Goal: Information Seeking & Learning: Learn about a topic

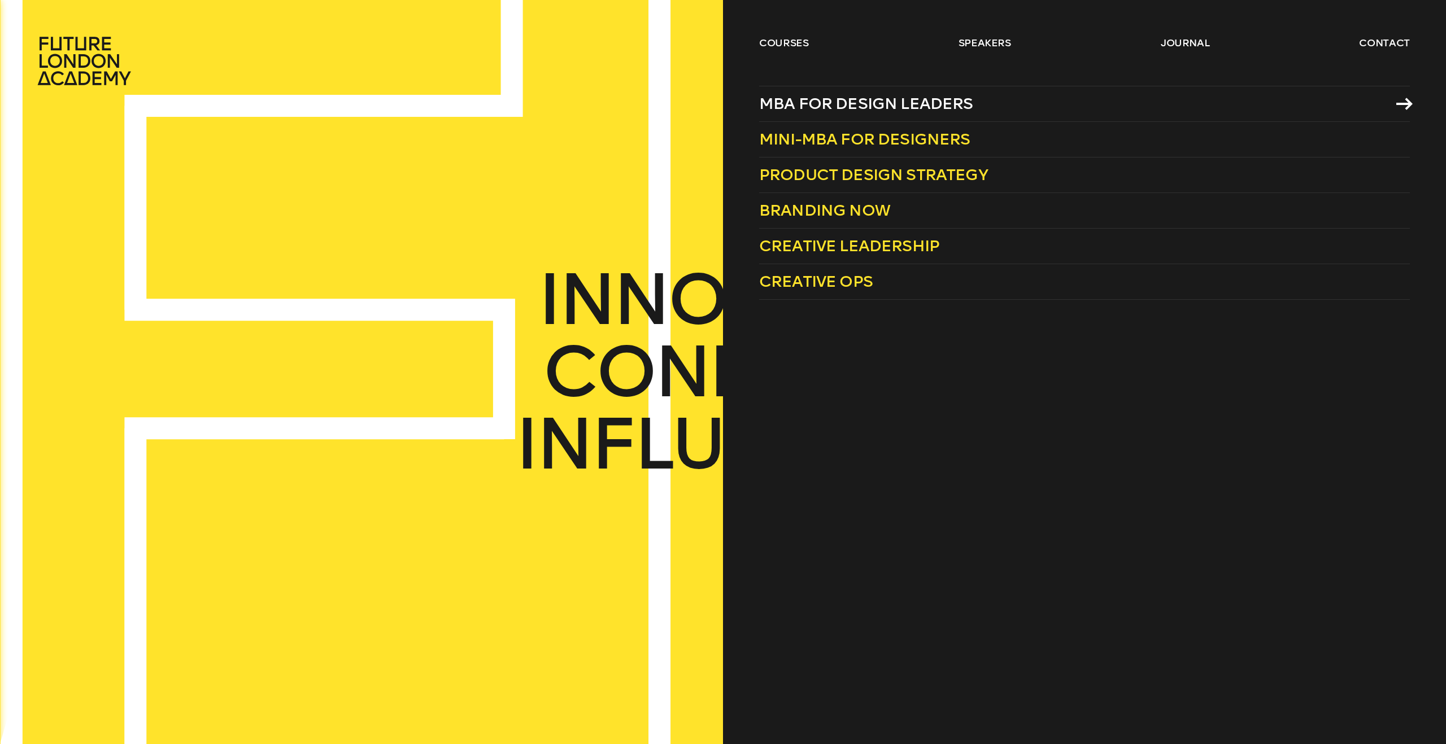
click at [806, 96] on span "MBA for Design Leaders" at bounding box center [866, 103] width 214 height 19
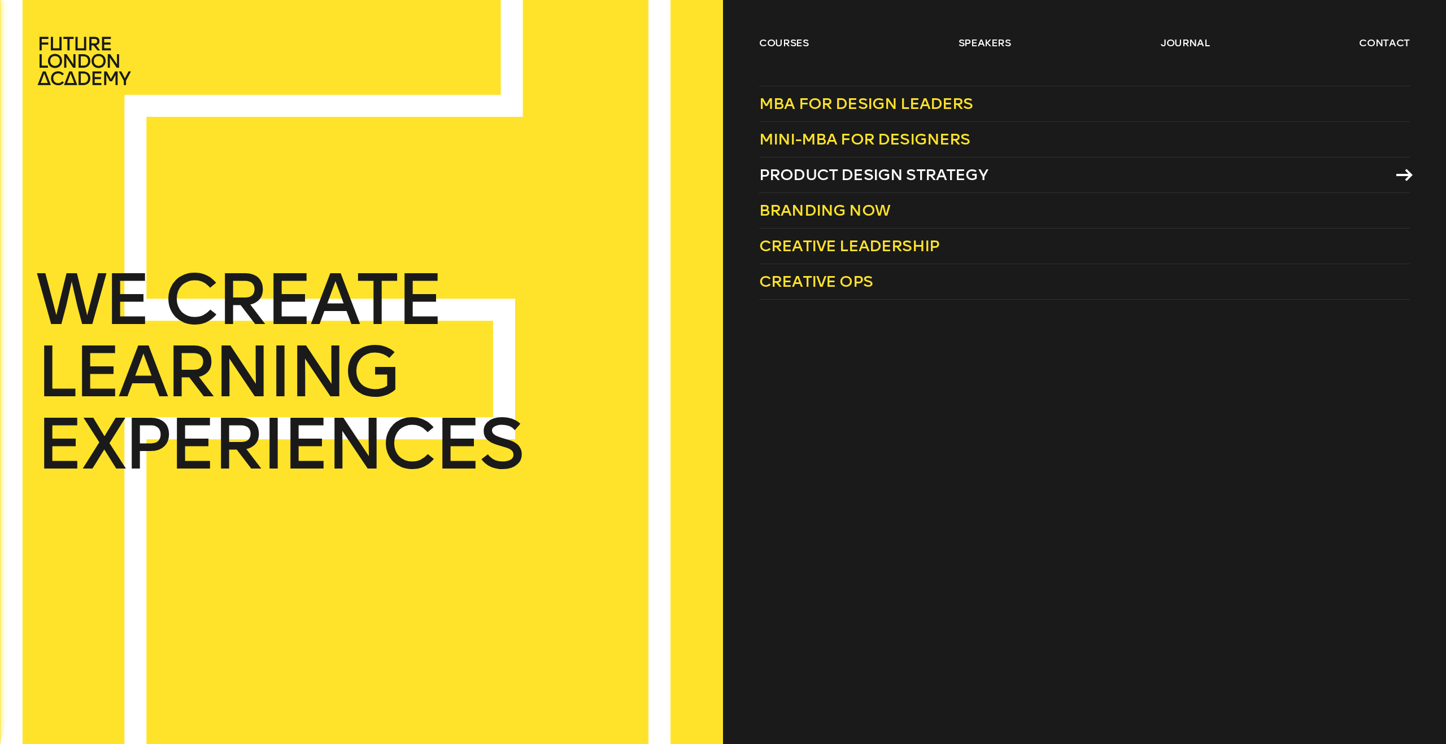
click at [844, 174] on span "Product Design Strategy" at bounding box center [873, 174] width 229 height 19
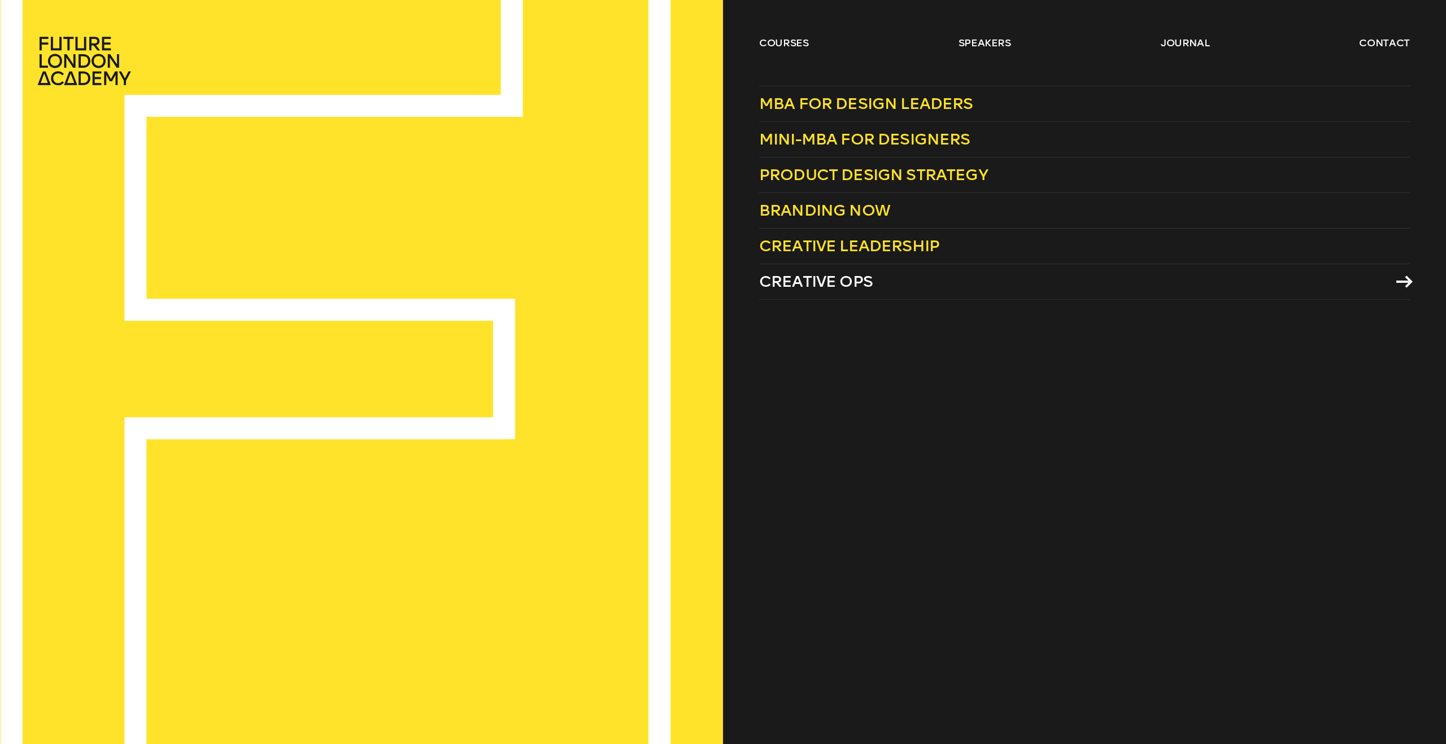
click at [803, 282] on span "Creative Ops" at bounding box center [816, 281] width 114 height 19
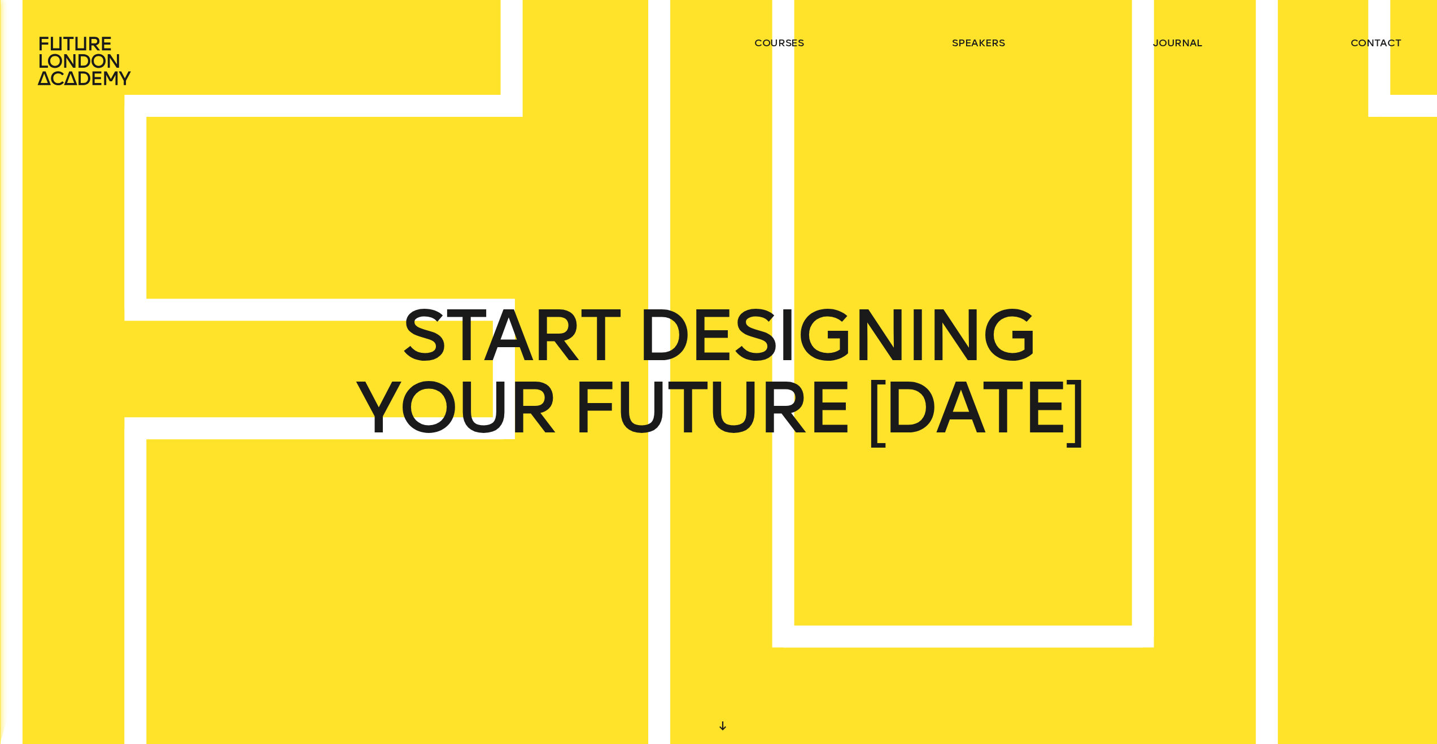
click at [1363, 154] on div "START DESIGNING YOUR FUTURE [DATE]" at bounding box center [776, 372] width 1581 height 819
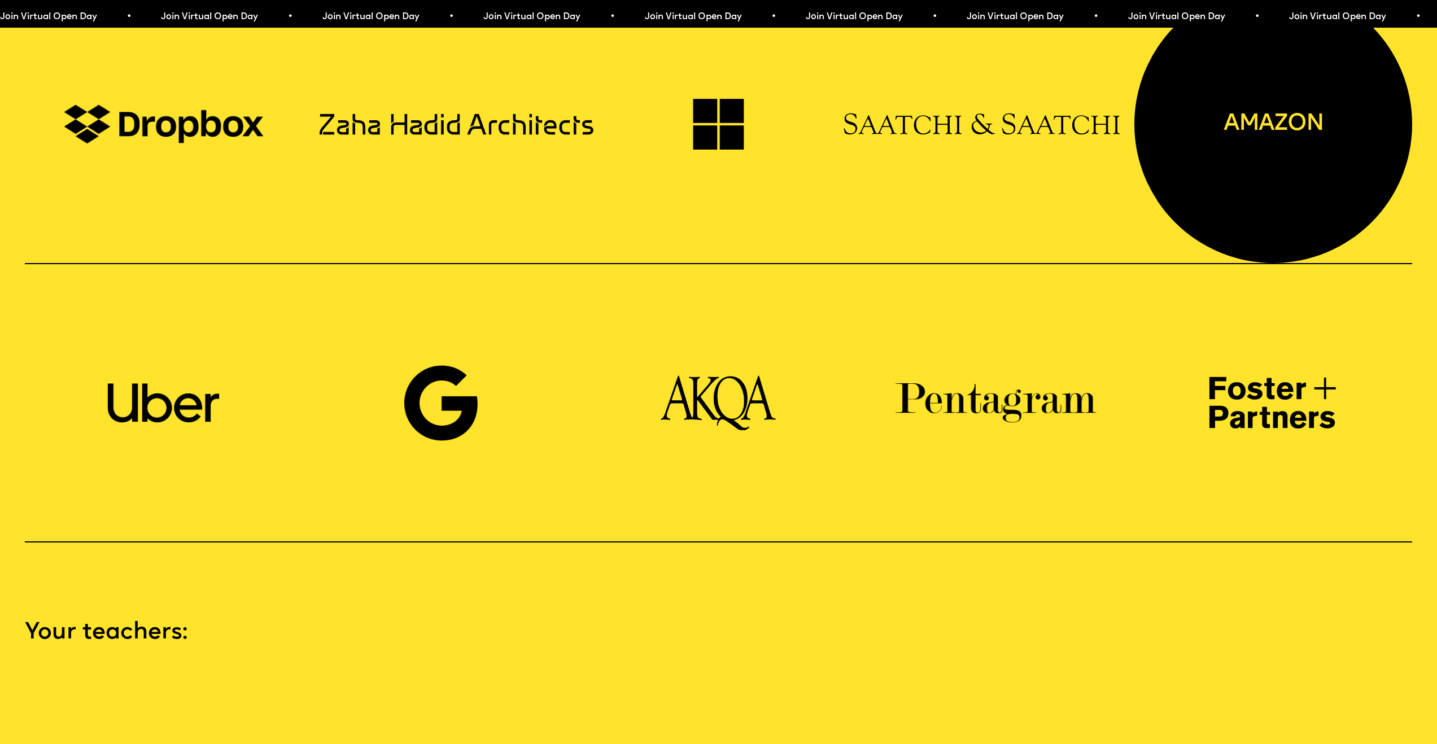
scroll to position [2099, 0]
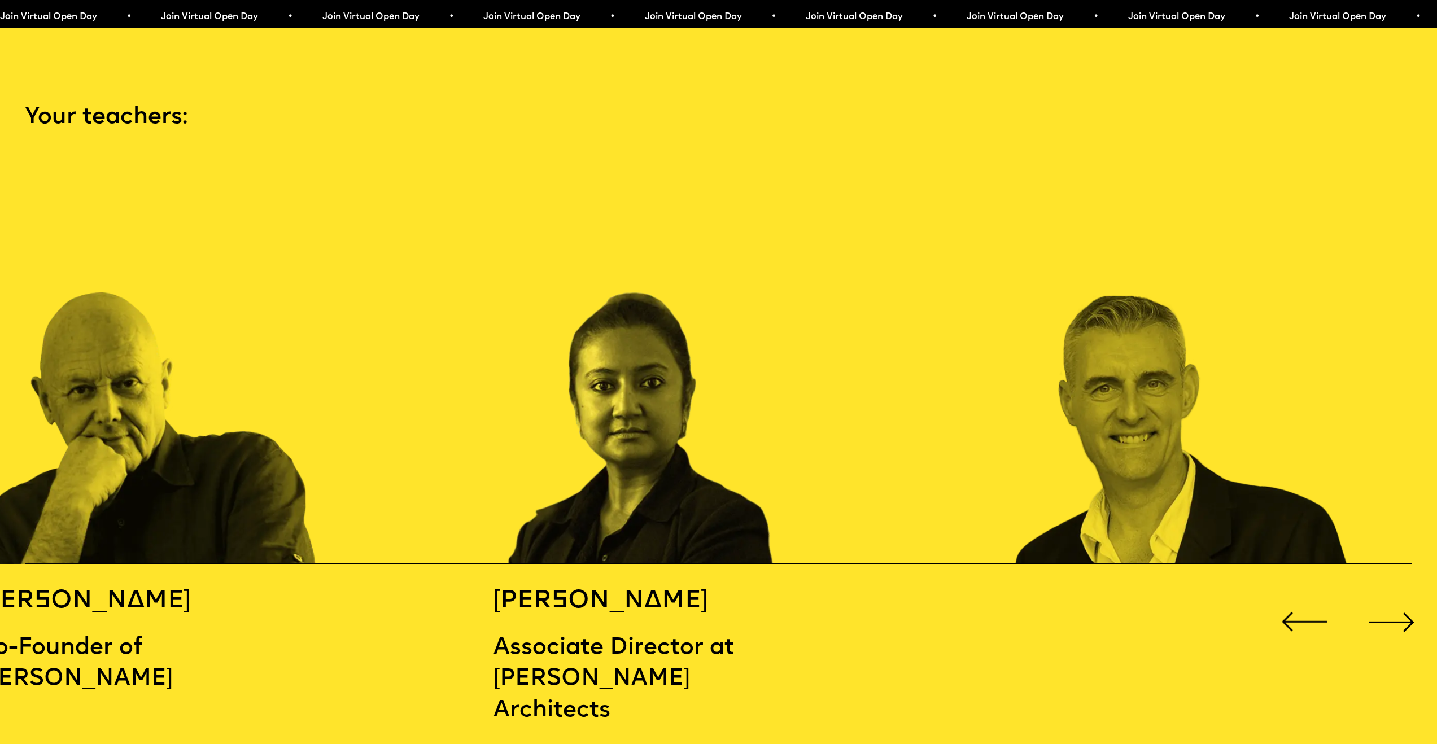
click at [1378, 607] on div "Next slide" at bounding box center [1392, 623] width 58 height 58
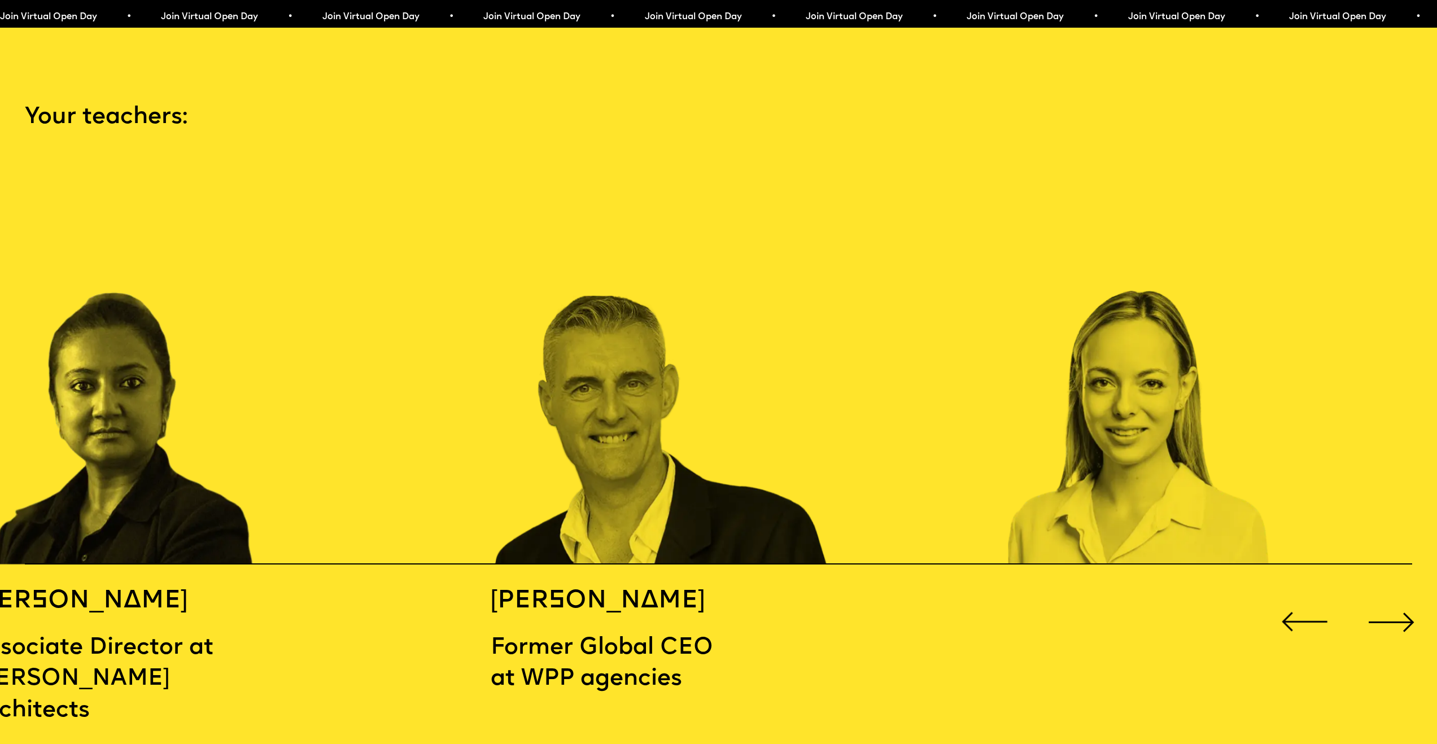
click at [1379, 607] on div "Next slide" at bounding box center [1392, 623] width 58 height 58
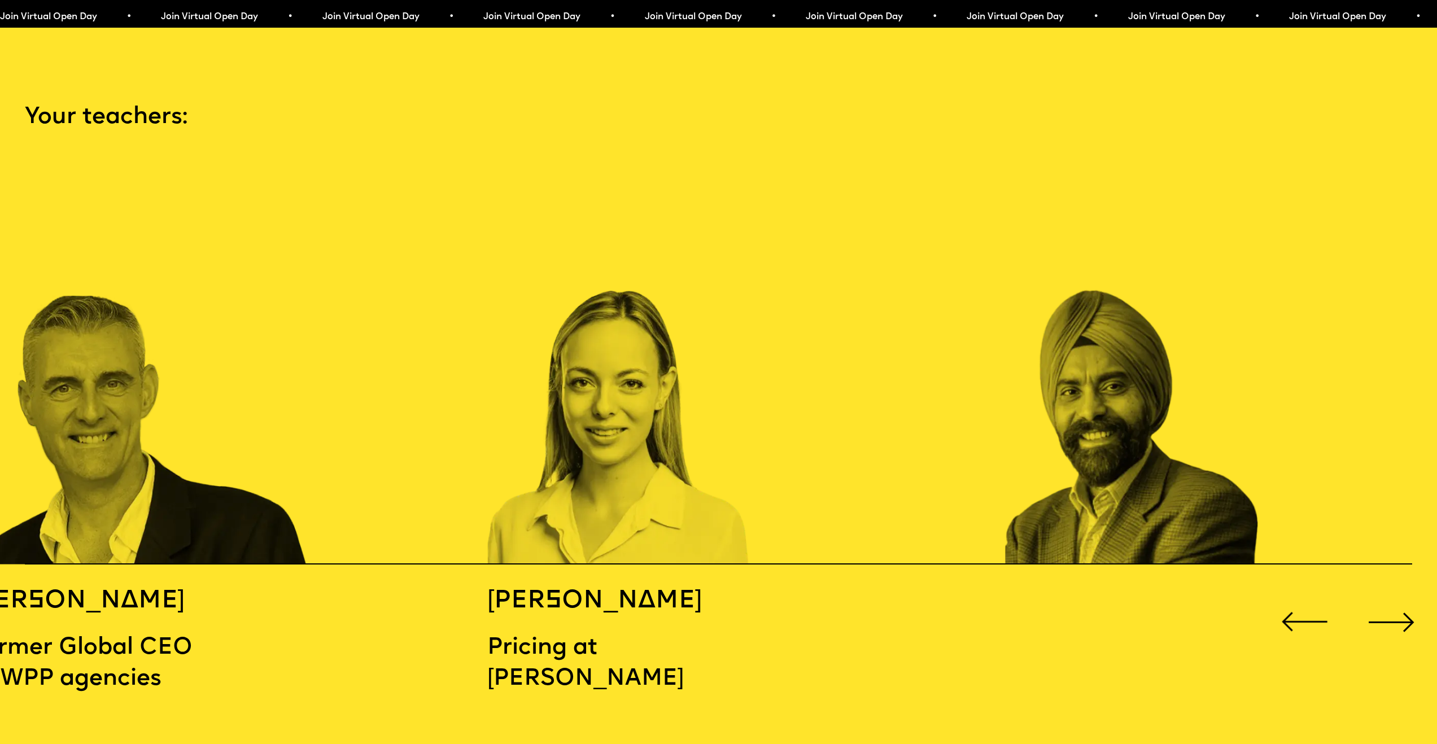
click at [1379, 607] on div "Next slide" at bounding box center [1392, 623] width 58 height 58
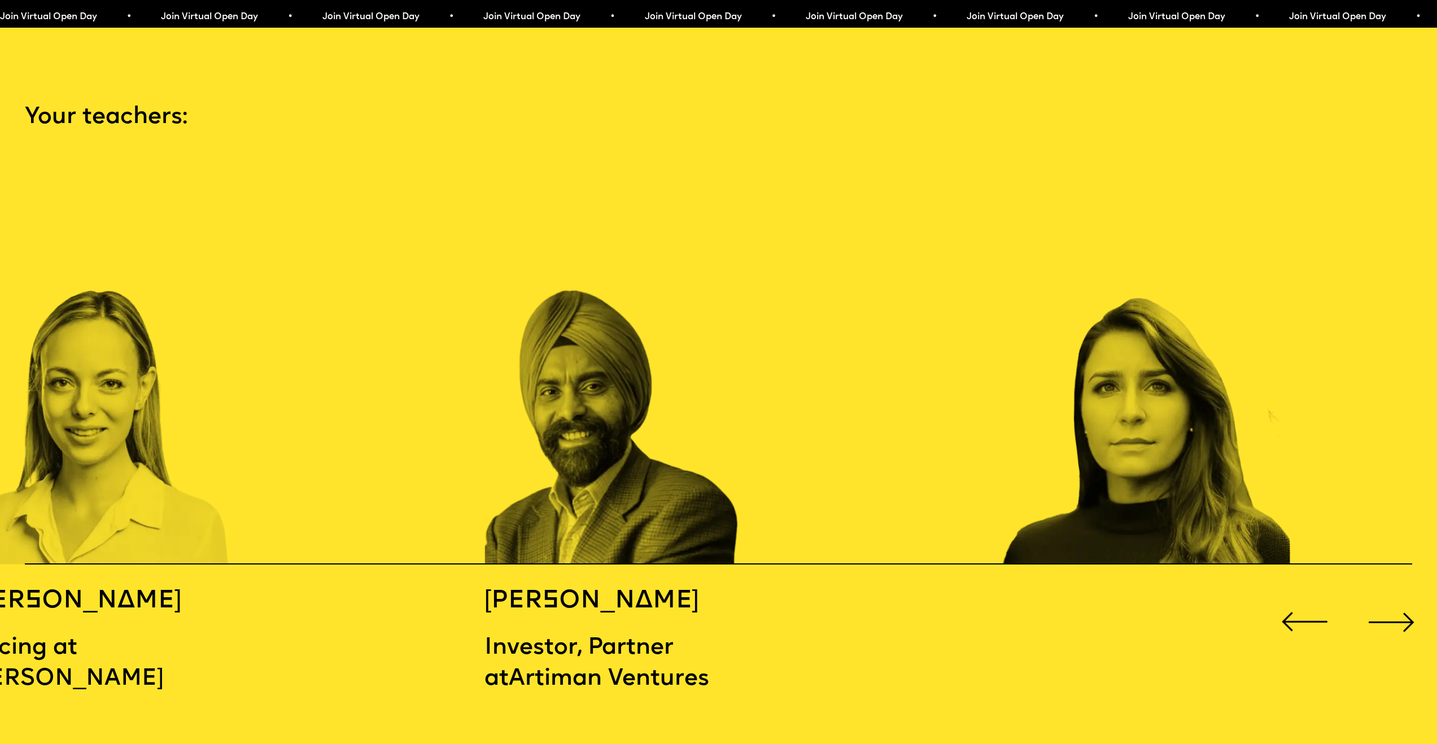
click at [1379, 607] on div "Next slide" at bounding box center [1392, 623] width 58 height 58
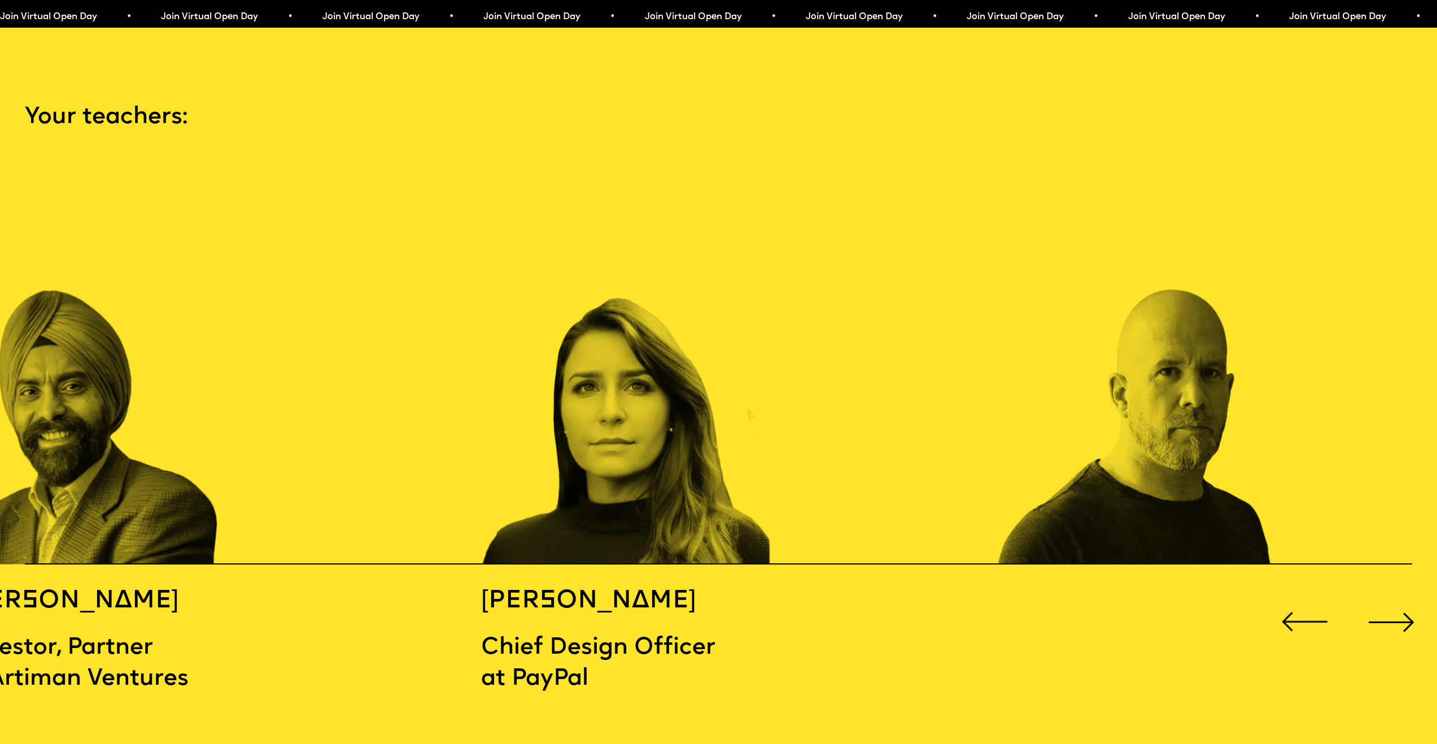
click at [1379, 607] on div "Next slide" at bounding box center [1392, 623] width 58 height 58
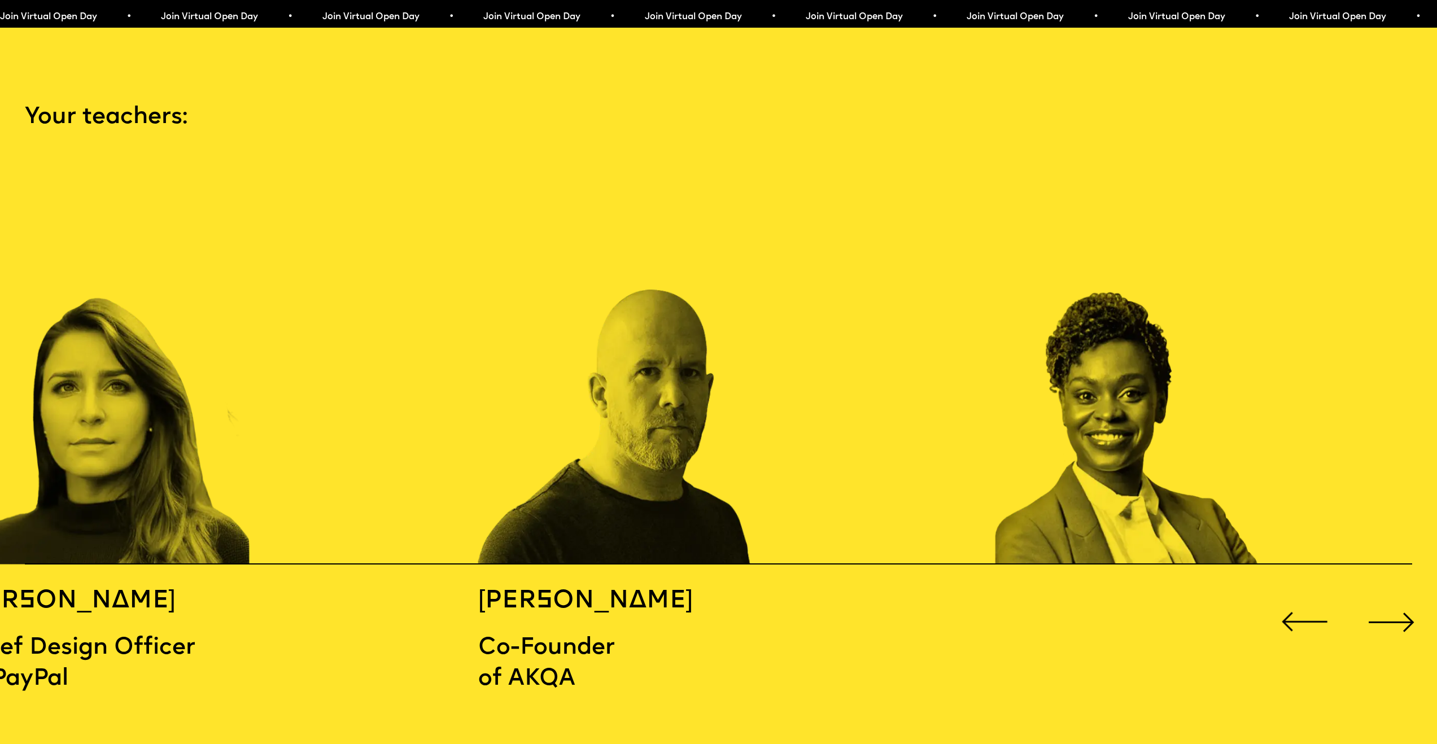
click at [1379, 607] on div "Next slide" at bounding box center [1392, 623] width 58 height 58
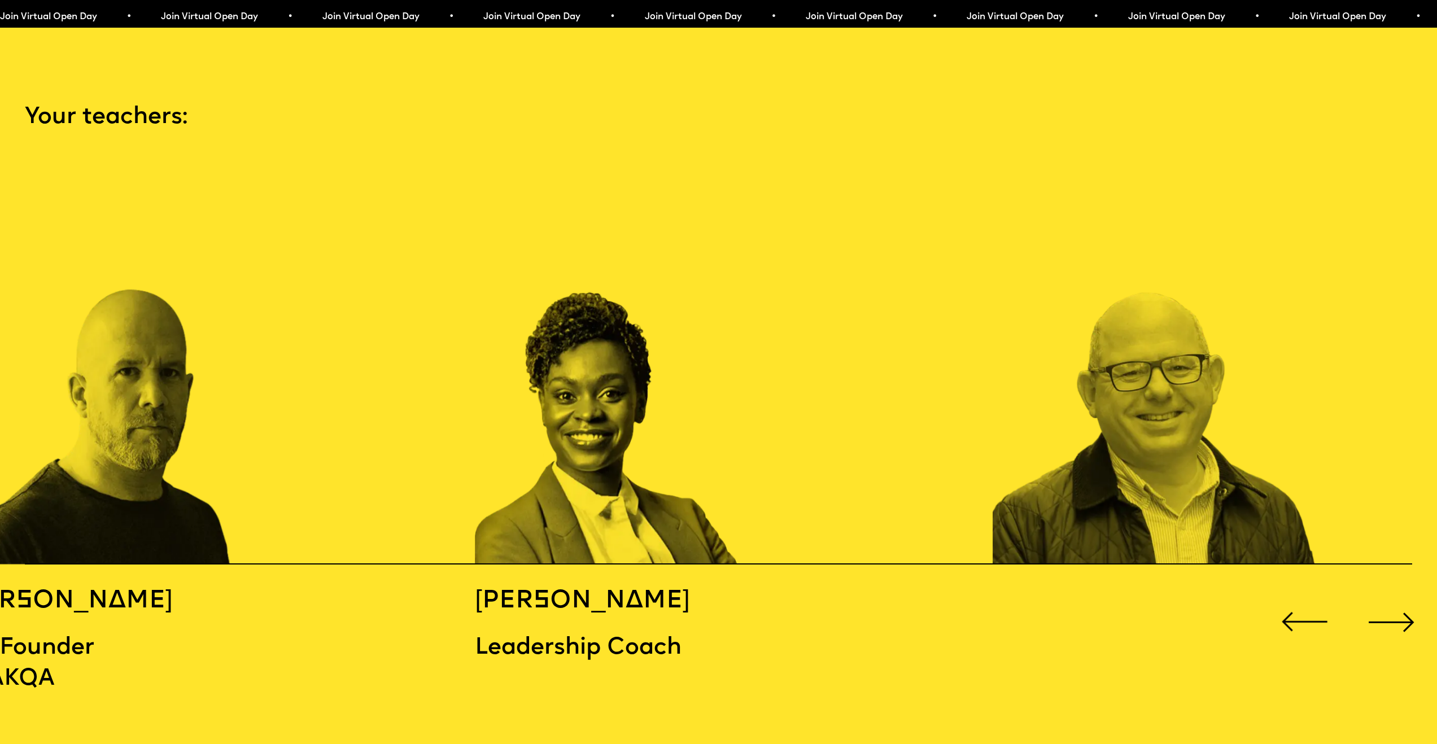
click at [1379, 607] on div "Next slide" at bounding box center [1392, 623] width 58 height 58
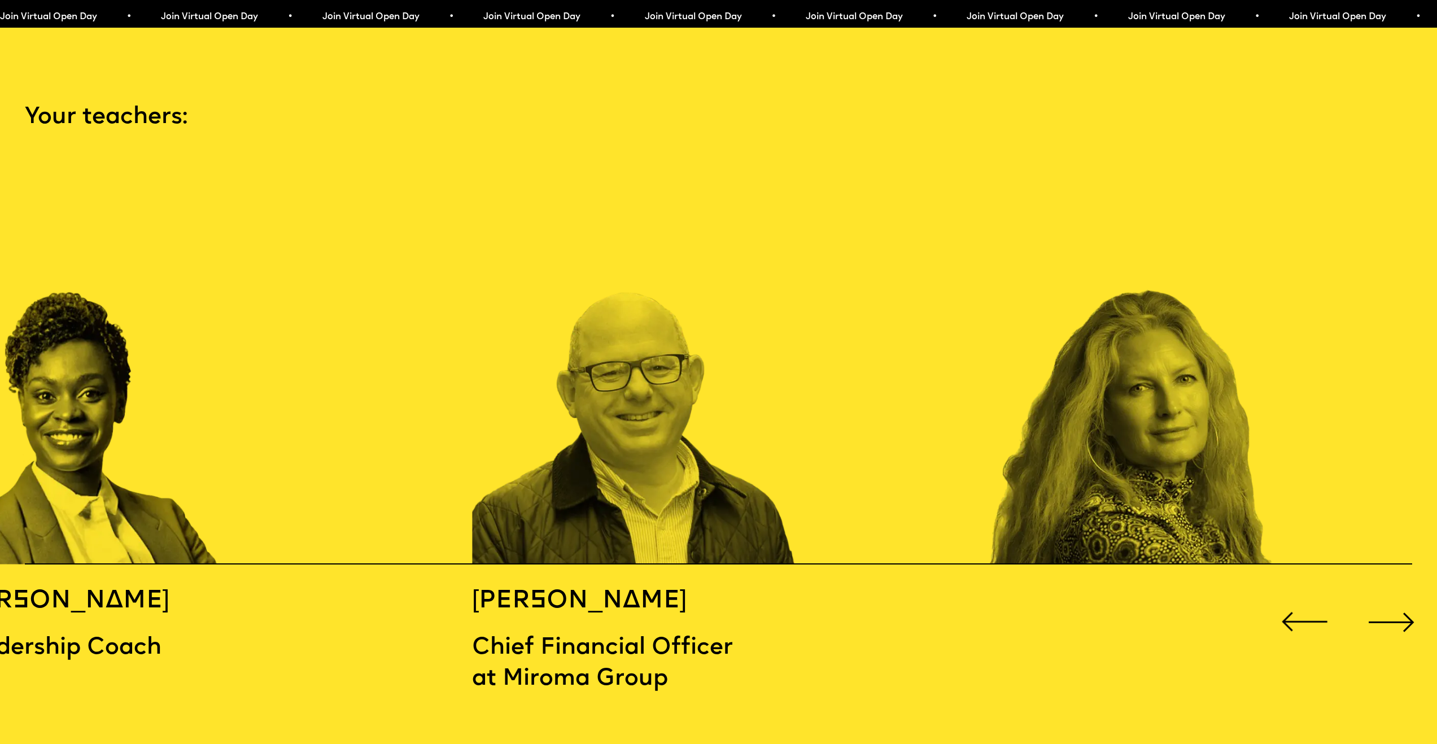
click at [1379, 607] on div "Next slide" at bounding box center [1392, 623] width 58 height 58
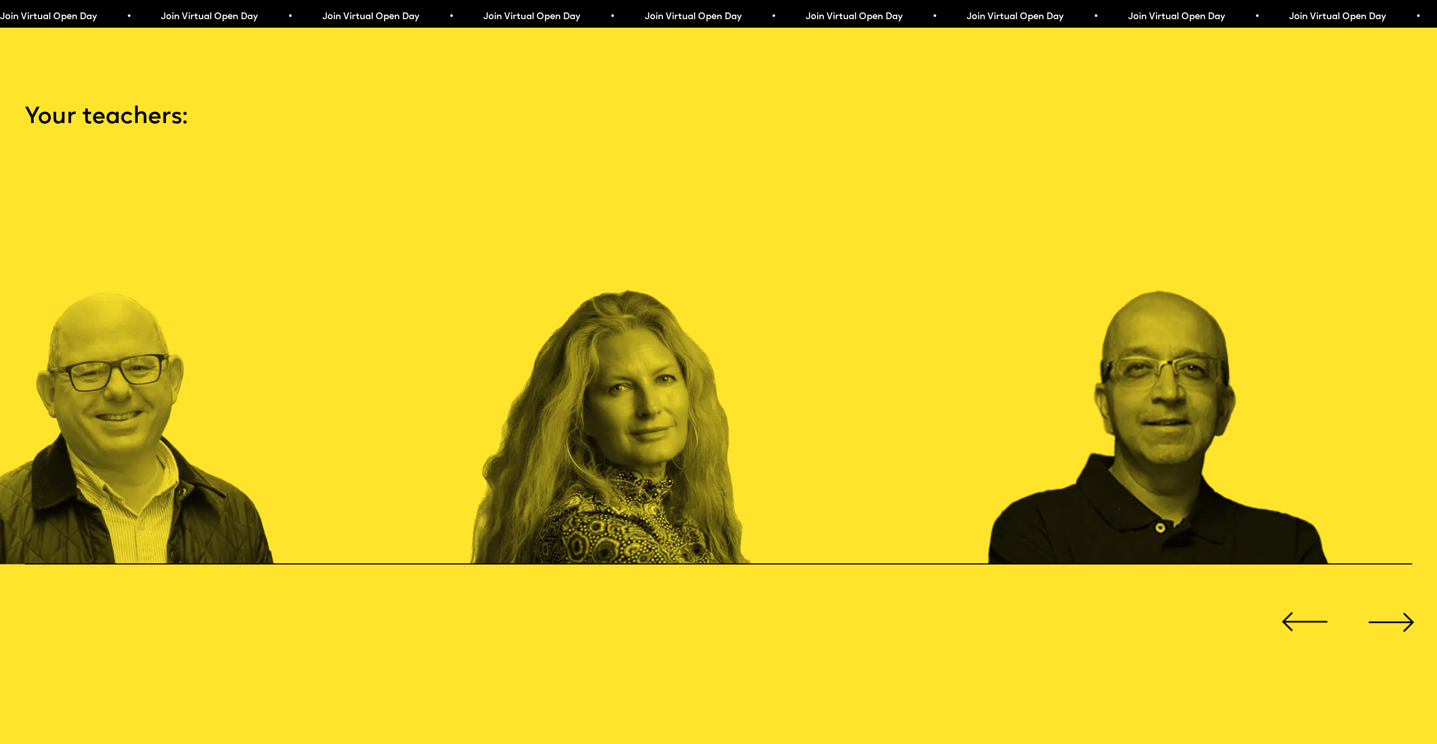
click at [1379, 607] on div "Next slide" at bounding box center [1392, 623] width 58 height 58
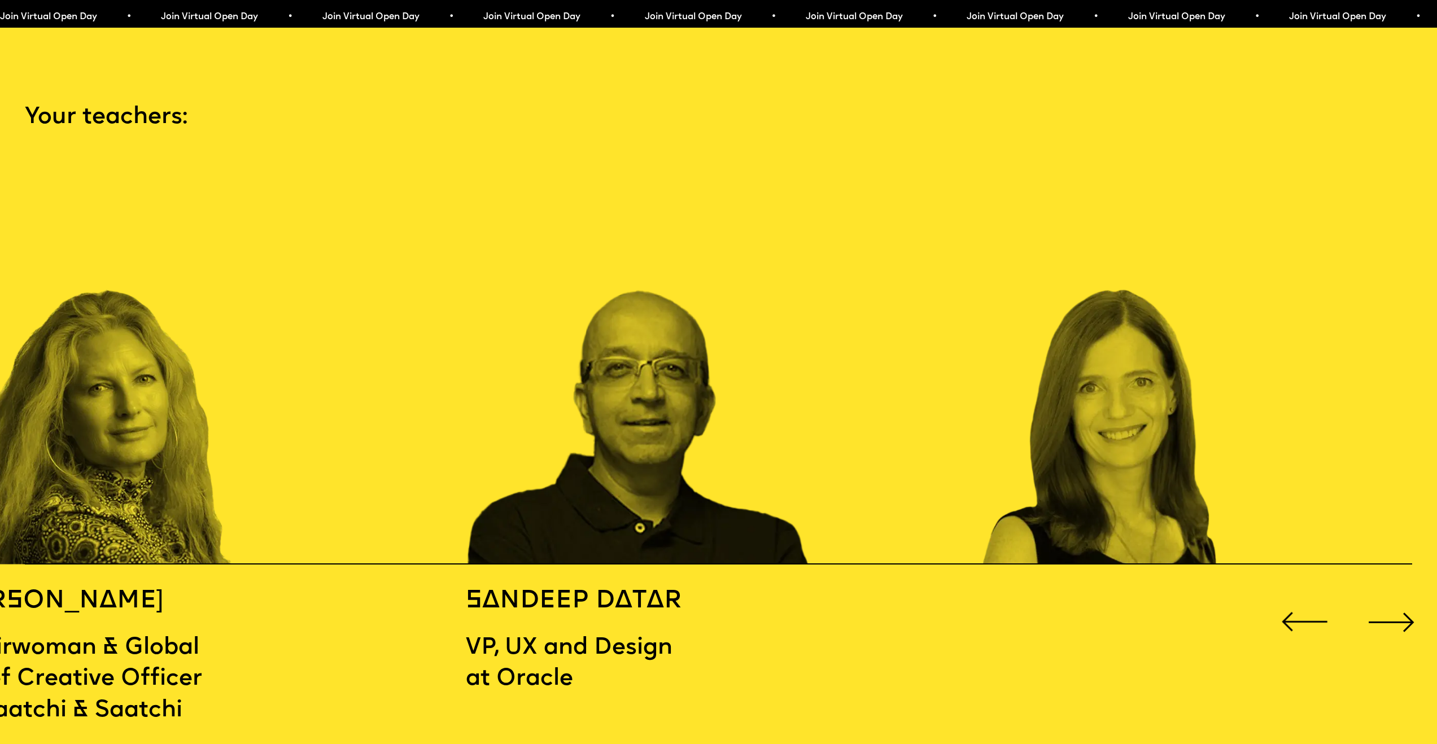
click at [1379, 607] on div "Next slide" at bounding box center [1392, 623] width 58 height 58
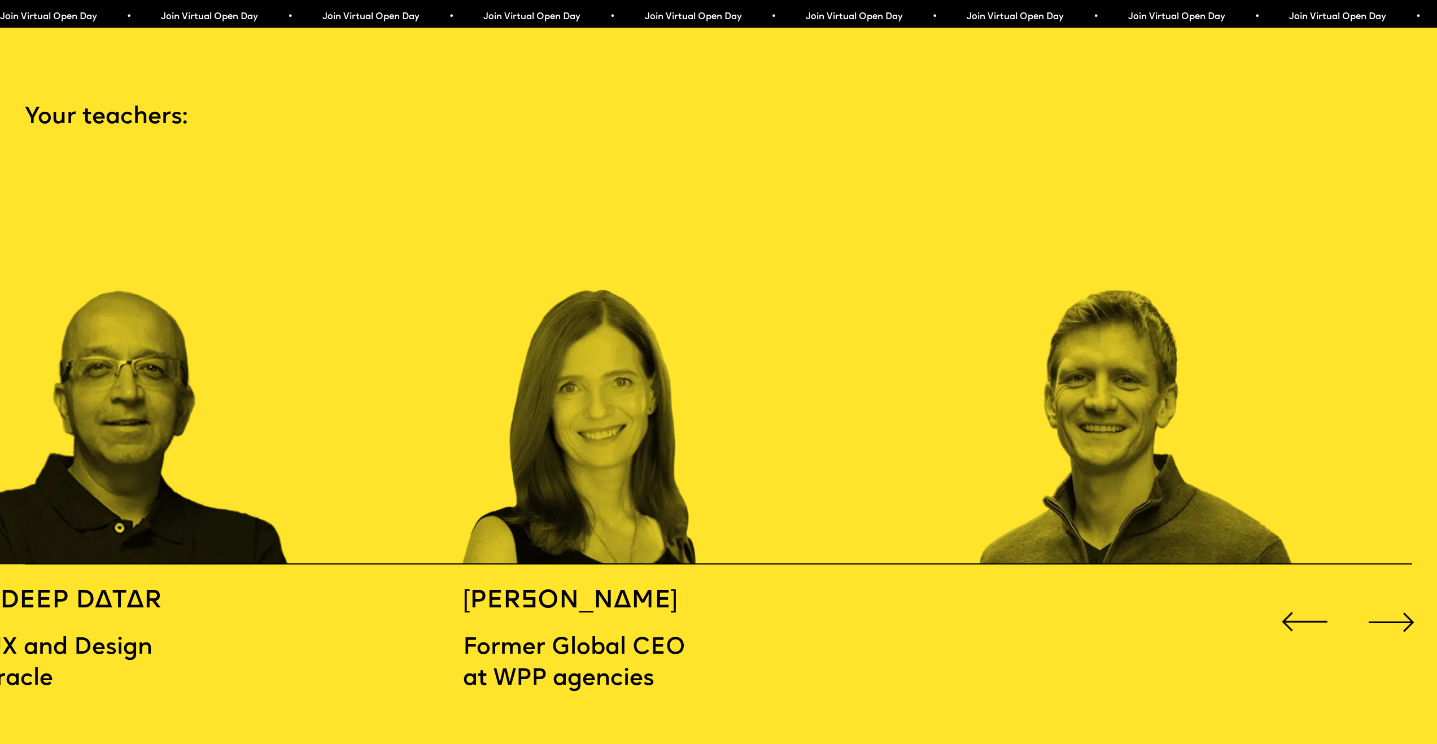
click at [1379, 607] on div "Next slide" at bounding box center [1392, 623] width 58 height 58
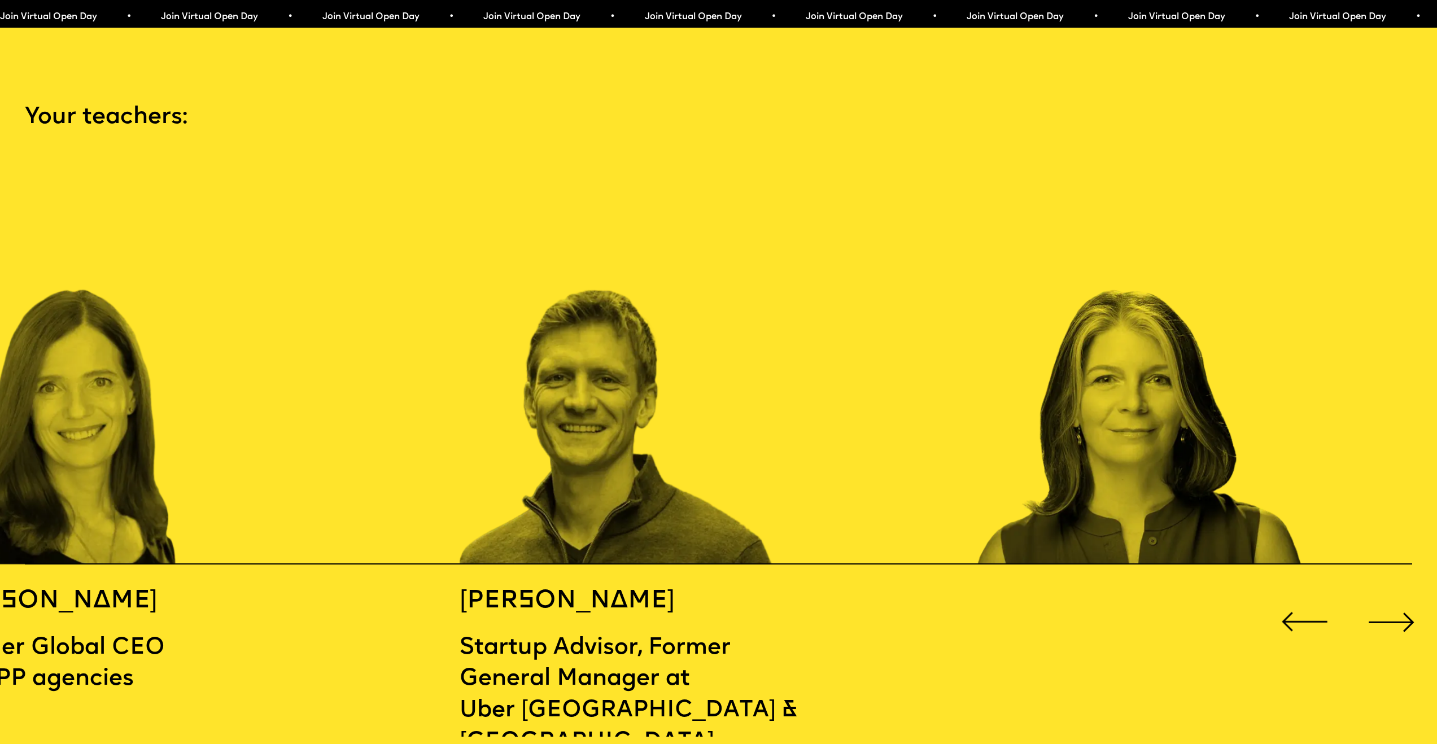
click at [1379, 607] on div "Next slide" at bounding box center [1392, 623] width 58 height 58
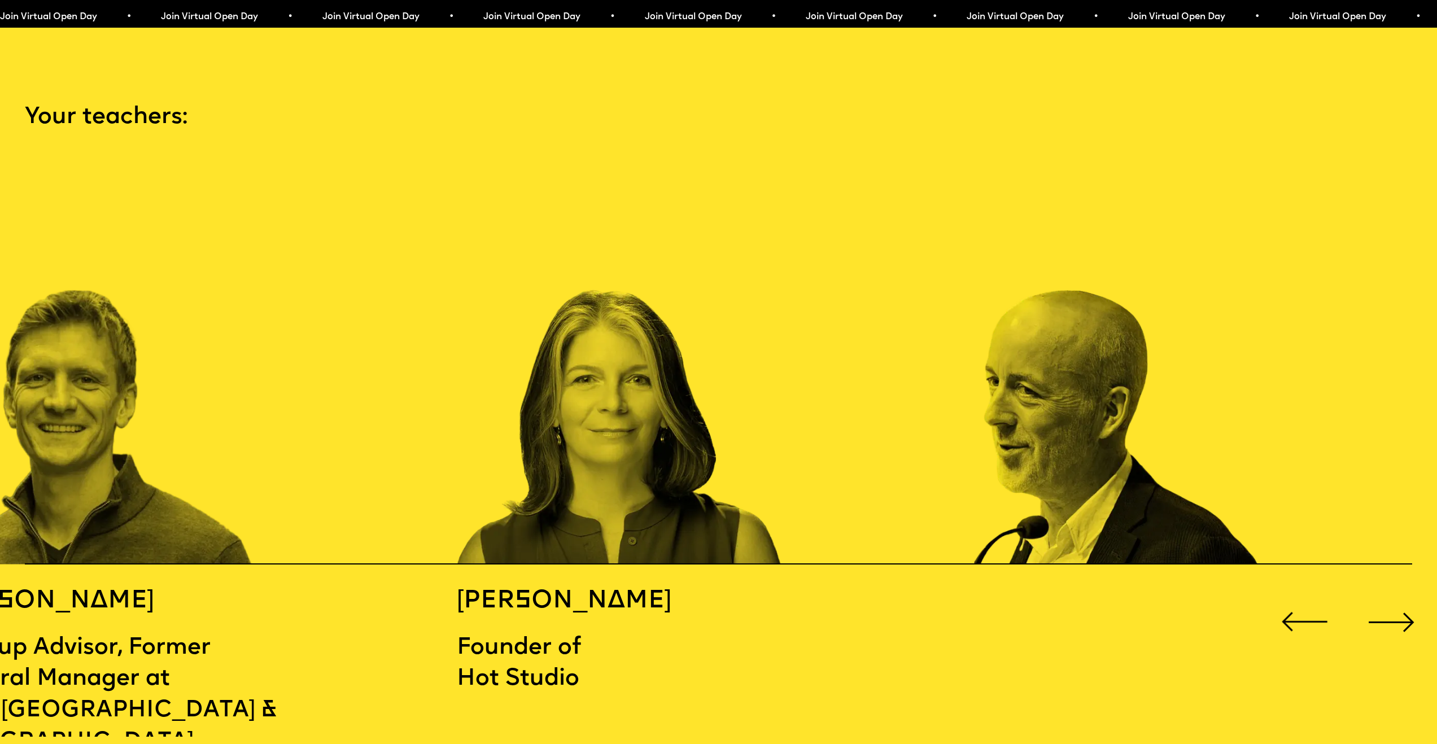
click at [1379, 607] on div "Next slide" at bounding box center [1392, 623] width 58 height 58
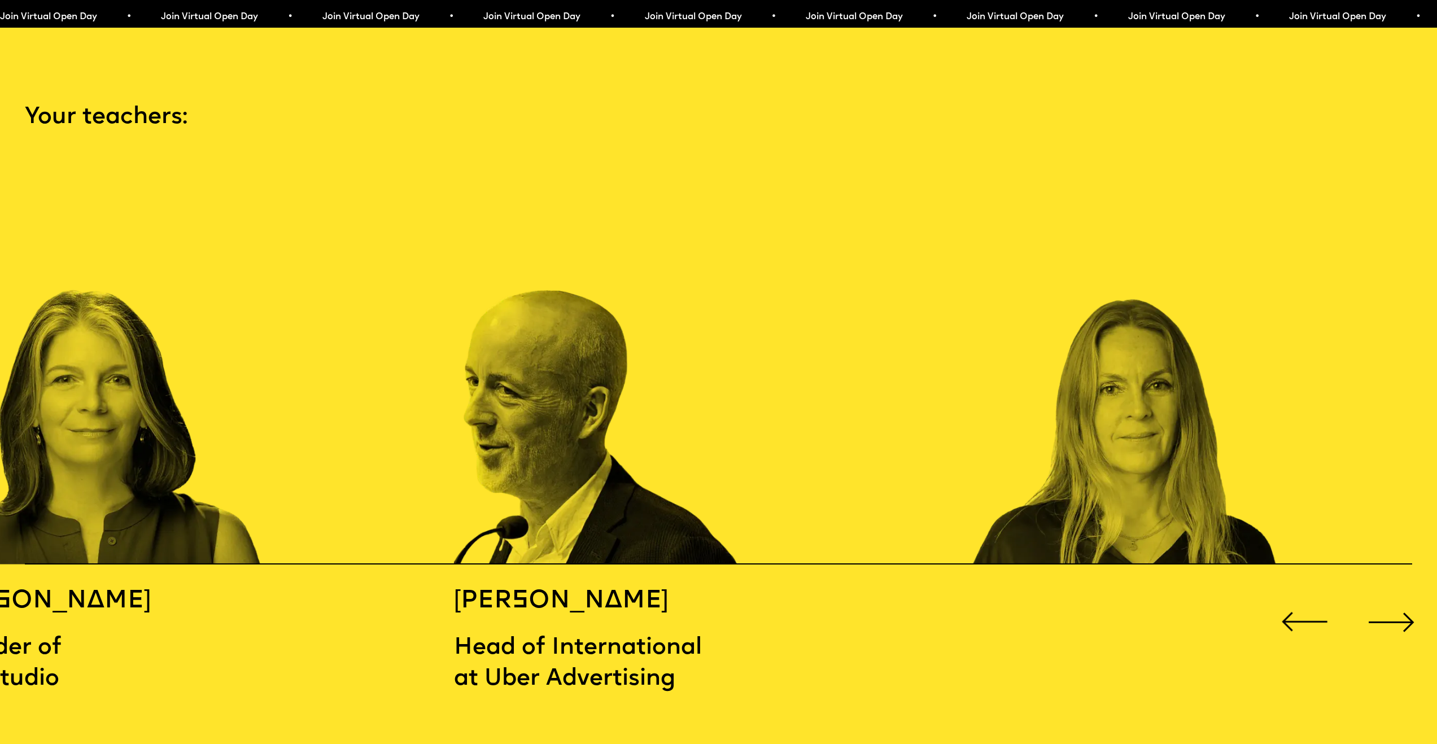
click at [1379, 607] on div "Next slide" at bounding box center [1392, 623] width 58 height 58
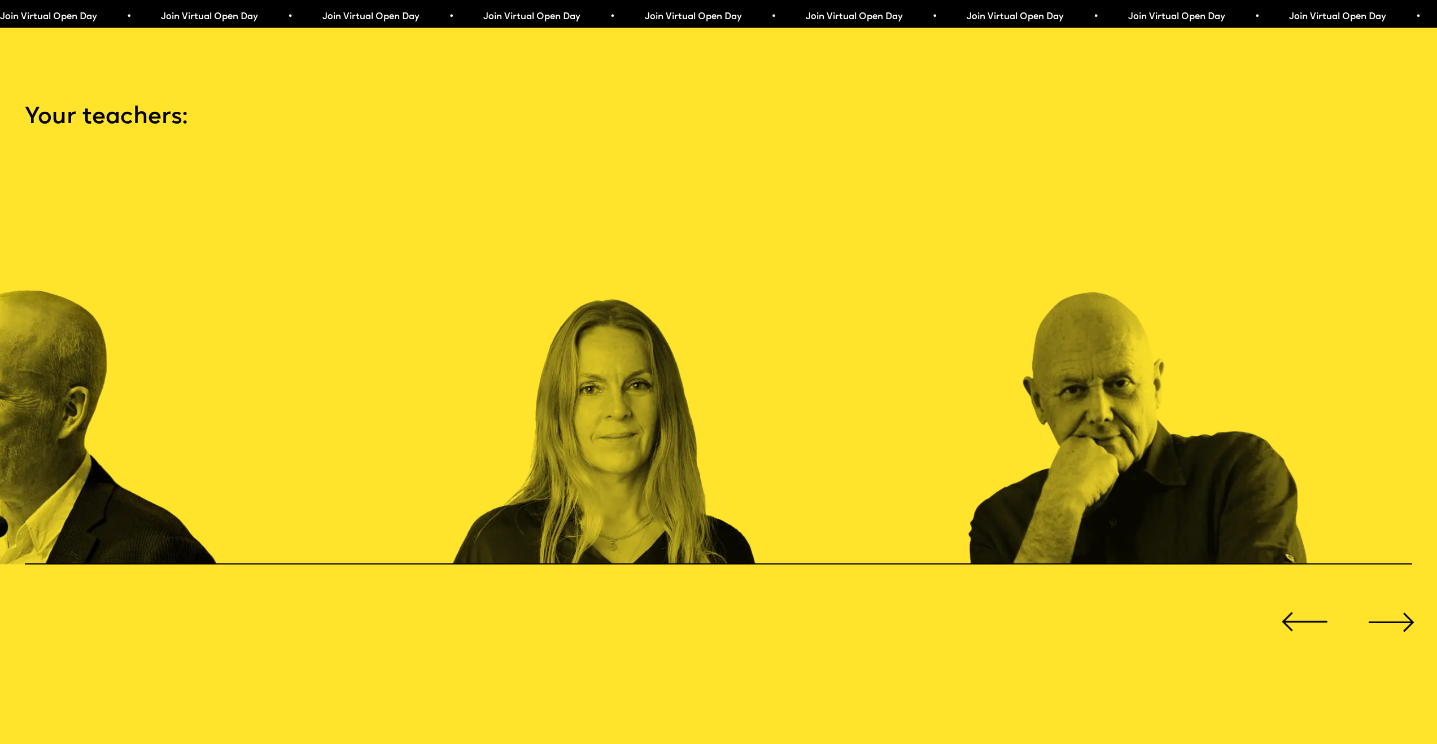
click at [1379, 607] on div "Next slide" at bounding box center [1392, 623] width 58 height 58
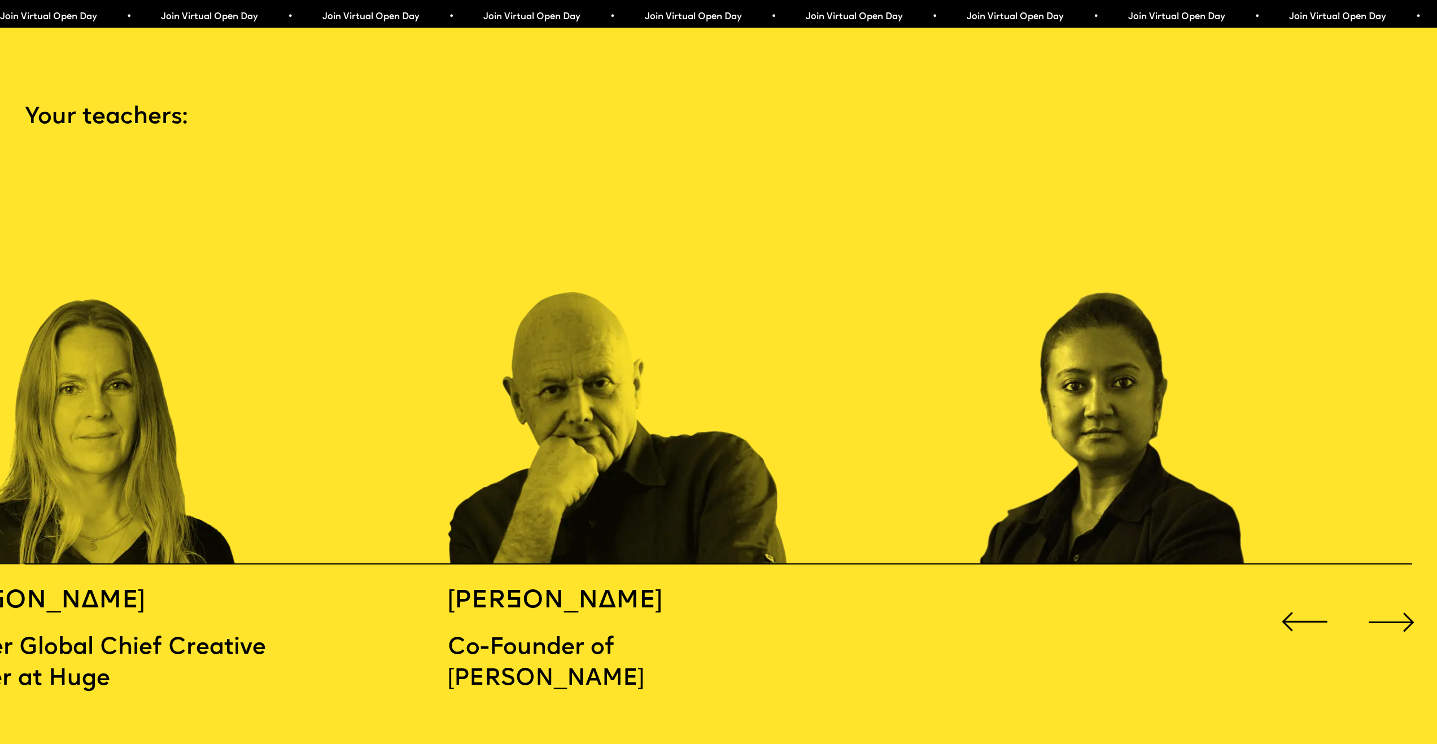
click at [1379, 607] on div "Next slide" at bounding box center [1392, 623] width 58 height 58
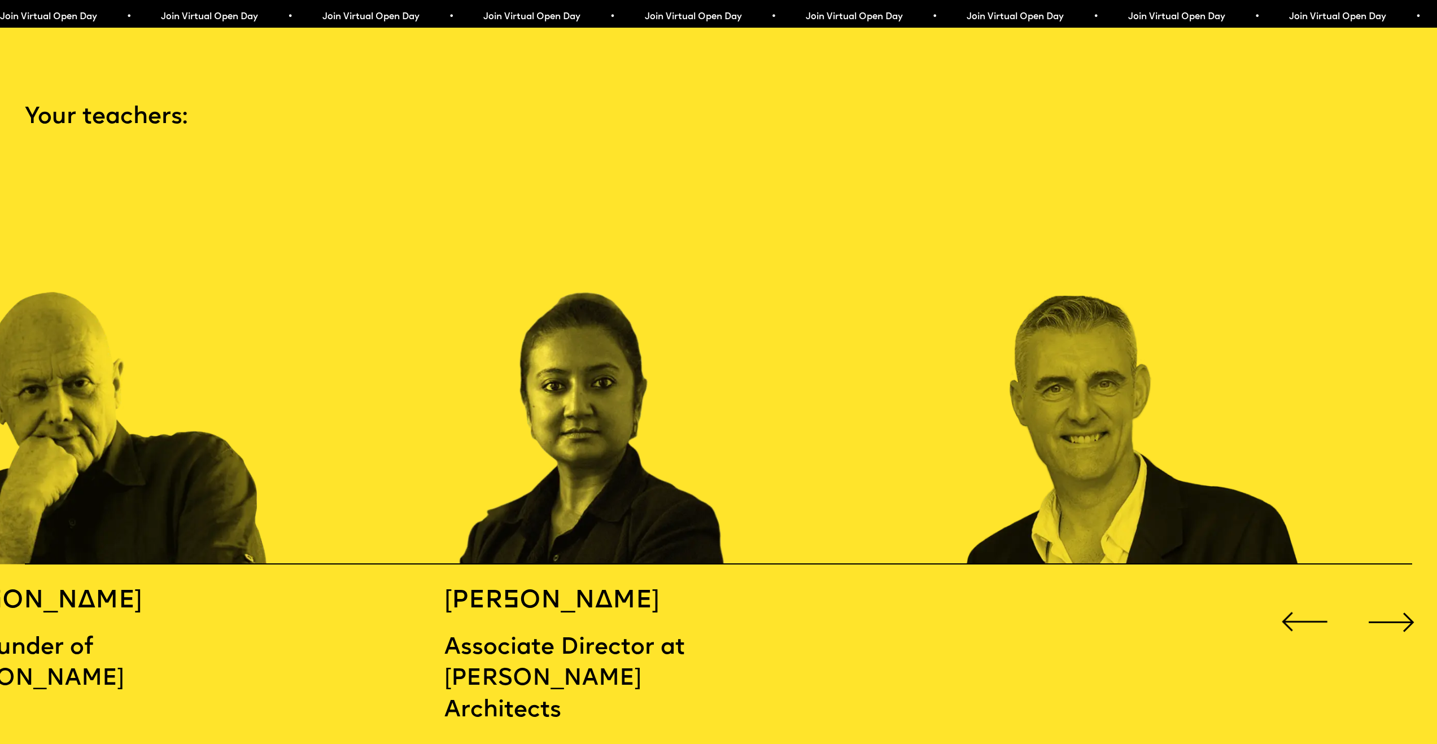
click at [1379, 607] on div "Next slide" at bounding box center [1392, 623] width 58 height 58
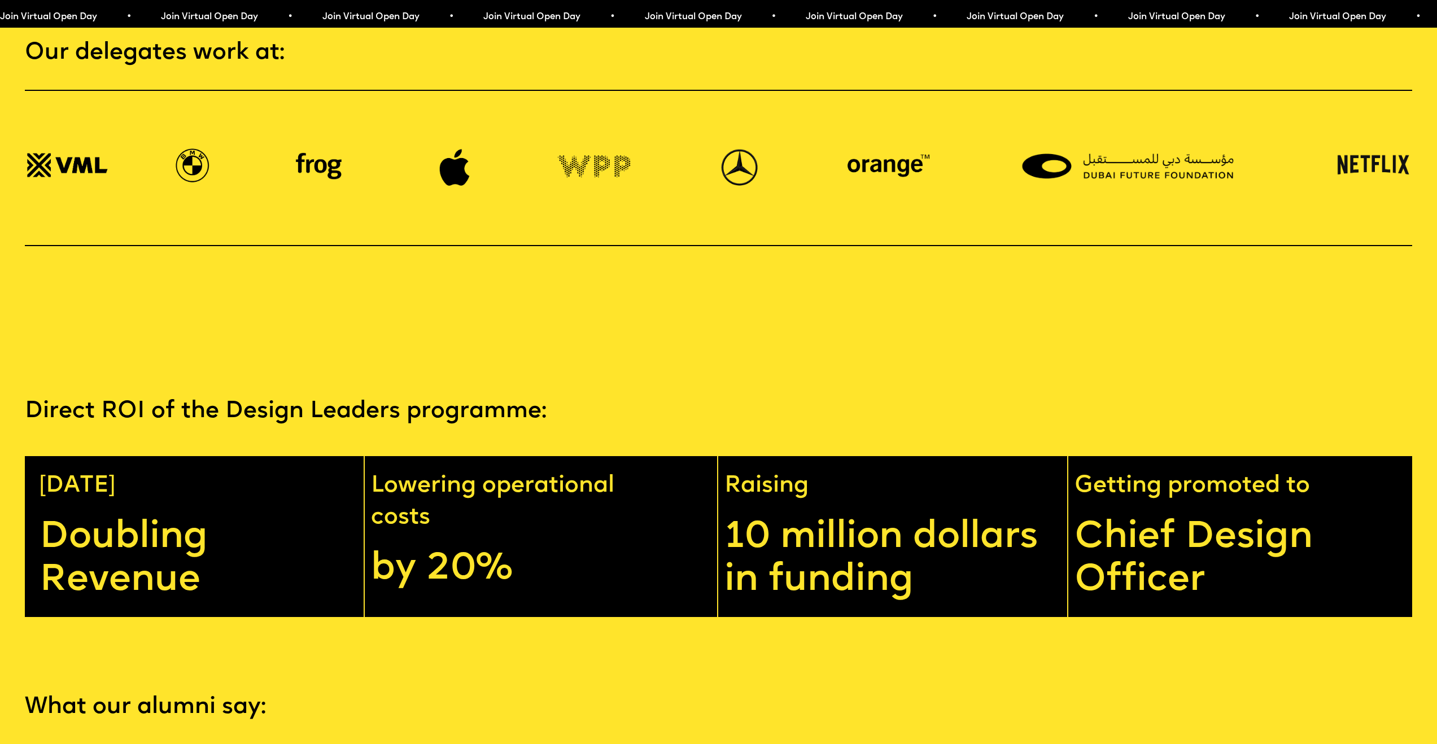
scroll to position [3377, 0]
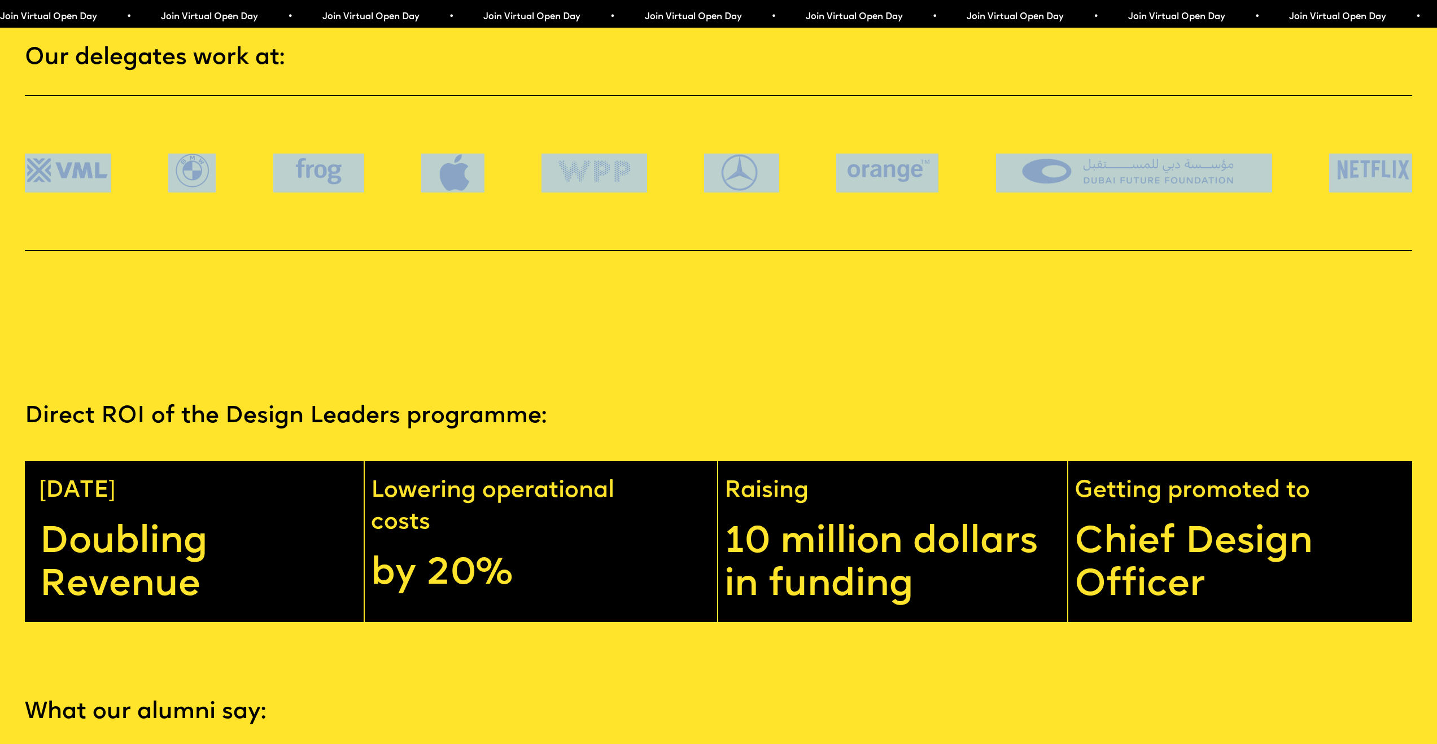
drag, startPoint x: 1422, startPoint y: 192, endPoint x: 7, endPoint y: 199, distance: 1414.8
click at [7, 199] on div "Our delegates work at:" at bounding box center [718, 146] width 1437 height 208
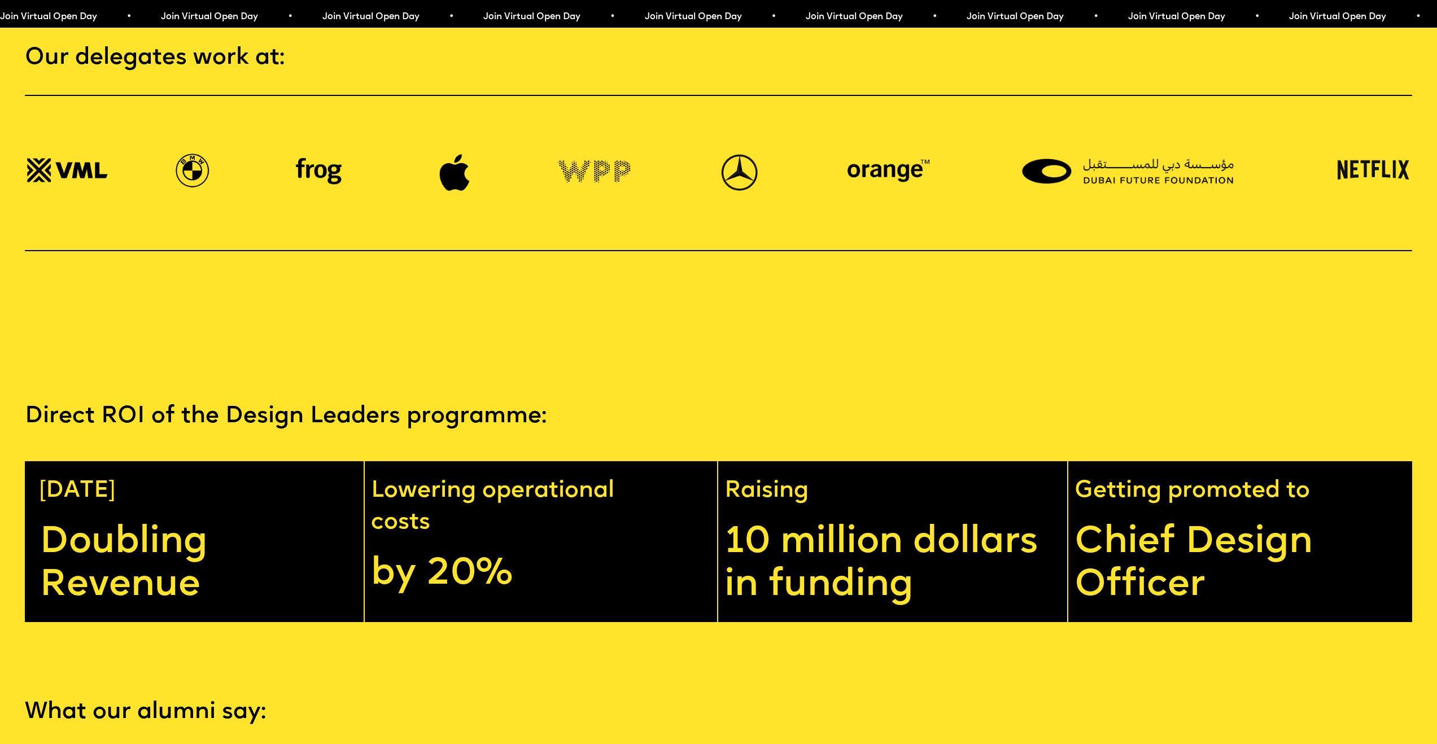
click at [1303, 399] on section "Direct ROI of the Design Leaders programme: In 1 year Doubling Revenue Lowering…" at bounding box center [718, 474] width 1437 height 296
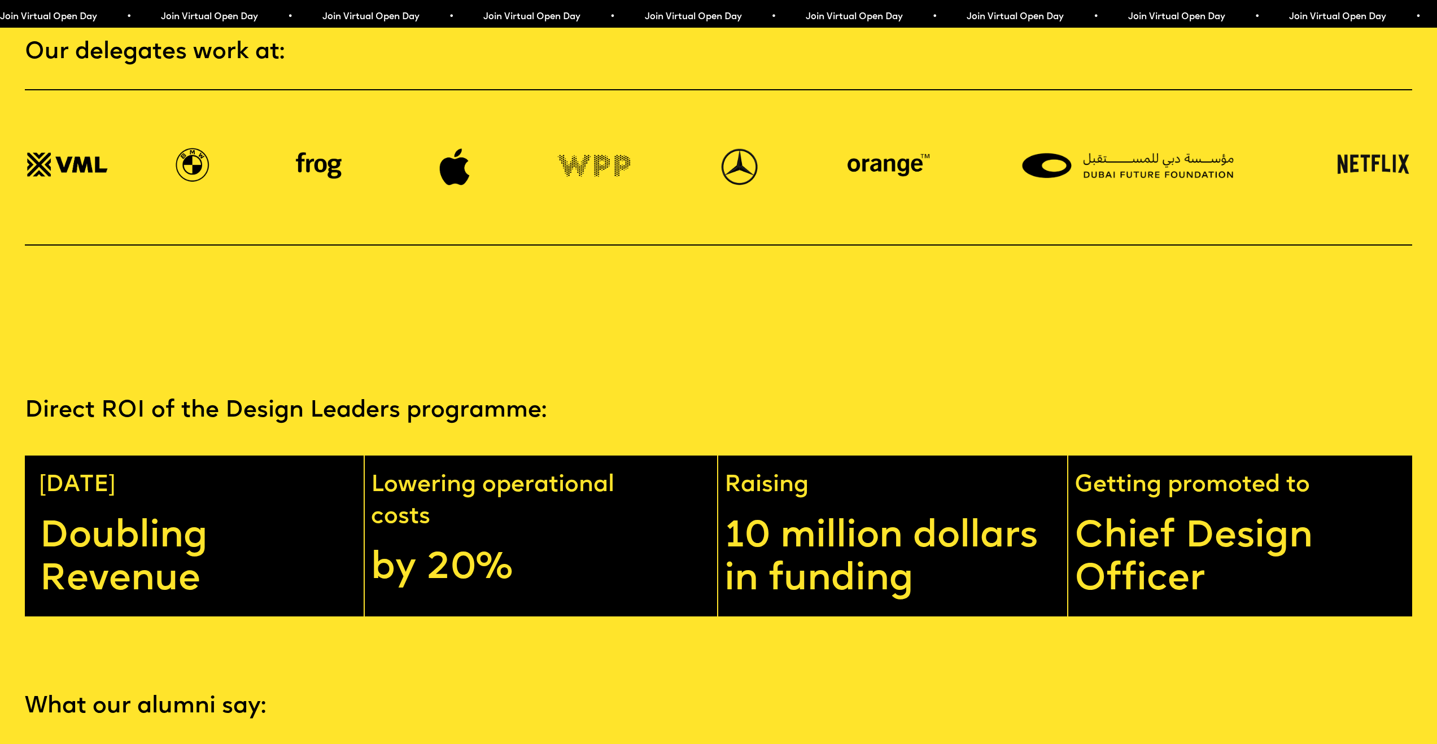
scroll to position [3629, 0]
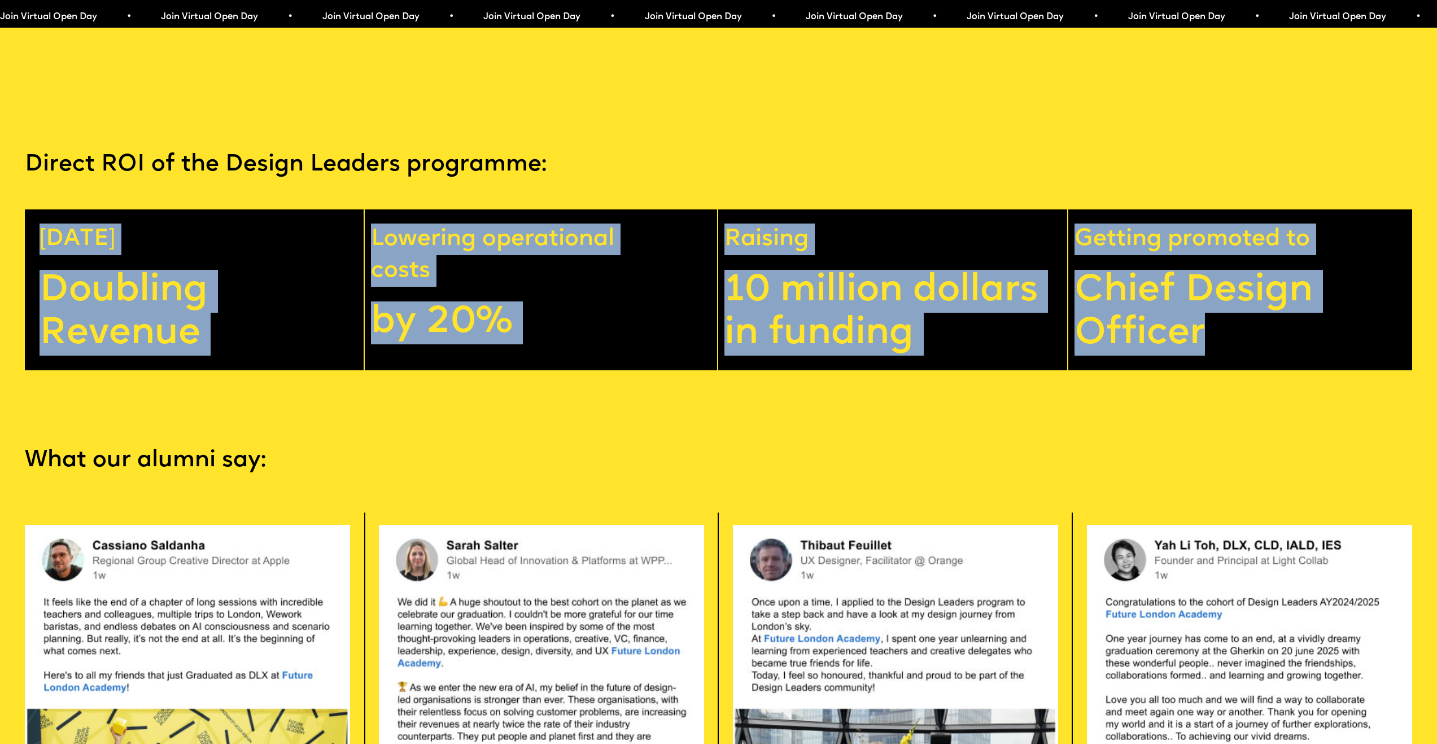
drag, startPoint x: 1217, startPoint y: 355, endPoint x: 7, endPoint y: 264, distance: 1213.1
click at [7, 264] on div "Direct ROI of the Design Leaders programme: In 1 year Doubling Revenue Lowering…" at bounding box center [718, 259] width 1437 height 221
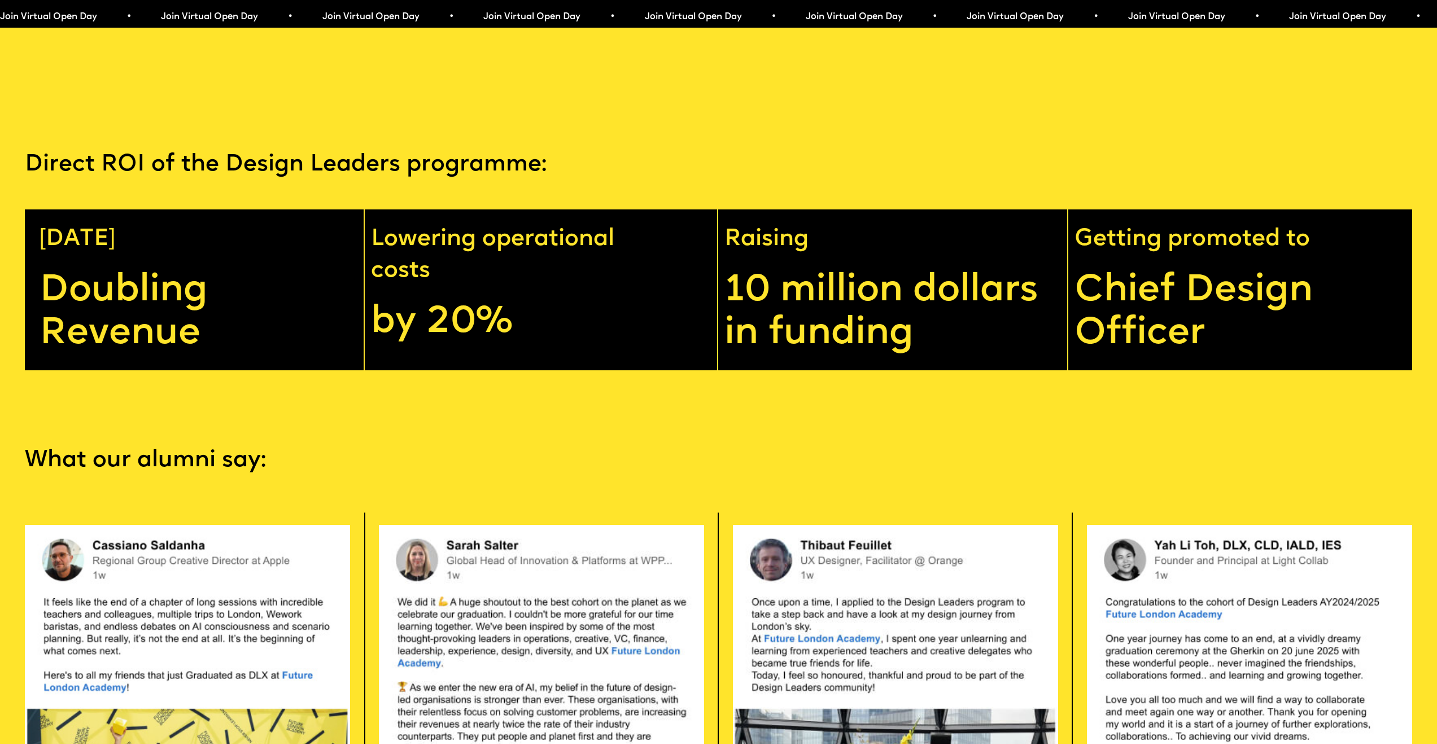
click at [169, 181] on p "Direct ROI of the Design Leaders programme:" at bounding box center [719, 165] width 1388 height 32
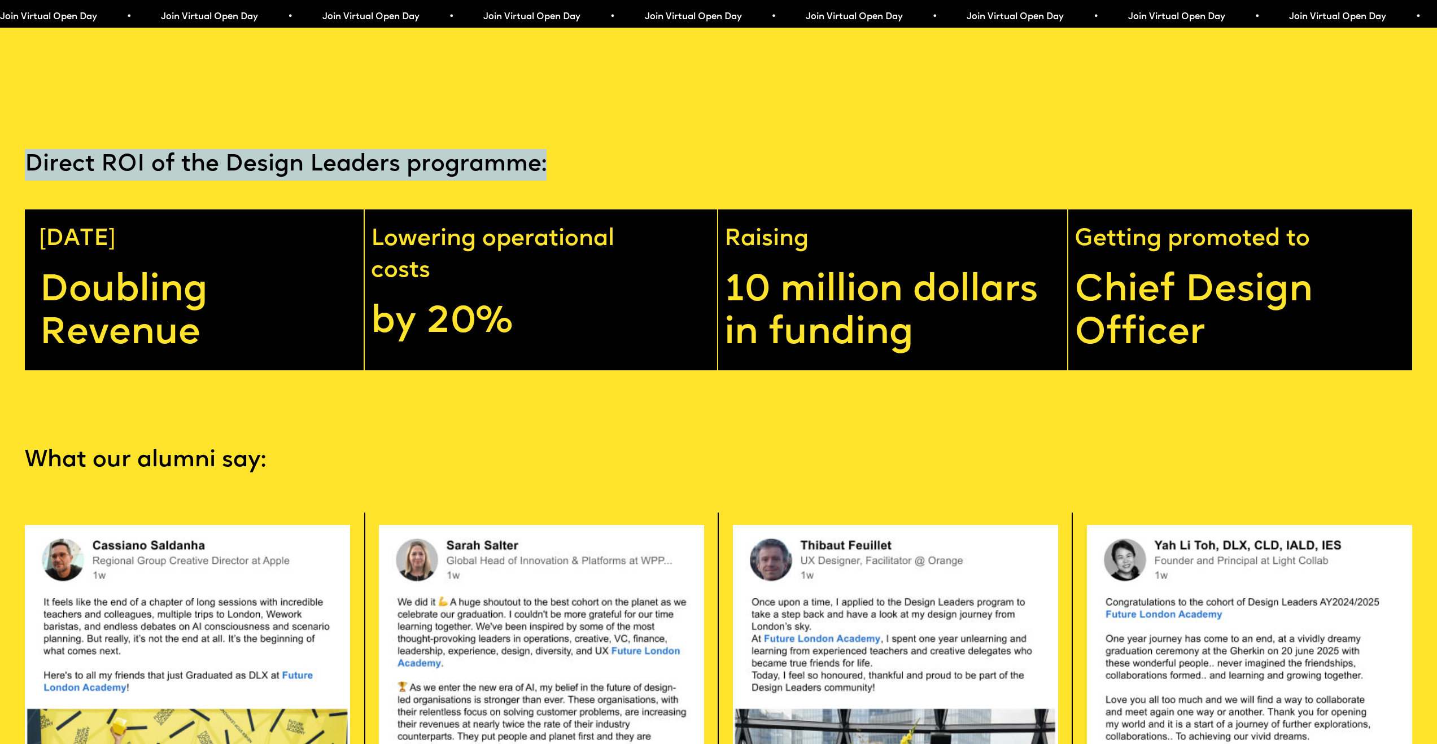
drag, startPoint x: 28, startPoint y: 184, endPoint x: 572, endPoint y: 197, distance: 544.0
click at [572, 181] on p "Direct ROI of the Design Leaders programme:" at bounding box center [719, 165] width 1388 height 32
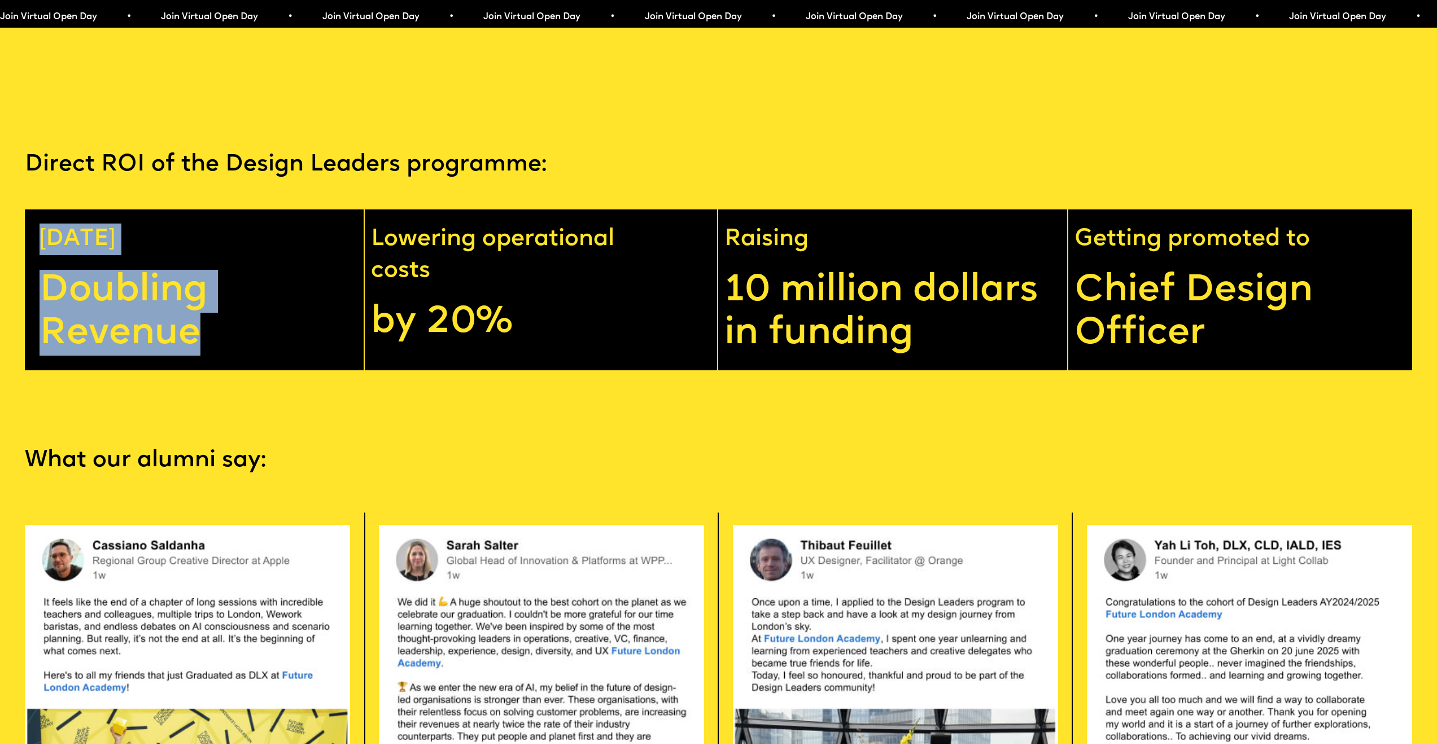
drag, startPoint x: 40, startPoint y: 256, endPoint x: 224, endPoint y: 373, distance: 218.3
click at [224, 370] on div "In 1 year Doubling Revenue" at bounding box center [195, 290] width 340 height 161
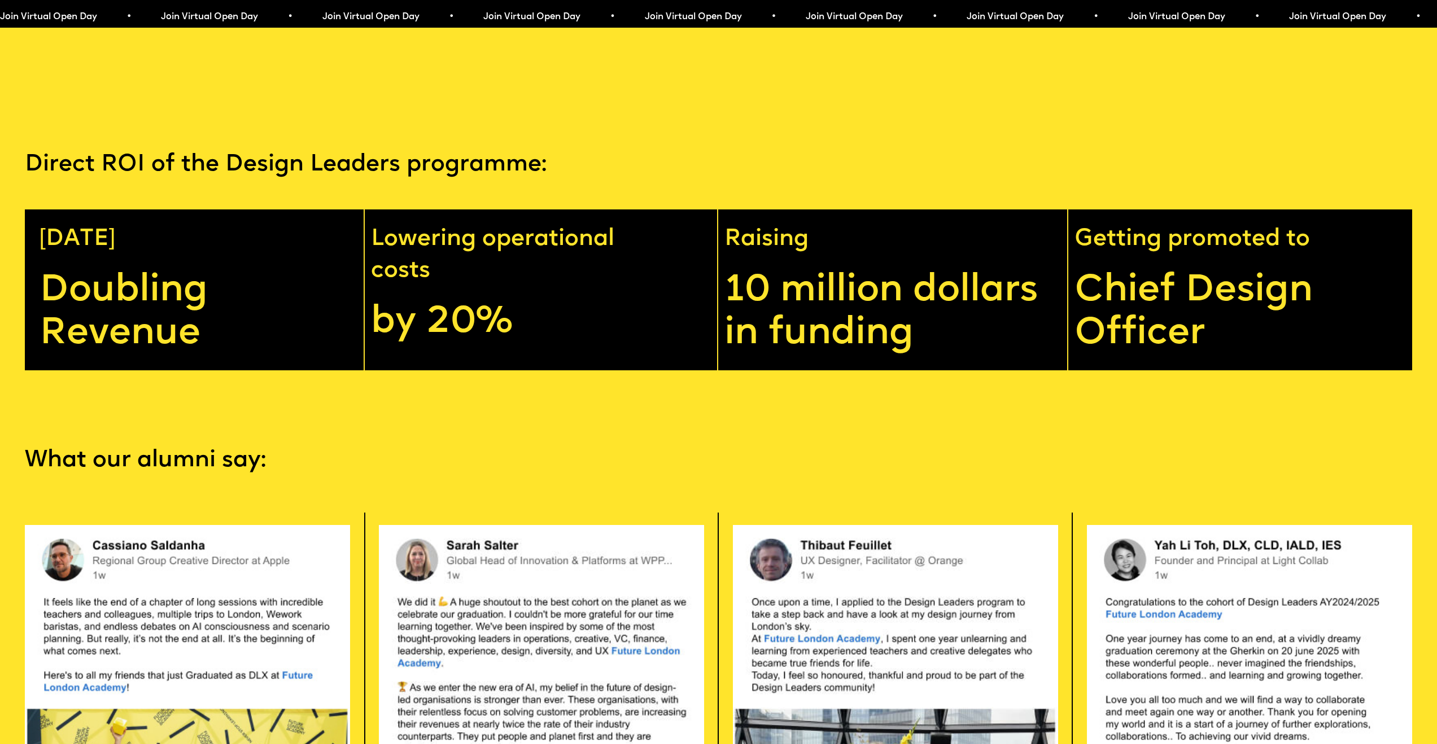
drag, startPoint x: 380, startPoint y: 306, endPoint x: 379, endPoint y: 276, distance: 29.9
click at [380, 287] on p "Lowering operational costs" at bounding box center [537, 255] width 332 height 63
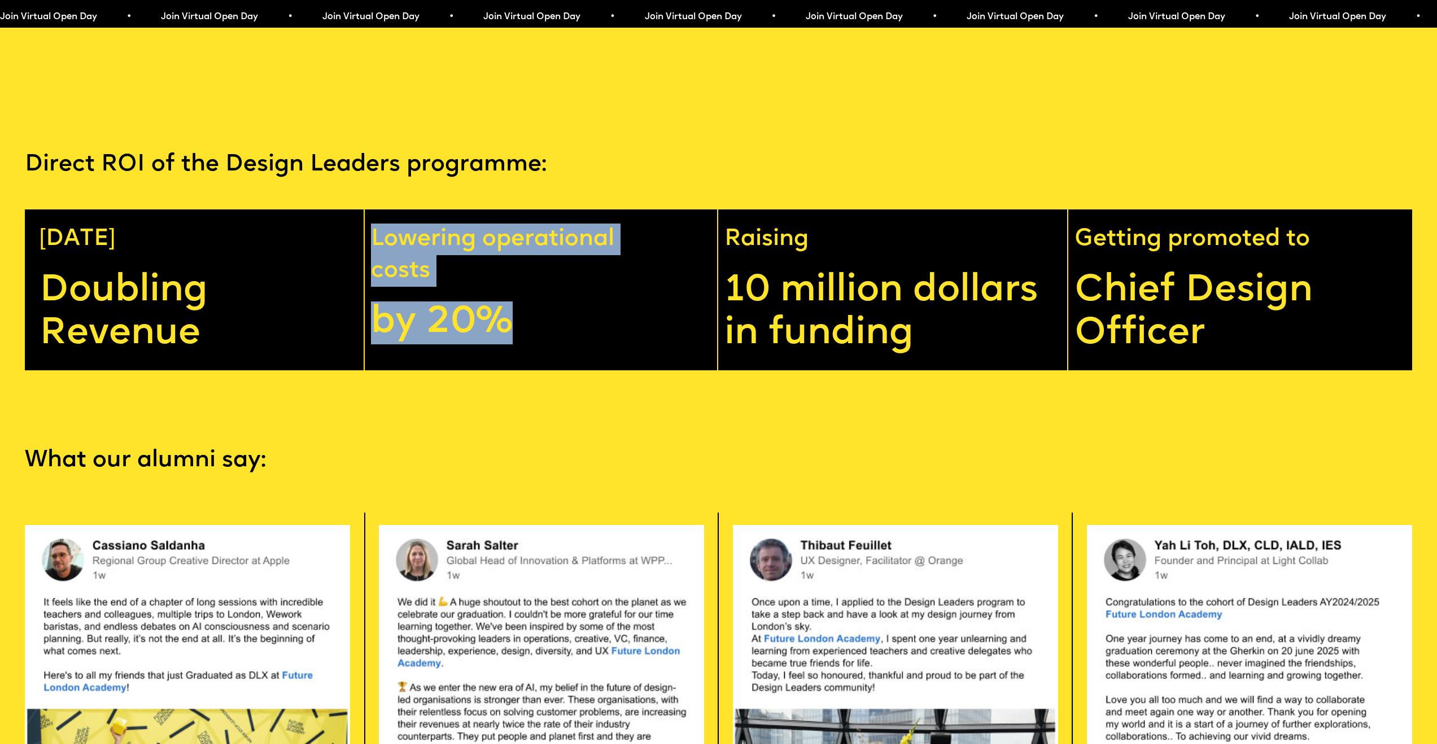
drag, startPoint x: 377, startPoint y: 259, endPoint x: 592, endPoint y: 372, distance: 242.5
click at [592, 370] on div "Lowering operational costs by 20%" at bounding box center [543, 290] width 351 height 161
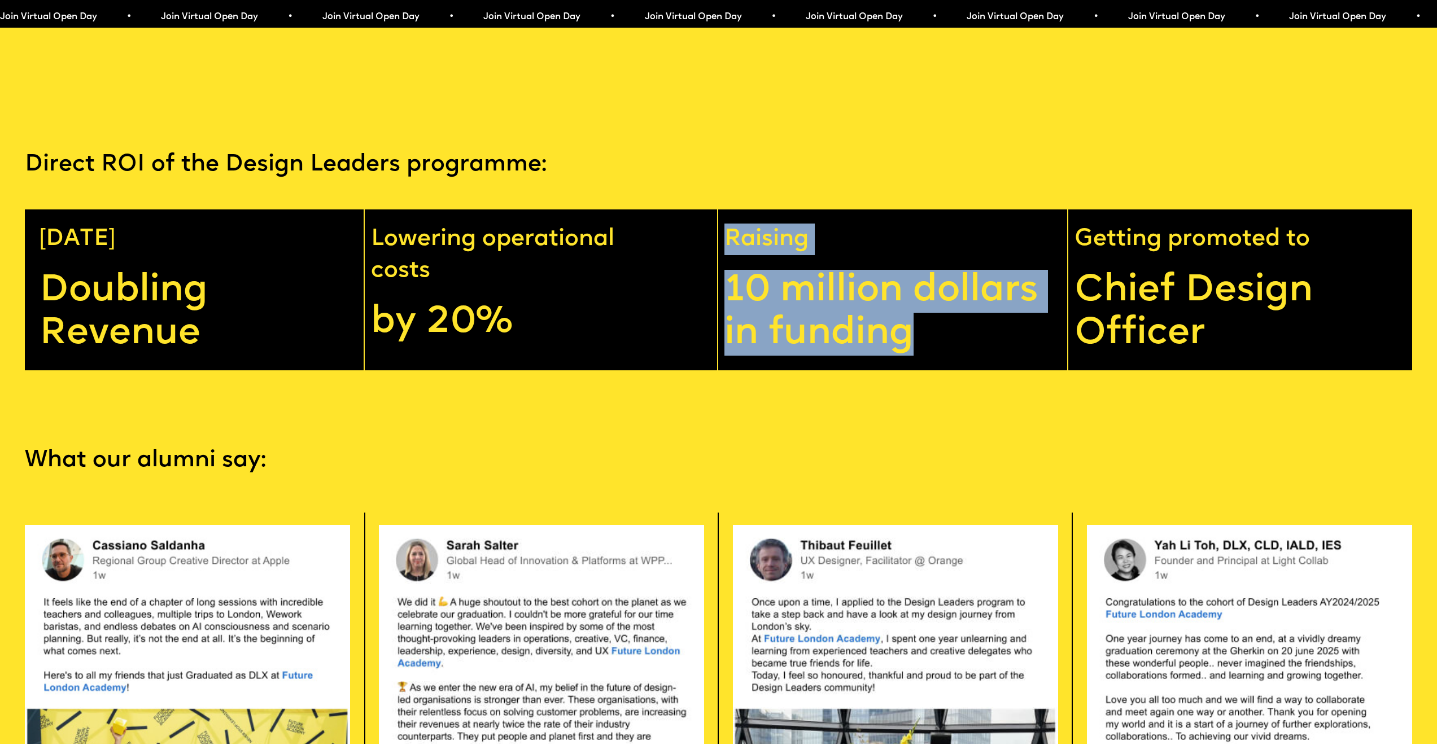
drag, startPoint x: 730, startPoint y: 255, endPoint x: 948, endPoint y: 367, distance: 244.8
click at [948, 367] on div "Raising 10 million dollars in funding" at bounding box center [894, 290] width 347 height 161
click at [948, 356] on p "10 million dollars in funding" at bounding box center [896, 313] width 342 height 86
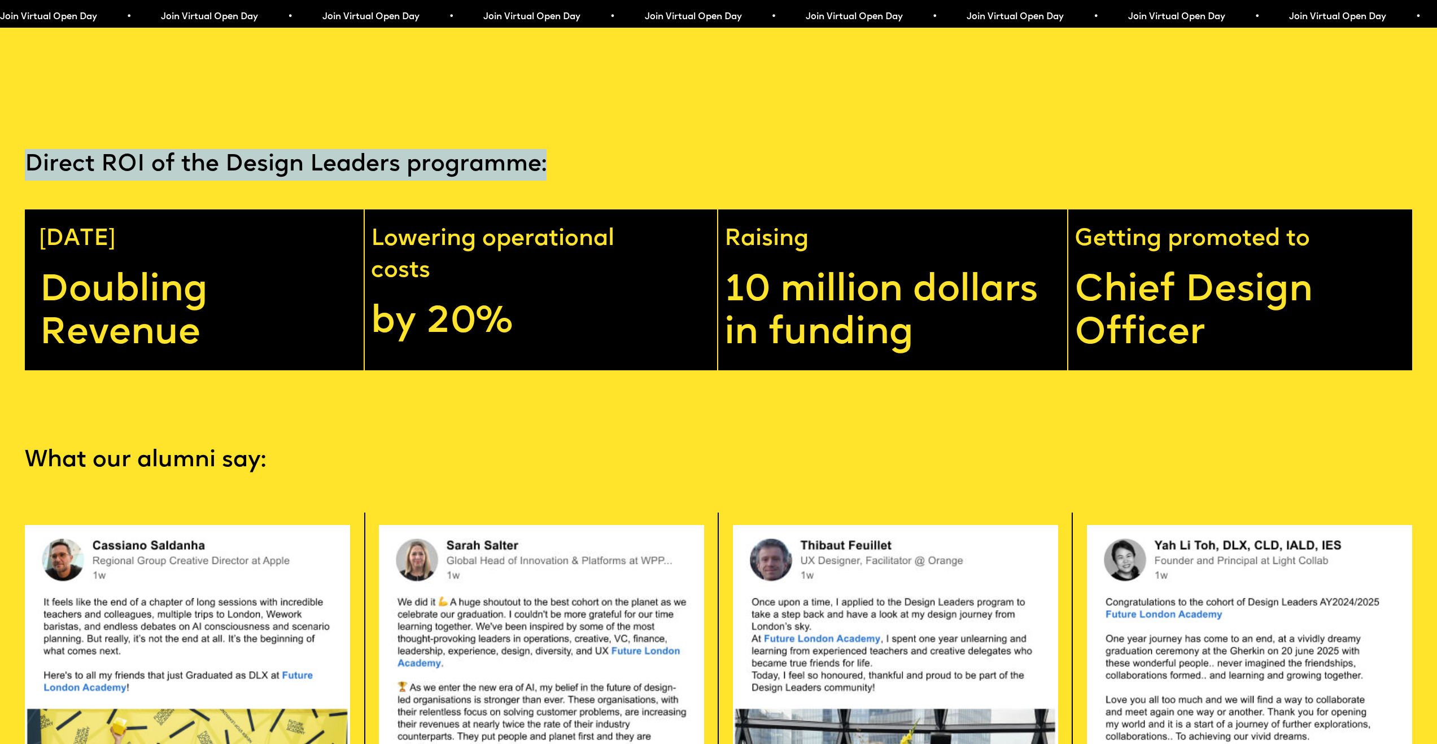
drag, startPoint x: 16, startPoint y: 184, endPoint x: 472, endPoint y: 203, distance: 455.6
click at [559, 199] on div "Direct ROI of the Design Leaders programme: In 1 year Doubling Revenue Lowering…" at bounding box center [718, 259] width 1437 height 221
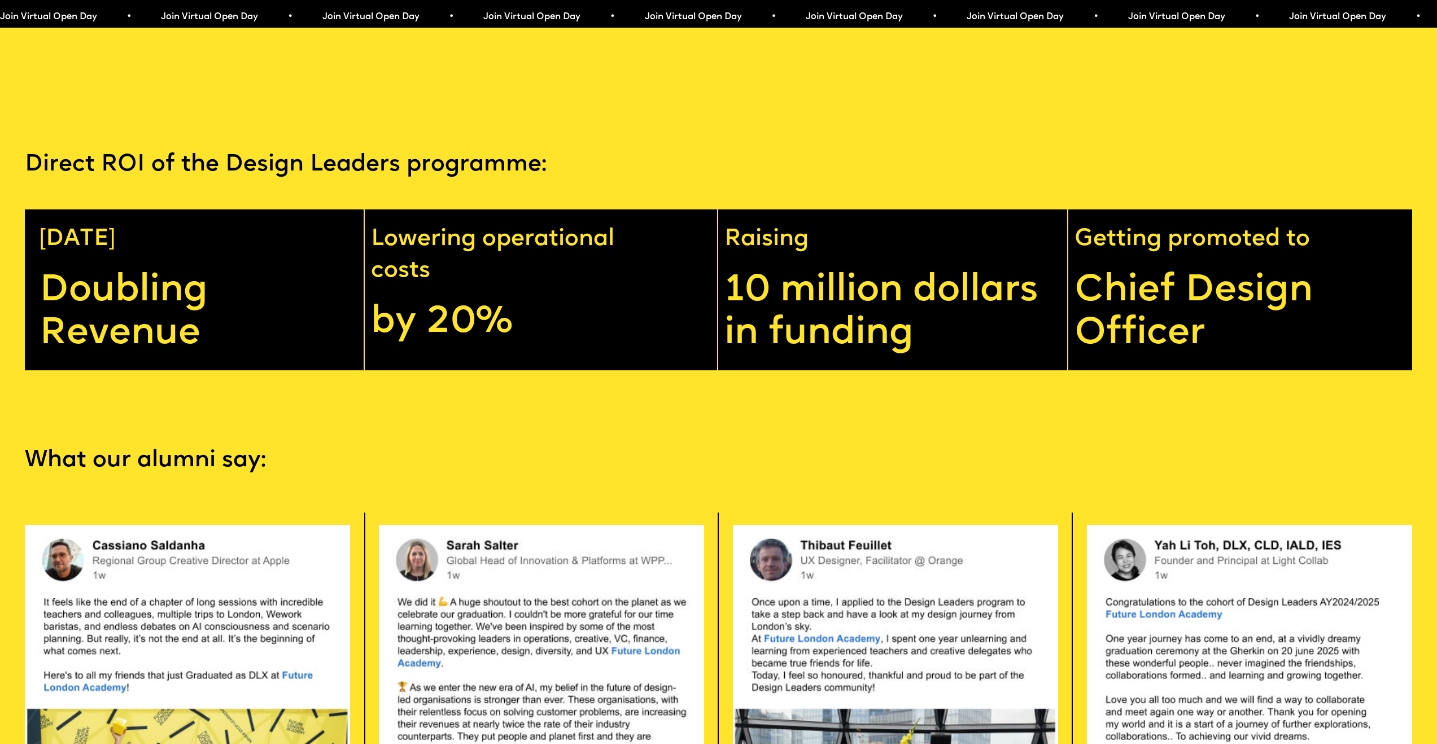
click at [154, 255] on p "In 1 year" at bounding box center [195, 240] width 310 height 32
drag, startPoint x: 82, startPoint y: 272, endPoint x: 200, endPoint y: 329, distance: 131.4
click at [200, 329] on div "In 1 year Doubling Revenue" at bounding box center [195, 290] width 340 height 161
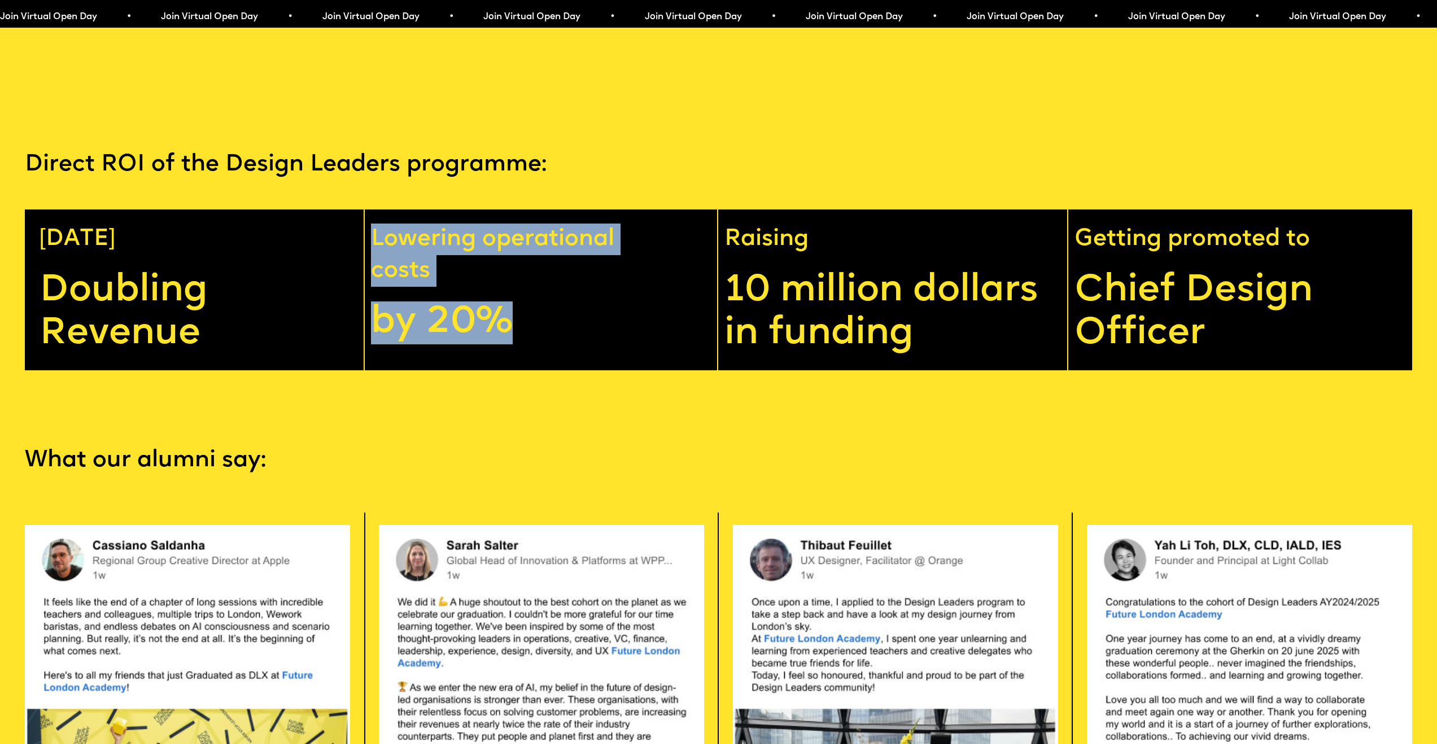
drag, startPoint x: 372, startPoint y: 271, endPoint x: 575, endPoint y: 327, distance: 210.5
click at [529, 334] on div "Lowering operational costs by 20%" at bounding box center [543, 290] width 351 height 161
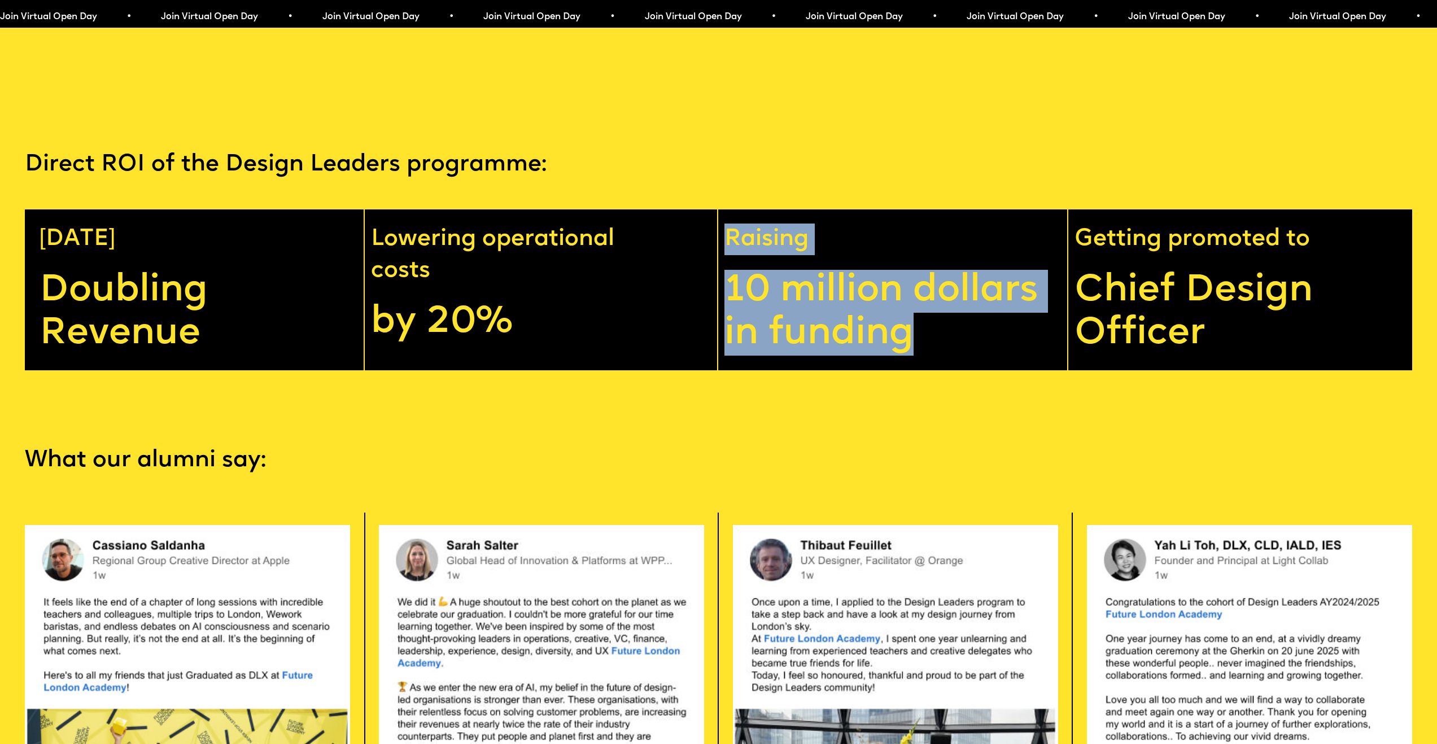
drag, startPoint x: 726, startPoint y: 277, endPoint x: 957, endPoint y: 372, distance: 249.7
click at [950, 370] on div "Raising 10 million dollars in funding" at bounding box center [894, 290] width 347 height 161
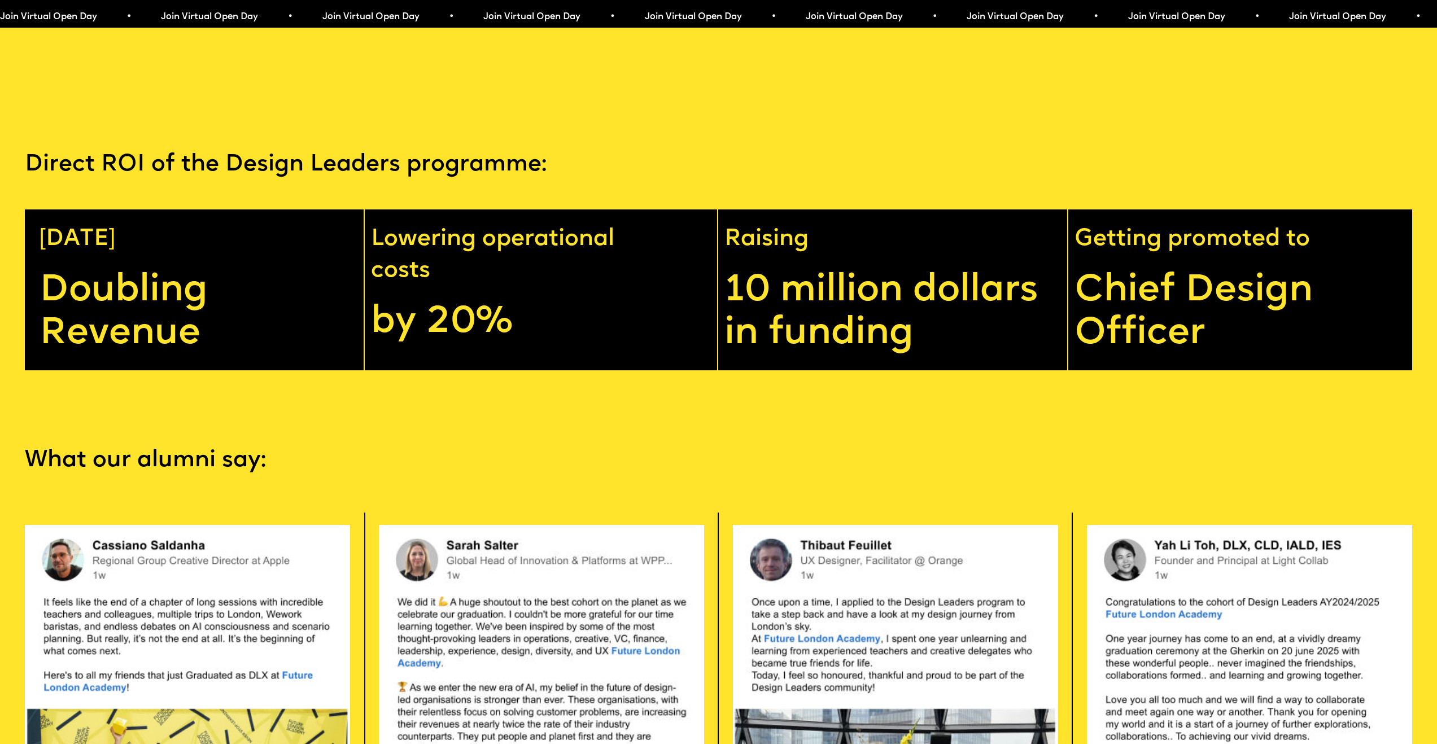
click at [1095, 250] on p "Getting promoted to" at bounding box center [1245, 240] width 341 height 32
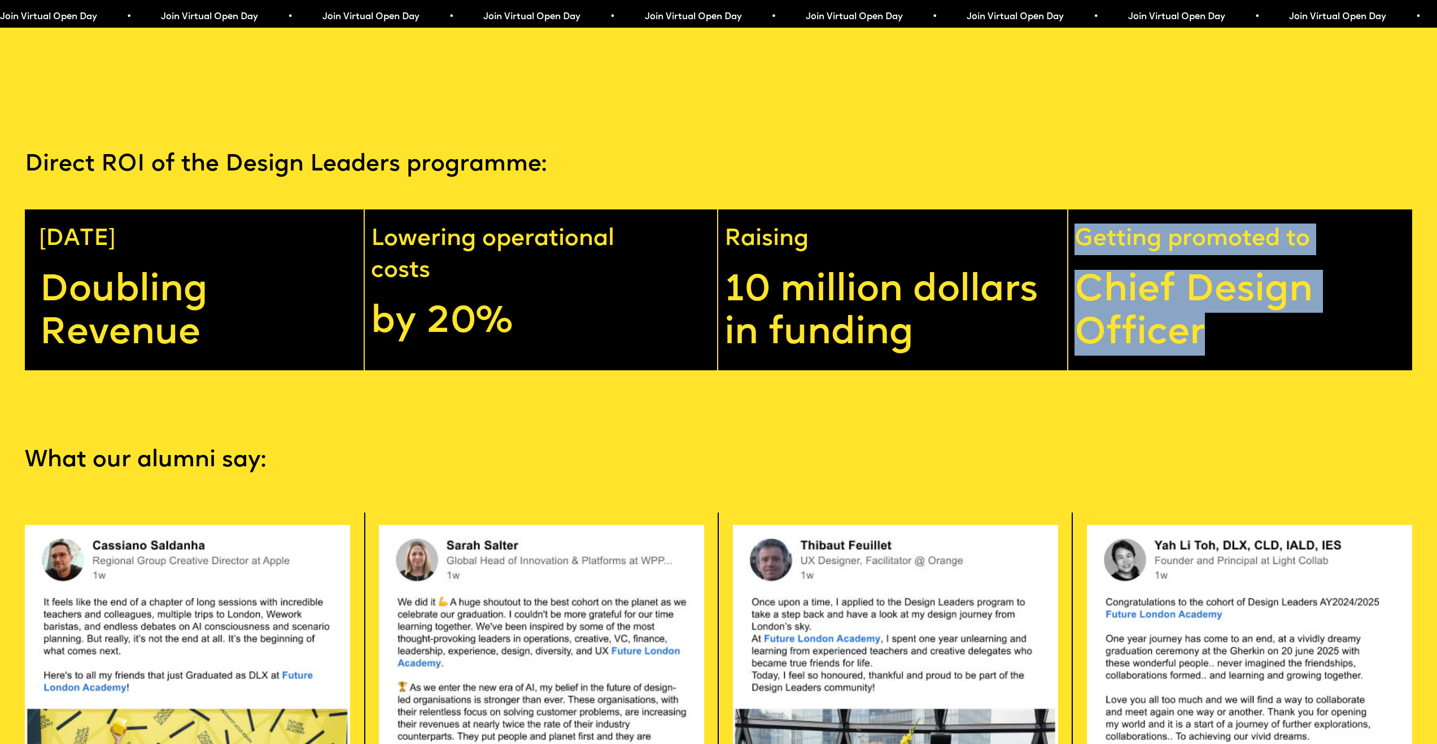
drag, startPoint x: 1084, startPoint y: 269, endPoint x: 1272, endPoint y: 365, distance: 211.4
click at [1272, 365] on div "Getting promoted to Chief Design Officer" at bounding box center [1243, 290] width 345 height 161
click at [1274, 356] on p "Chief Design Officer" at bounding box center [1245, 313] width 341 height 86
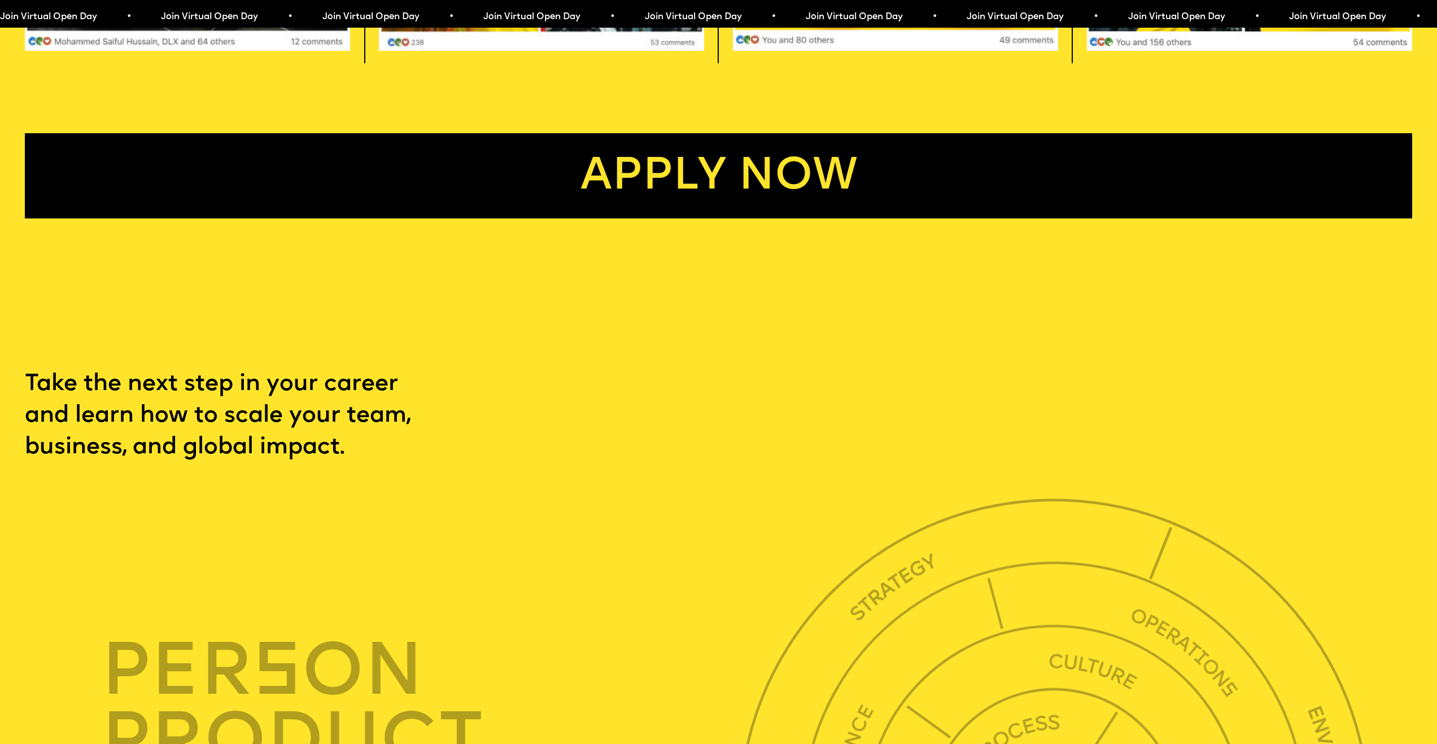
click at [836, 219] on link "Apply now" at bounding box center [719, 175] width 1388 height 85
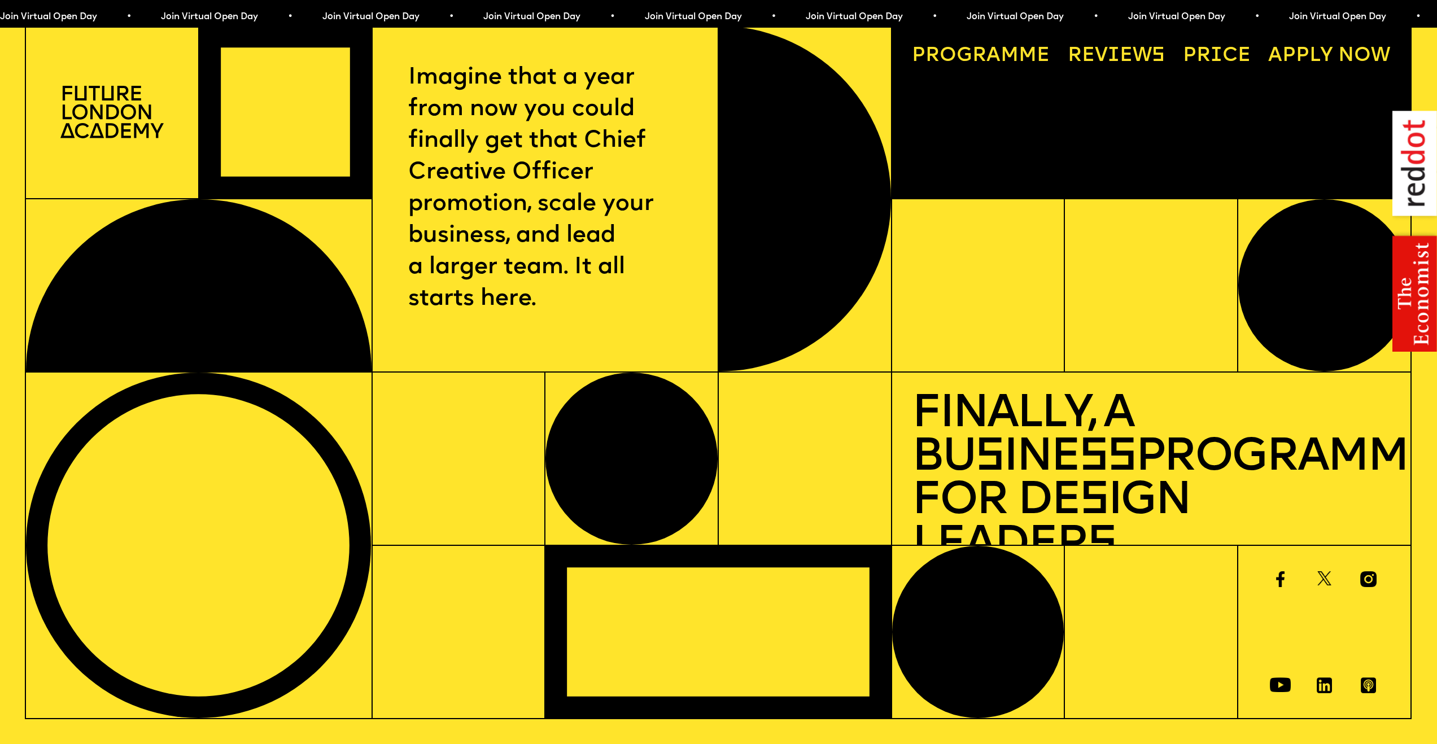
click at [1241, 55] on link "Price" at bounding box center [1217, 56] width 88 height 40
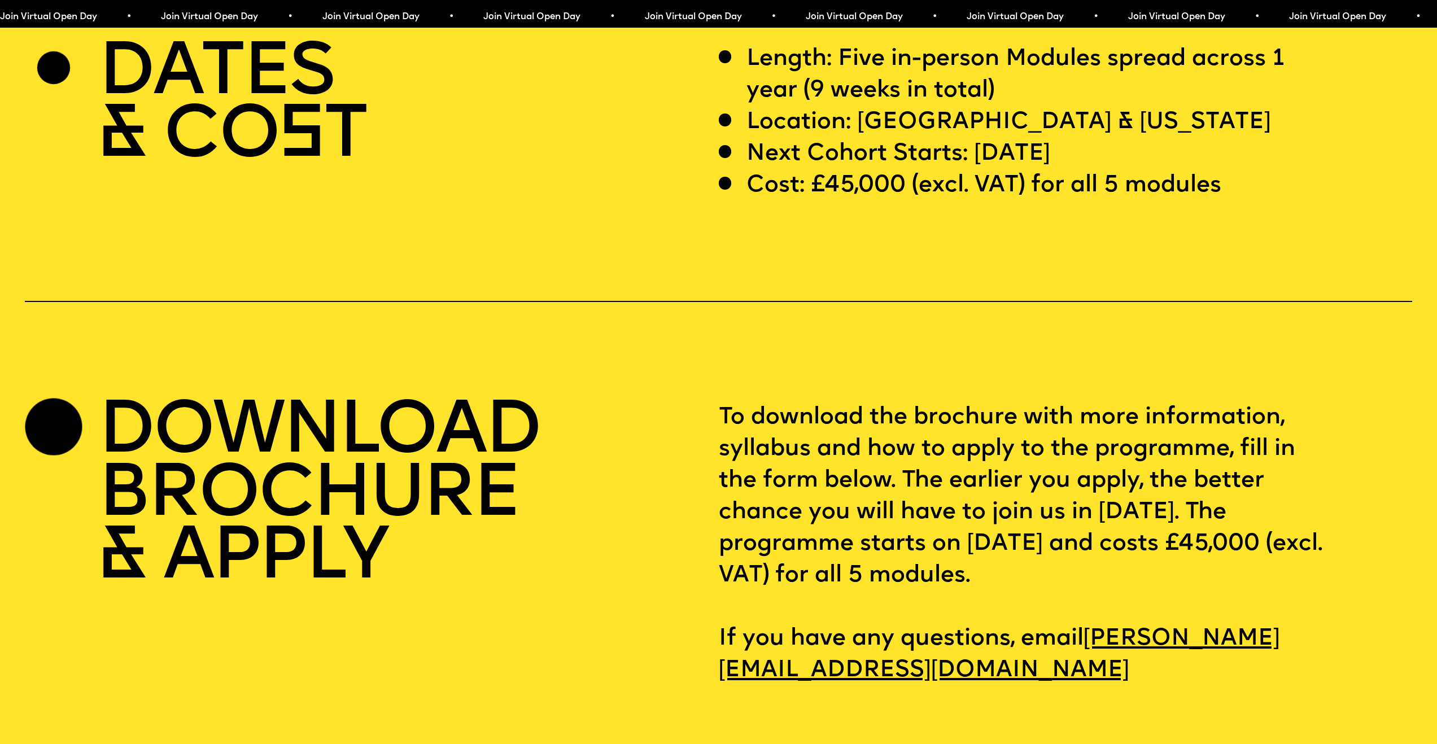
scroll to position [5942, 0]
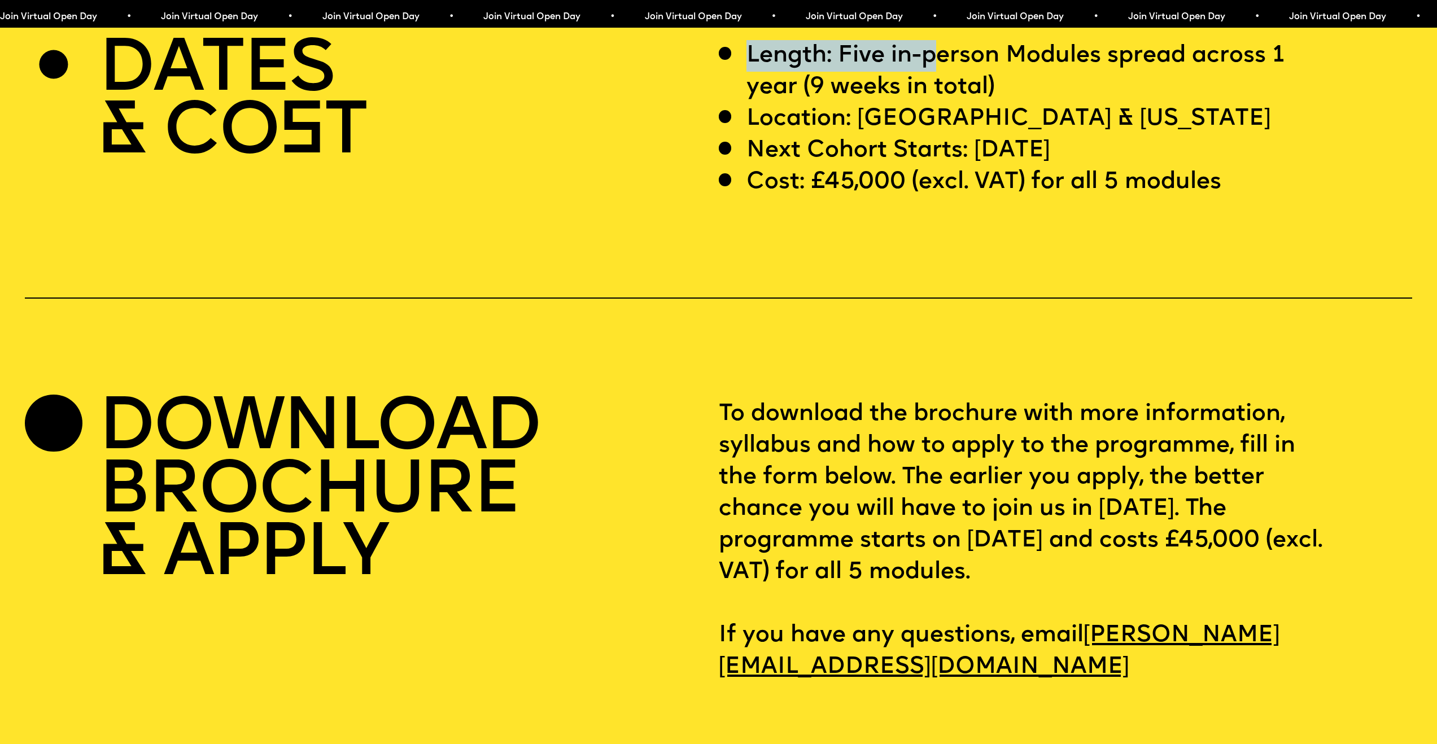
drag, startPoint x: 743, startPoint y: 86, endPoint x: 942, endPoint y: 98, distance: 199.1
click at [942, 98] on div "Length: Five in-person Modules spread across 1 year (9 weeks in total)" at bounding box center [1023, 71] width 608 height 63
click at [818, 98] on p "Length: Five in-person Modules spread across 1 year (9 weeks in total)" at bounding box center [1036, 71] width 579 height 63
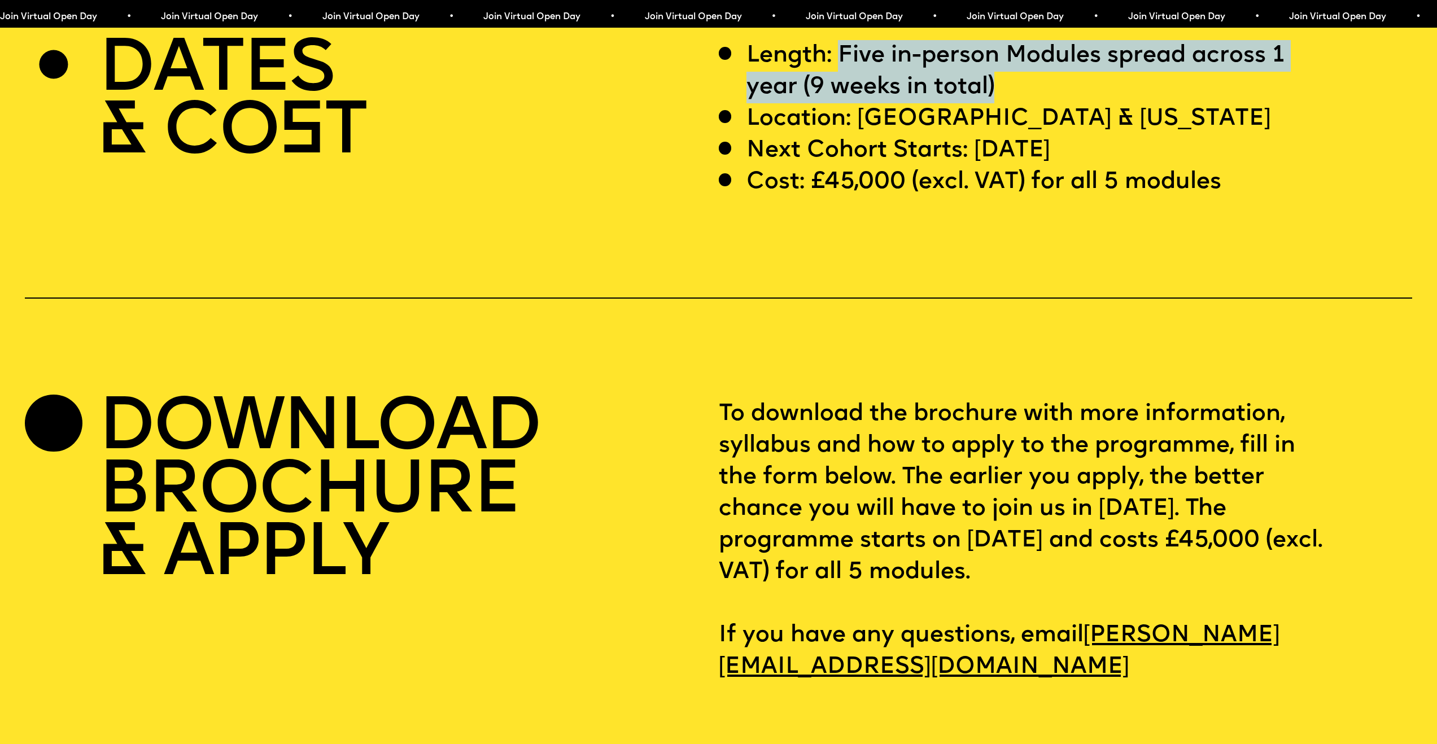
drag, startPoint x: 843, startPoint y: 84, endPoint x: 998, endPoint y: 120, distance: 158.9
click at [998, 103] on p "Length: Five in-person Modules spread across 1 year (9 weeks in total)" at bounding box center [1036, 71] width 579 height 63
click at [848, 103] on p "Length: Five in-person Modules spread across 1 year (9 weeks in total)" at bounding box center [1036, 71] width 579 height 63
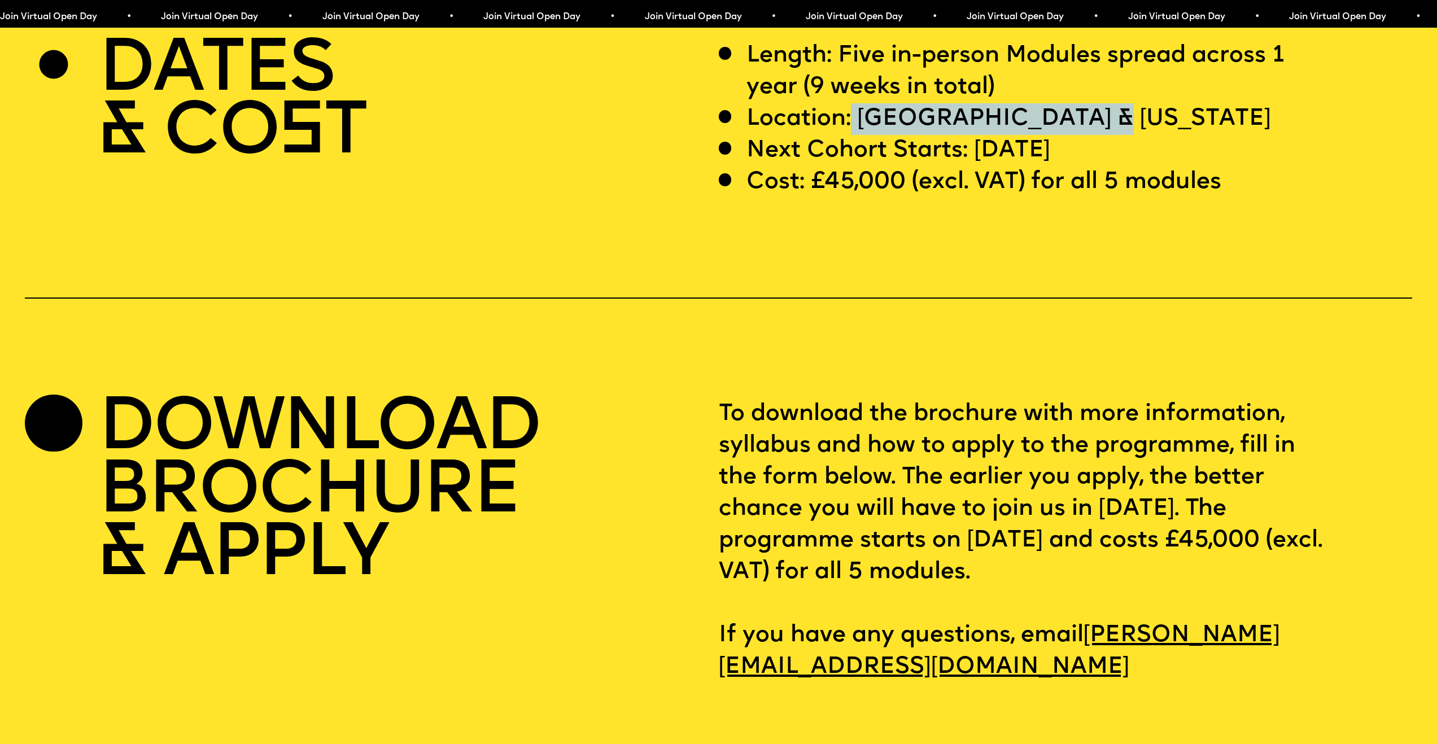
drag, startPoint x: 852, startPoint y: 151, endPoint x: 1093, endPoint y: 152, distance: 241.2
click at [1093, 135] on div "Location: London & California" at bounding box center [1023, 119] width 608 height 32
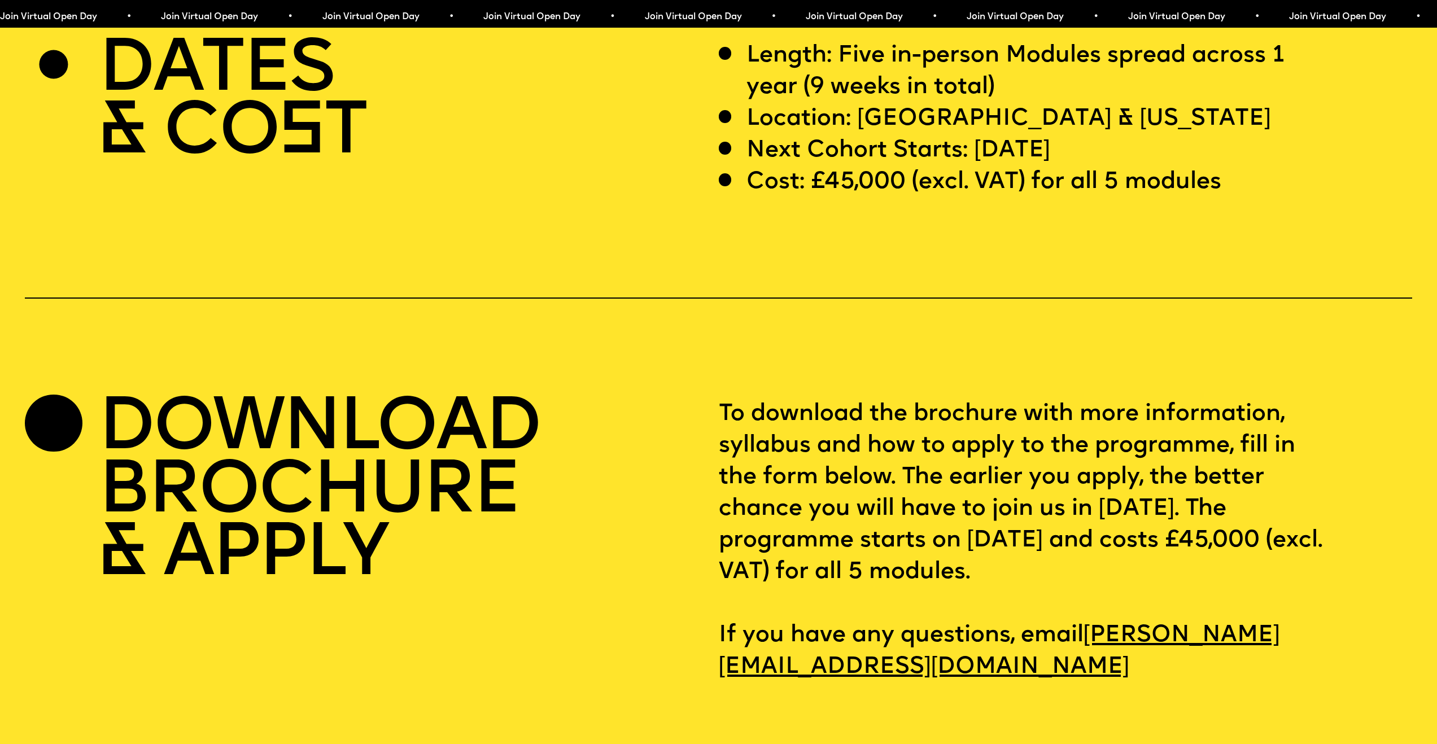
click at [859, 167] on p "Next Cohort Starts: 12 July 2026" at bounding box center [899, 151] width 304 height 32
drag, startPoint x: 712, startPoint y: 171, endPoint x: 1115, endPoint y: 180, distance: 403.9
click at [1115, 180] on div "DATES & CO S T Length: Five in-person Modules spread across 1 year (9 weeks in …" at bounding box center [719, 119] width 1388 height 158
click at [1152, 167] on div "Next Cohort Starts: 12 July 2026" at bounding box center [1023, 151] width 608 height 32
drag, startPoint x: 1014, startPoint y: 179, endPoint x: 1116, endPoint y: 179, distance: 102.2
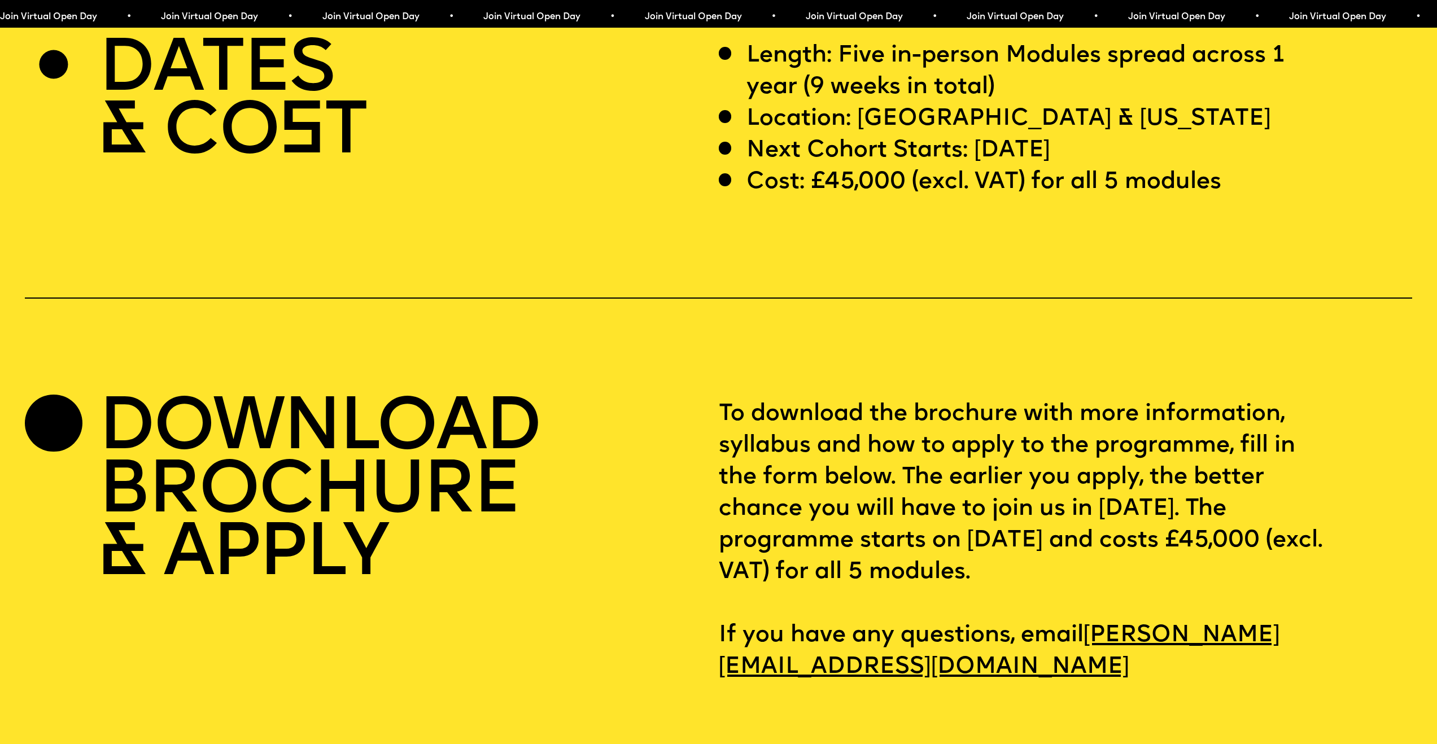
click at [1050, 167] on p "Next Cohort Starts: 12 July 2026" at bounding box center [899, 151] width 304 height 32
click at [798, 167] on p "Next Cohort Starts: 12 July 2026" at bounding box center [899, 151] width 304 height 32
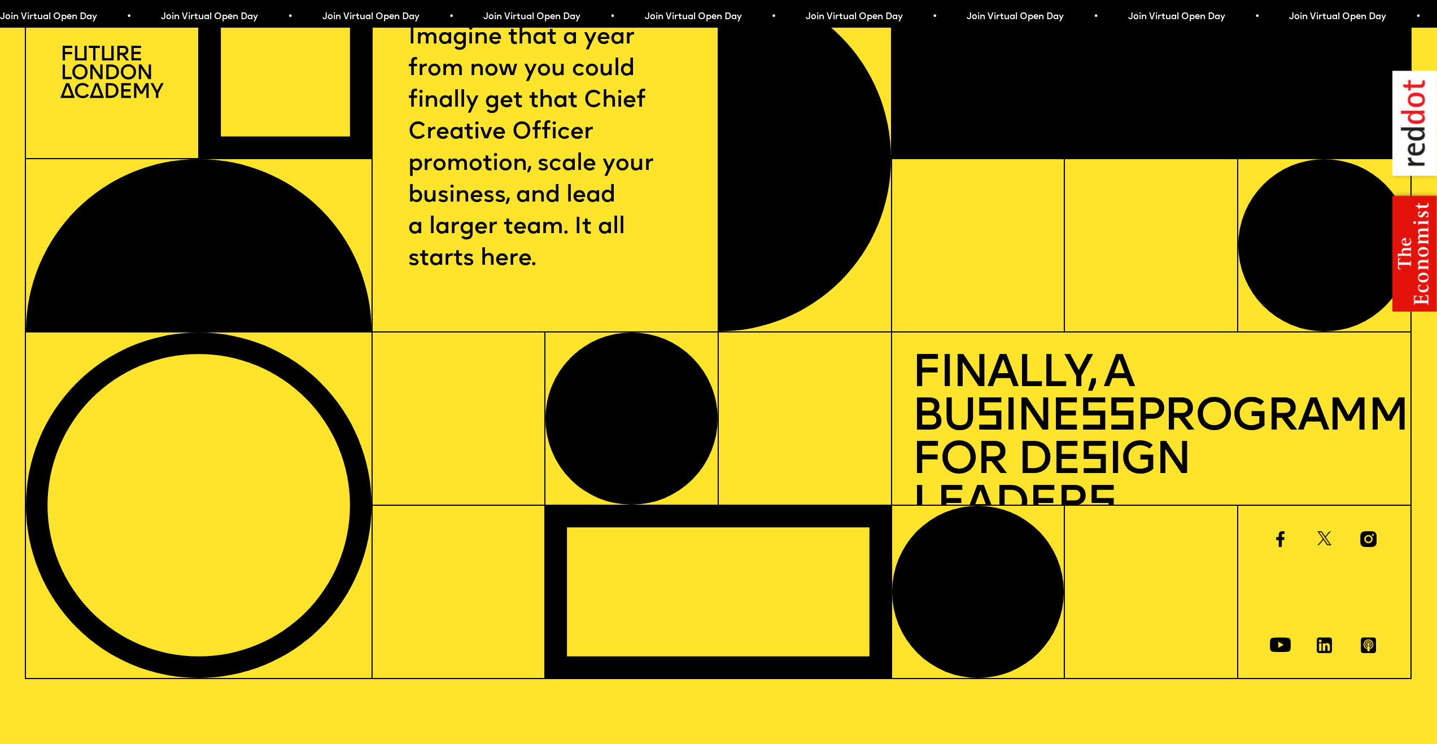
scroll to position [0, 0]
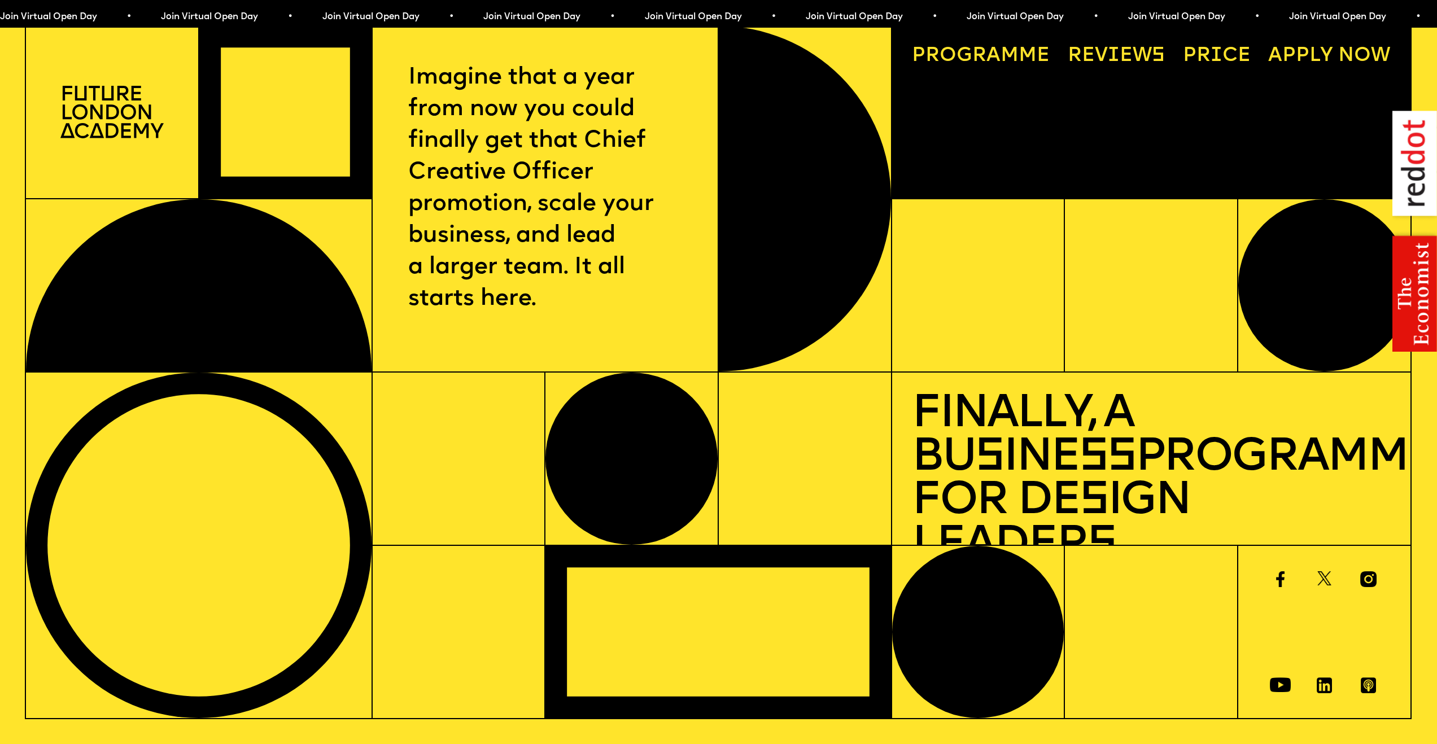
click at [1133, 55] on link "Reviews" at bounding box center [1116, 56] width 117 height 40
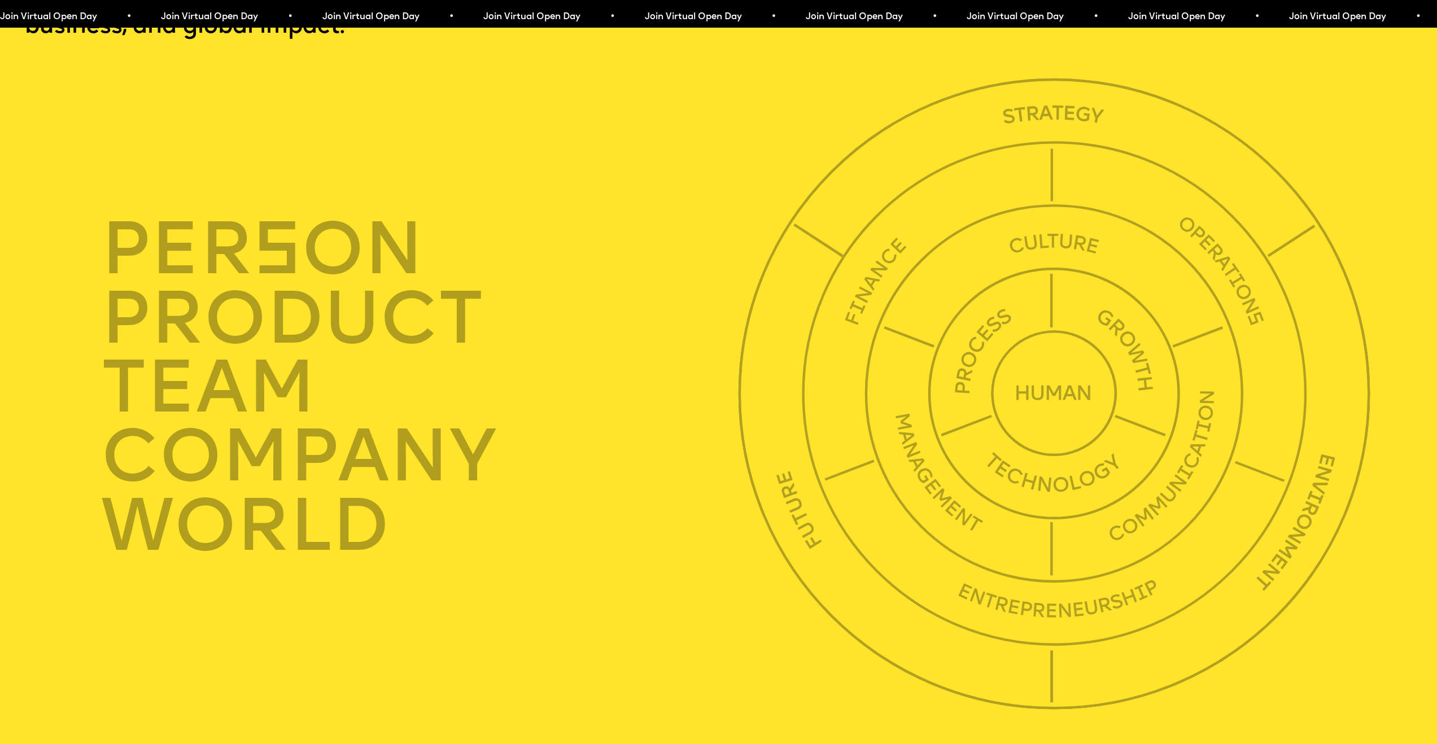
scroll to position [5099, 0]
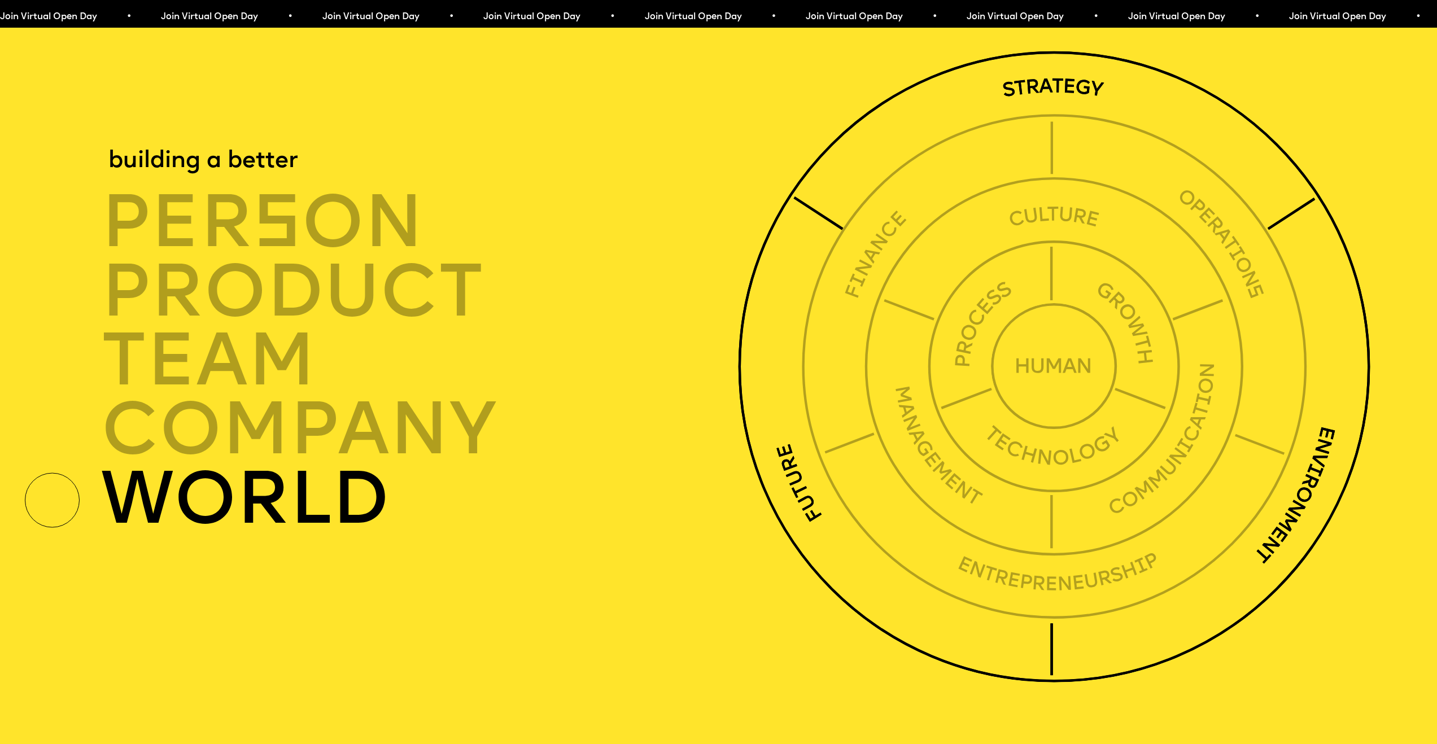
click at [1037, 120] on img at bounding box center [1054, 367] width 633 height 633
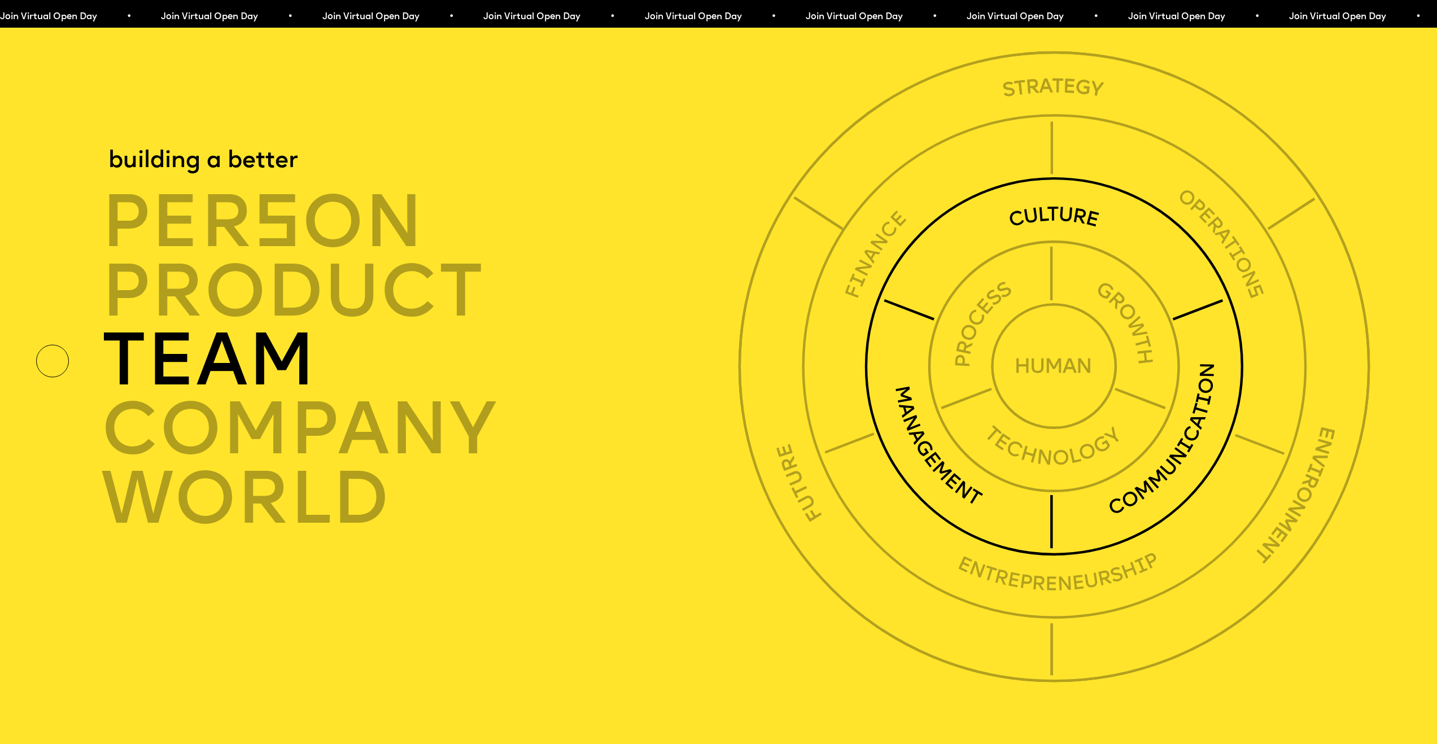
click at [1069, 249] on img at bounding box center [1055, 367] width 380 height 380
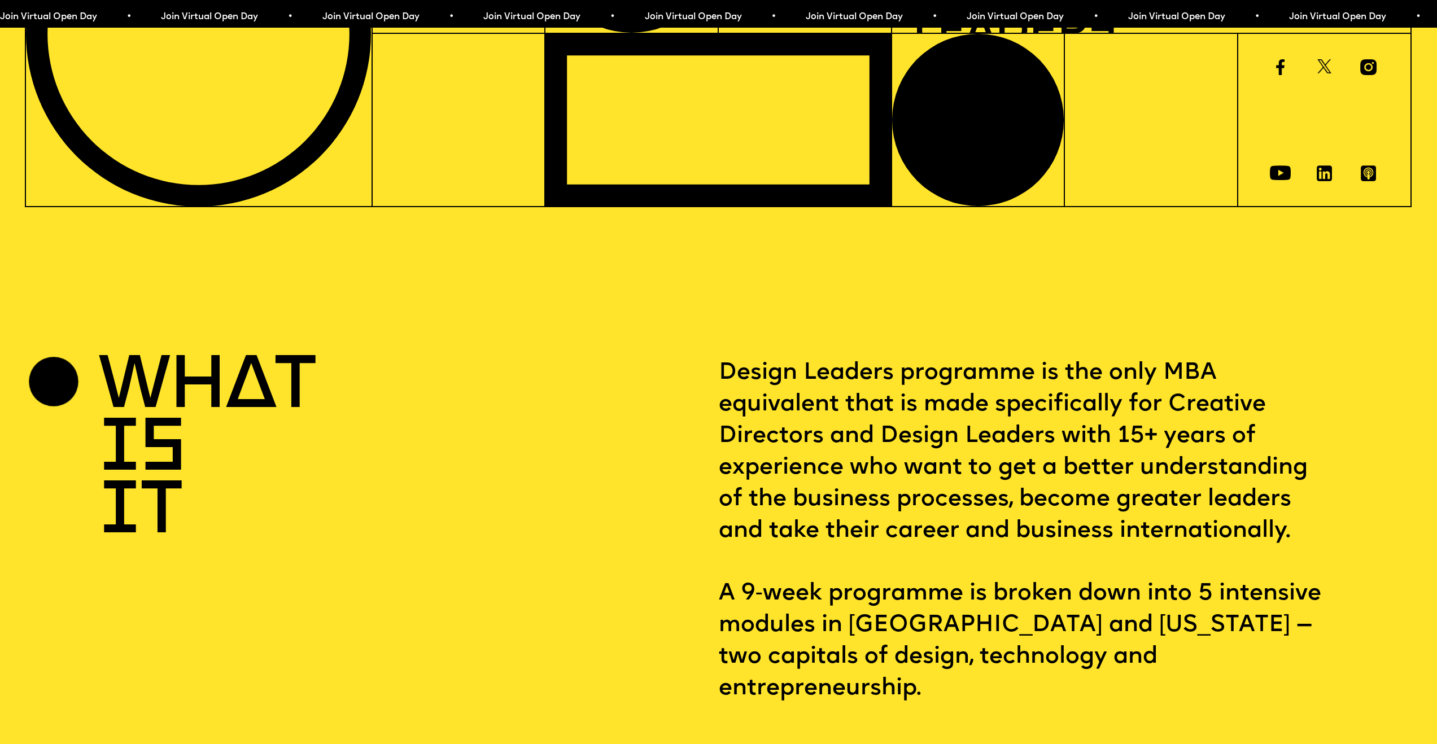
scroll to position [0, 0]
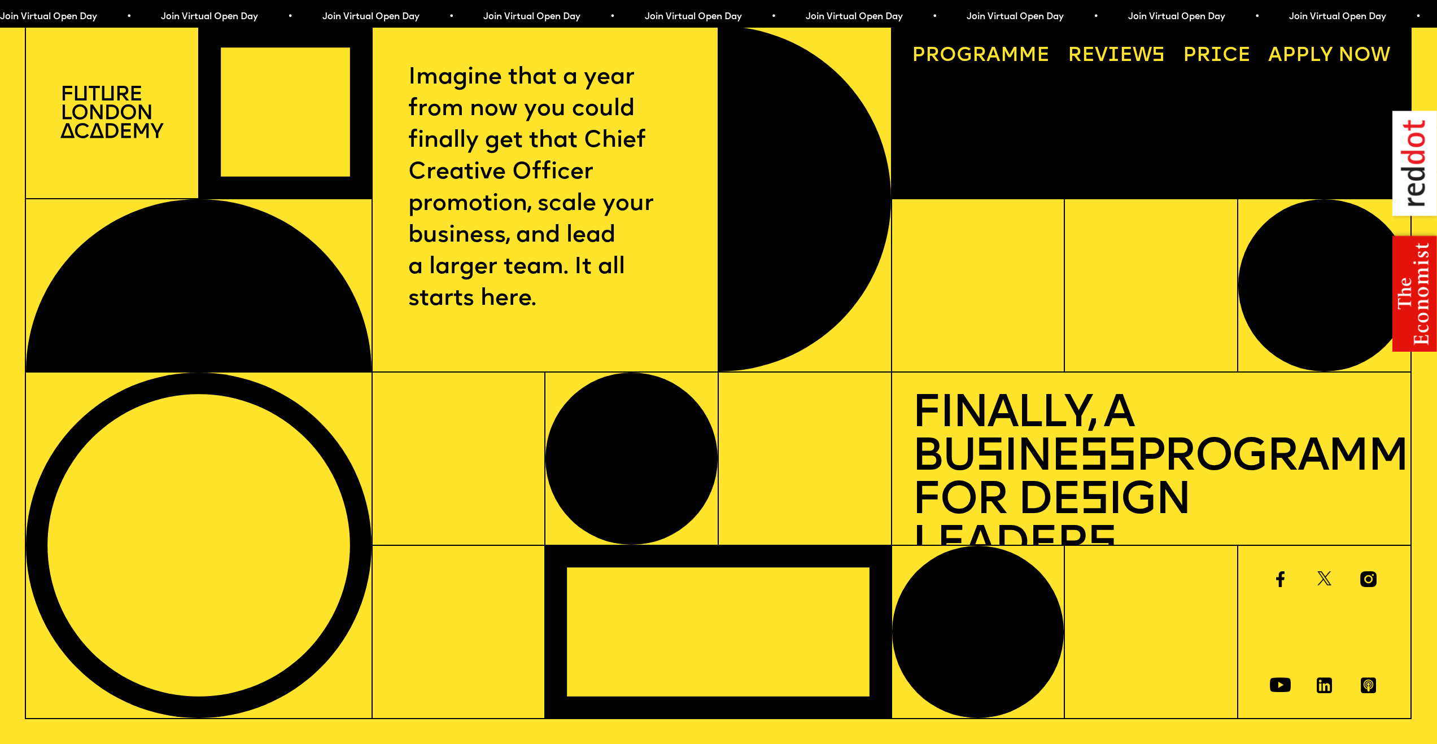
scroll to position [5942, 0]
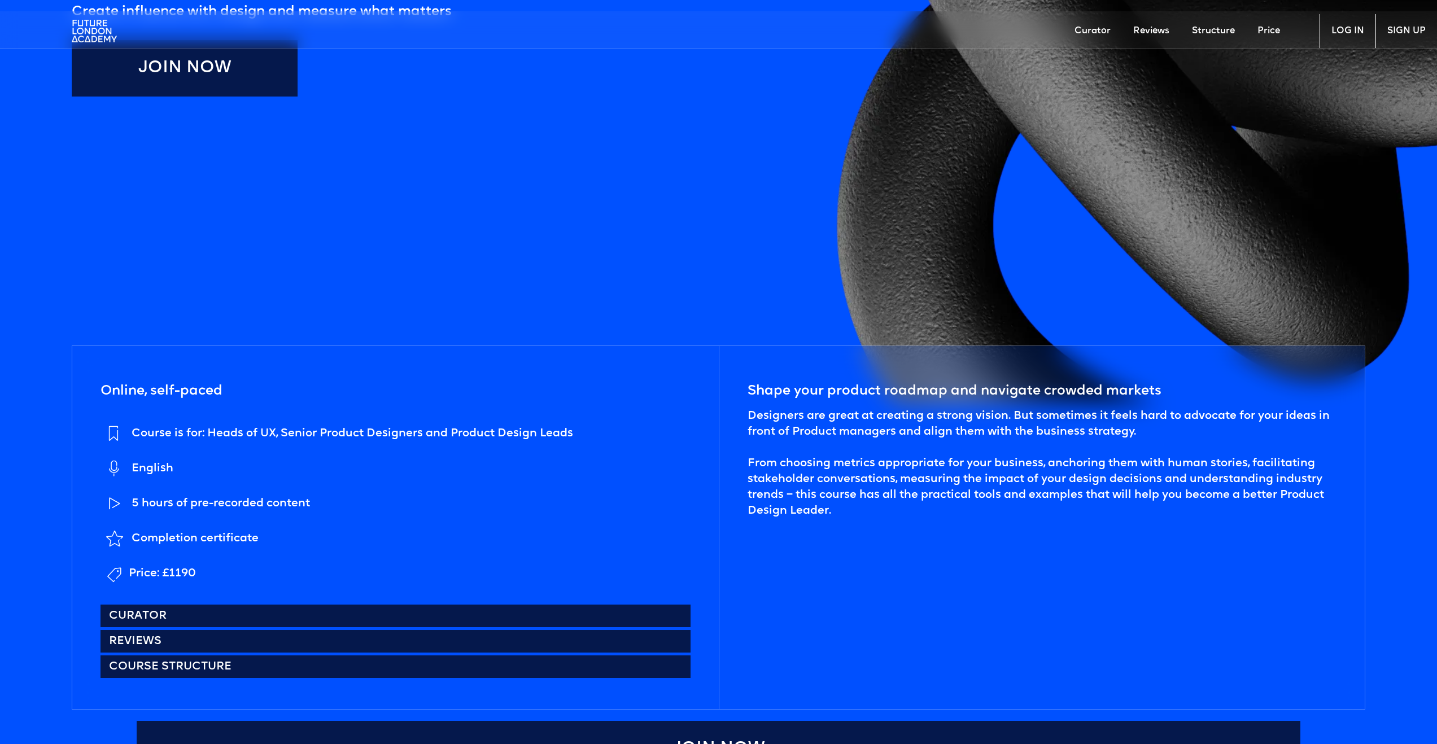
scroll to position [680, 0]
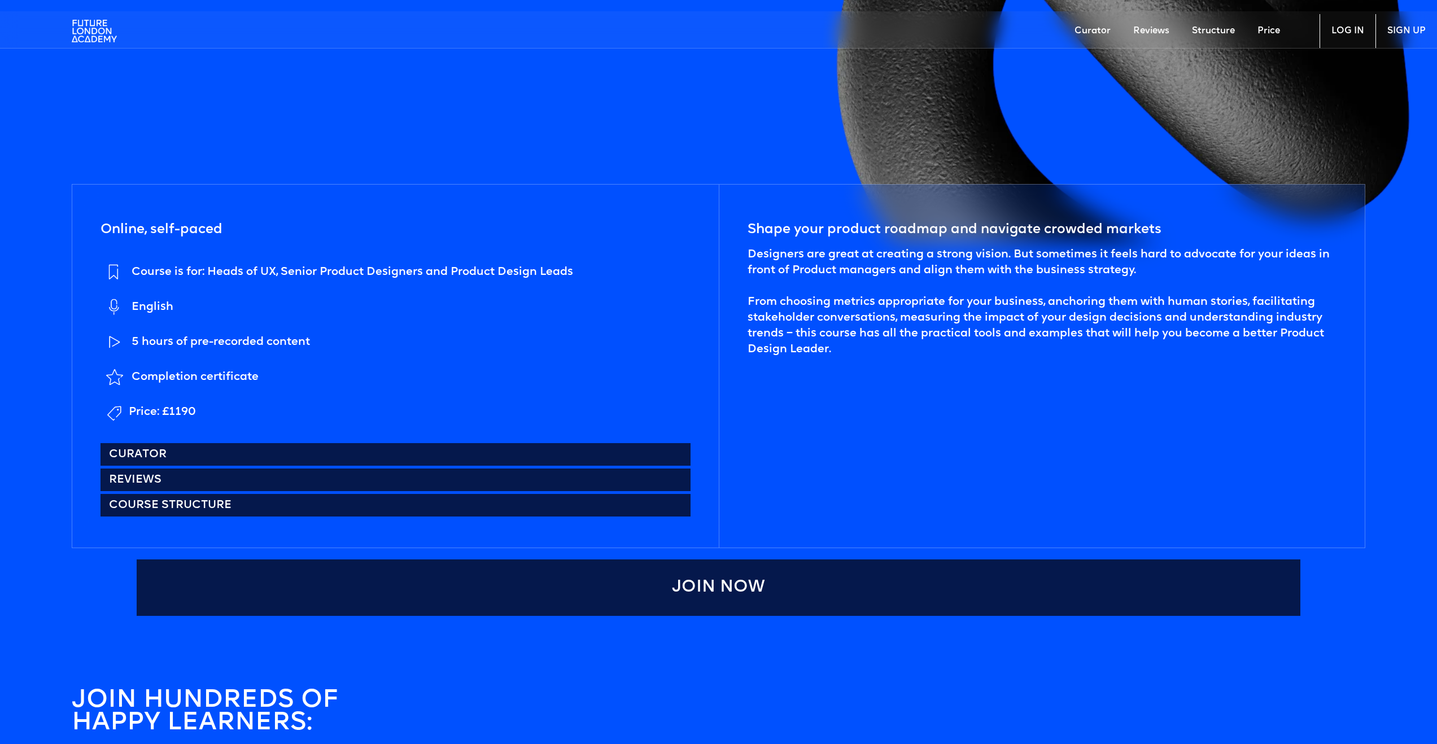
click at [337, 273] on div "Course is for: Heads of UX, Senior Product Designers and Product Design Leads" at bounding box center [353, 272] width 442 height 16
click at [239, 376] on div "Completion certificate" at bounding box center [195, 377] width 127 height 16
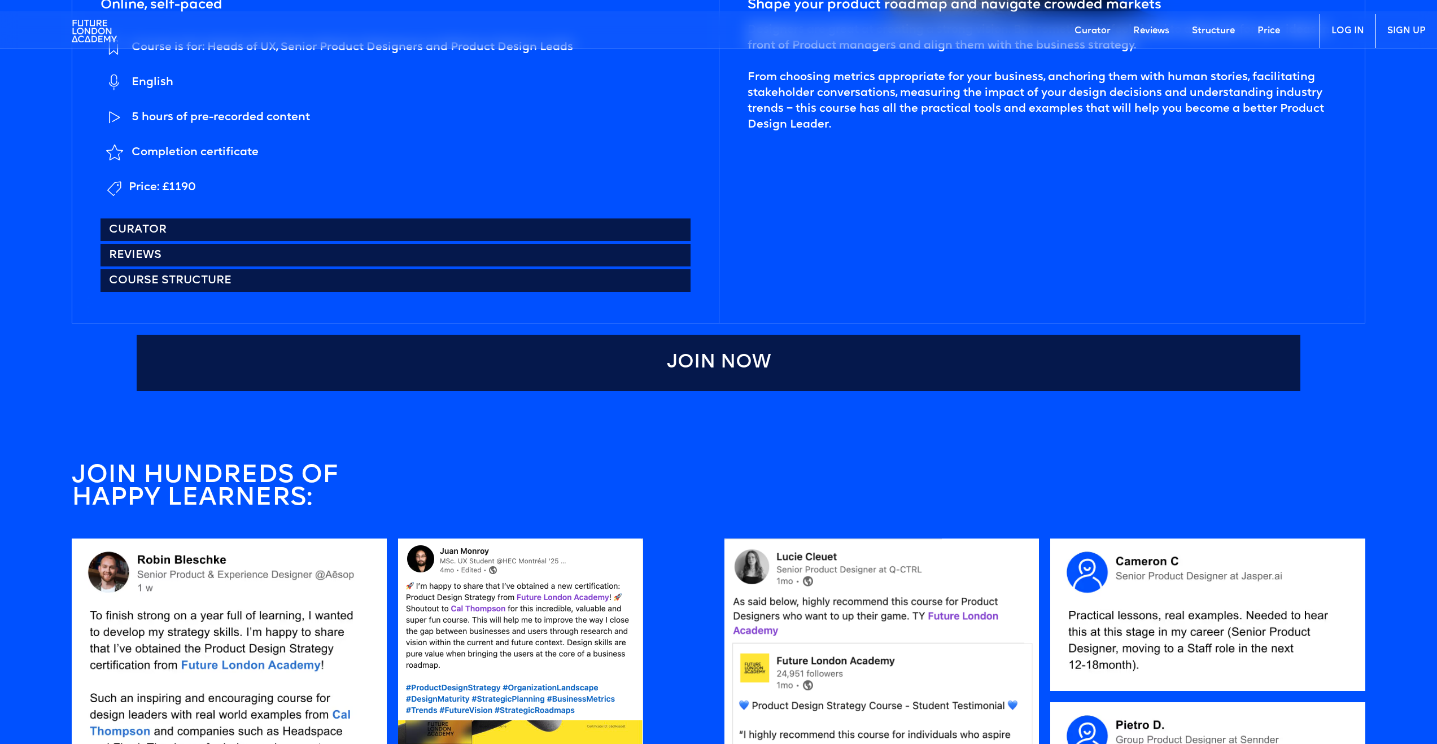
scroll to position [935, 0]
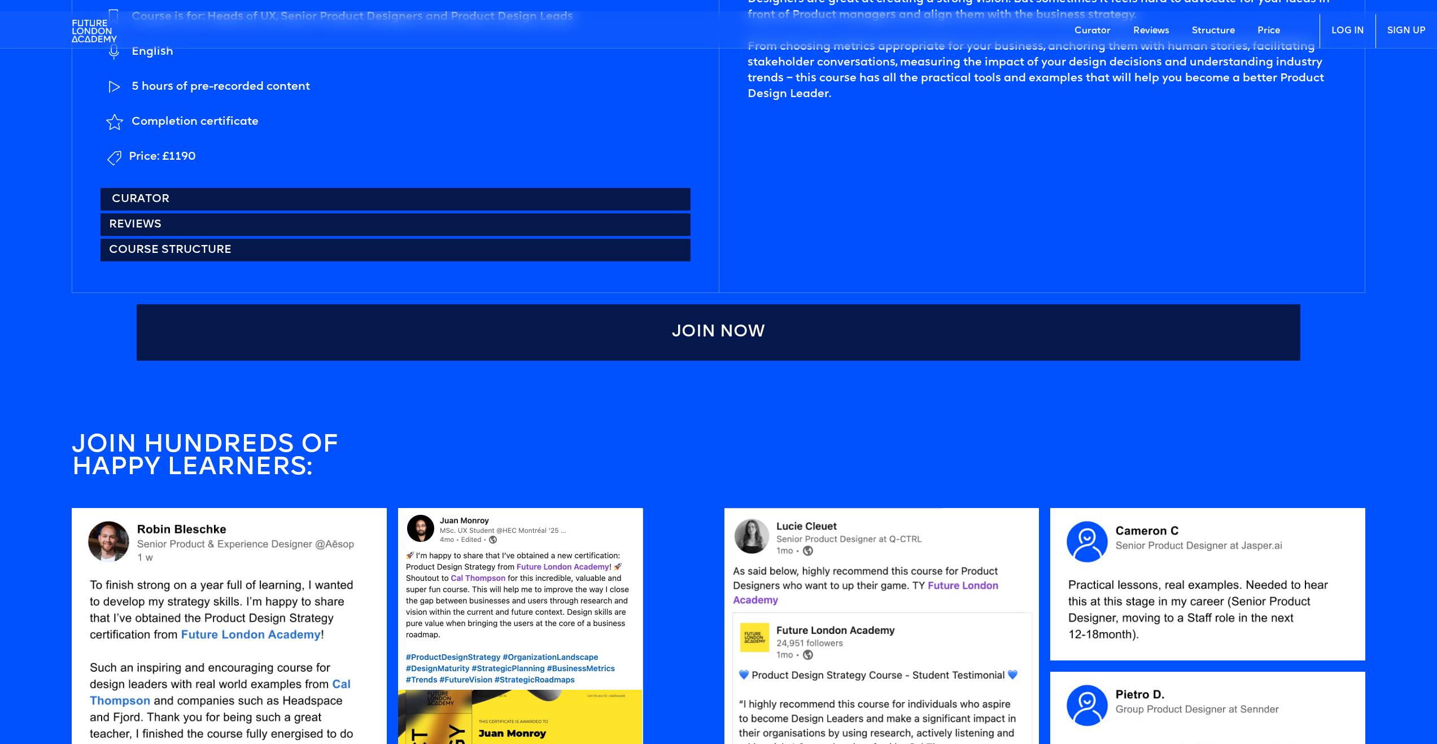
click at [143, 196] on link "Curator" at bounding box center [396, 199] width 590 height 23
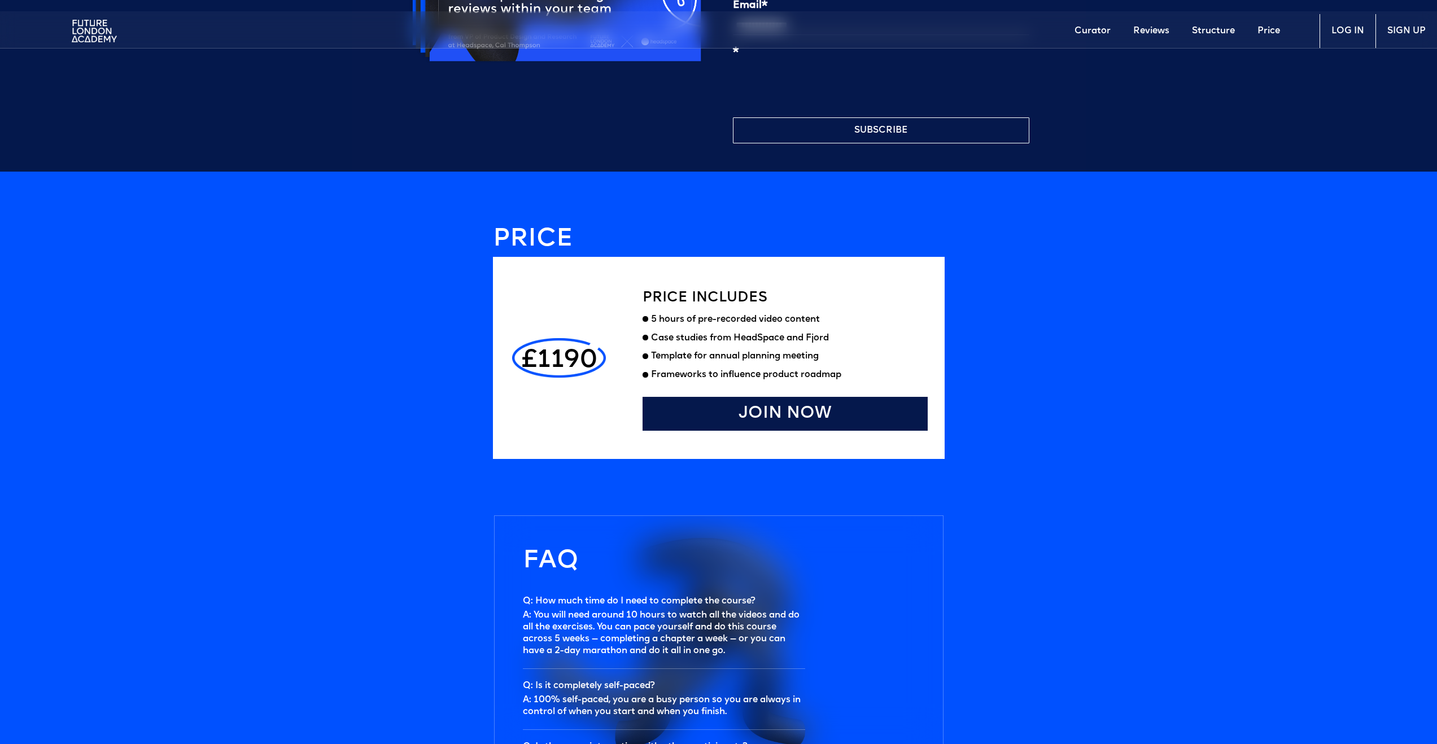
scroll to position [3154, 0]
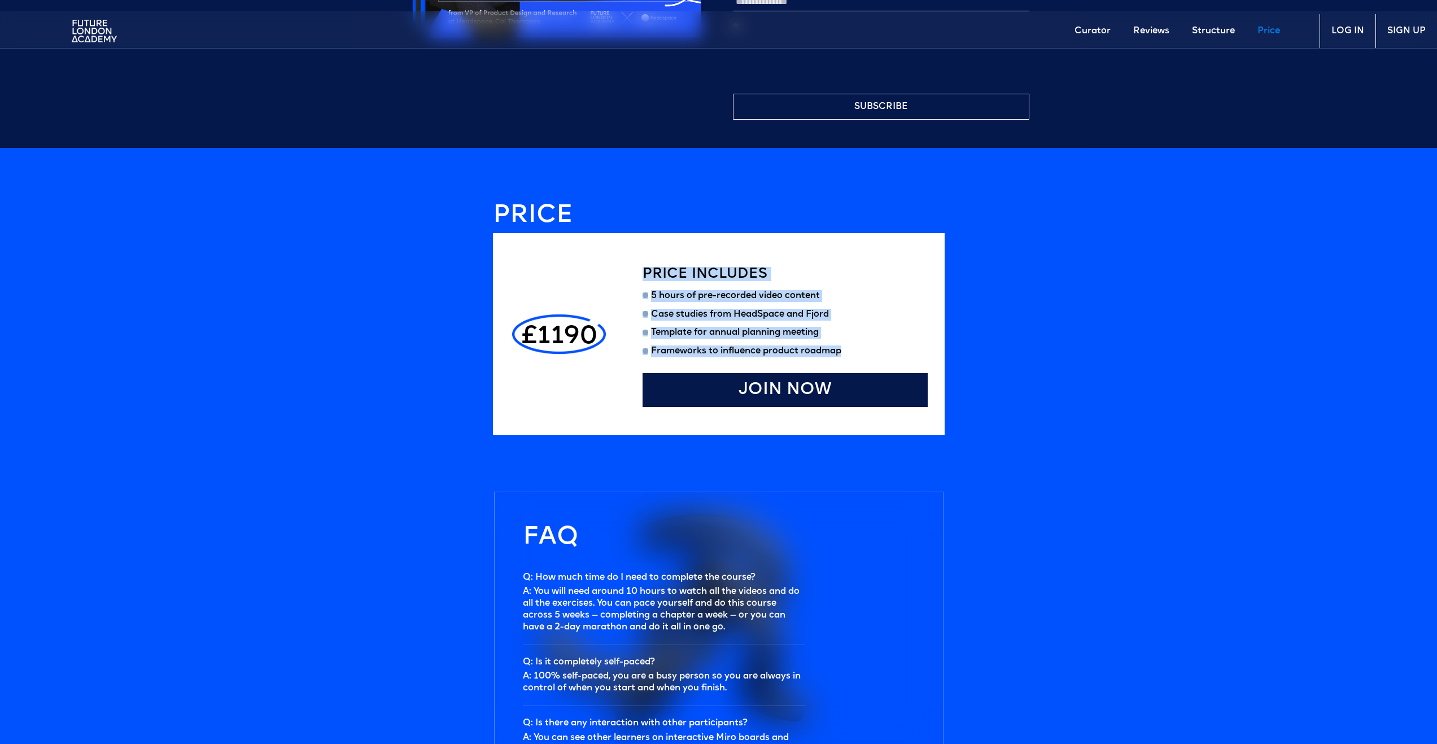
drag, startPoint x: 644, startPoint y: 273, endPoint x: 857, endPoint y: 351, distance: 227.3
click at [857, 351] on div "Price includes 5 hours of pre-recorded video content Case studies from HeadSpac…" at bounding box center [785, 334] width 285 height 146
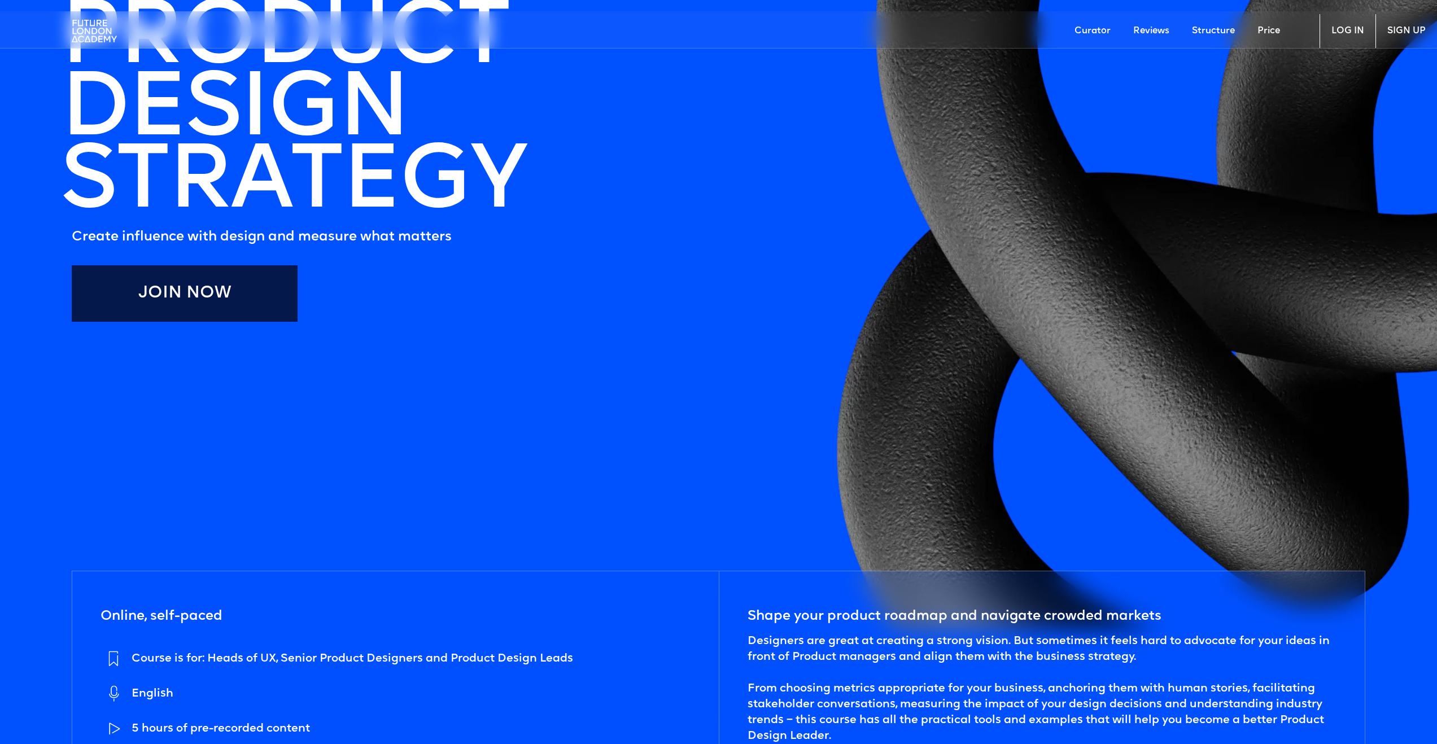
scroll to position [0, 0]
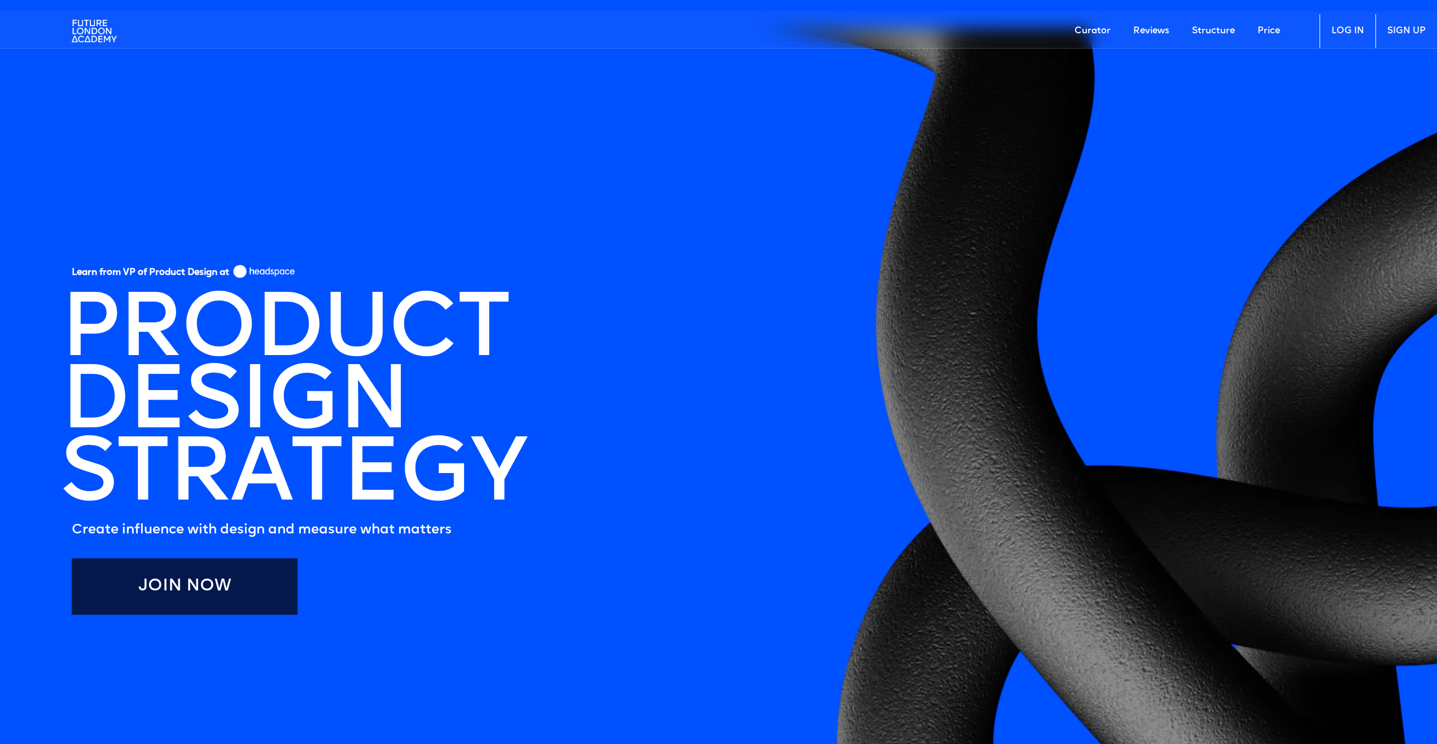
click at [1262, 29] on link "Price" at bounding box center [1268, 31] width 45 height 34
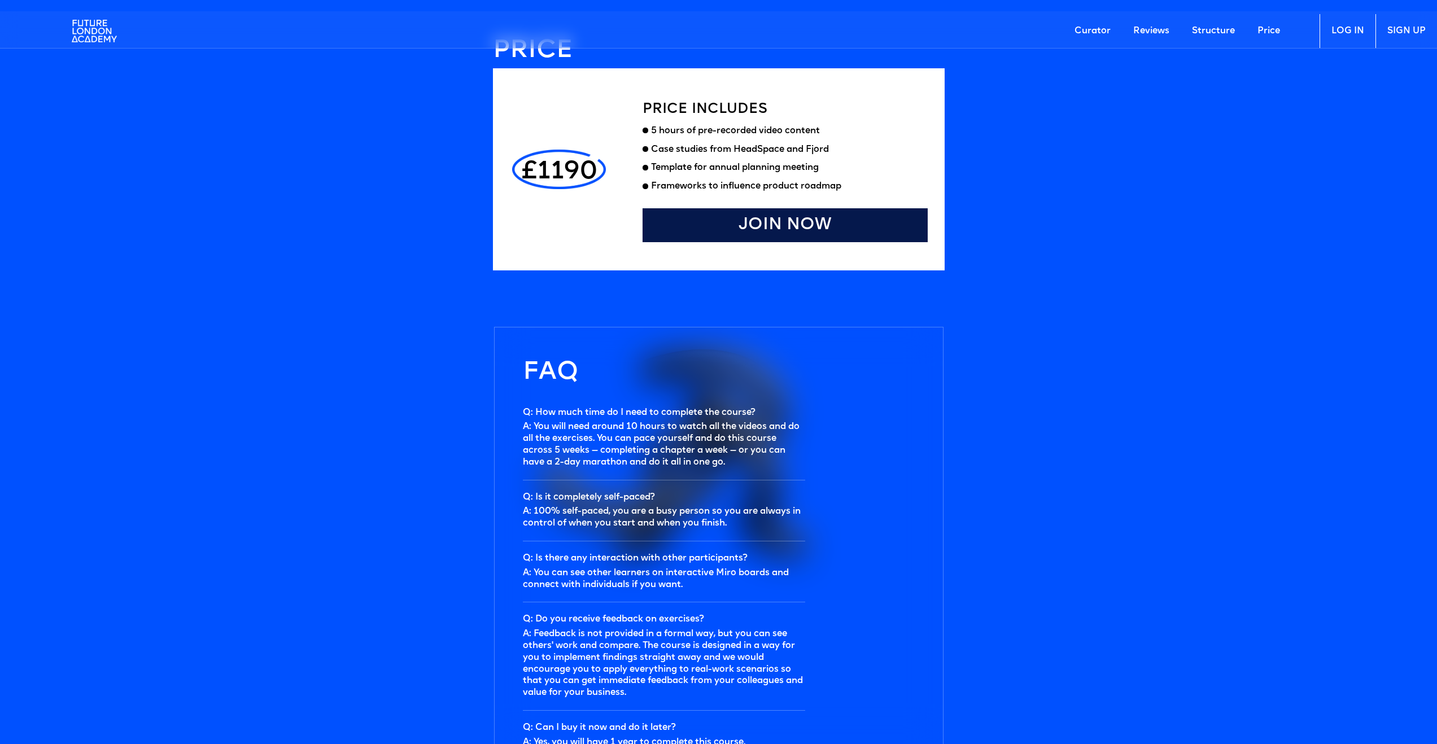
scroll to position [3323, 0]
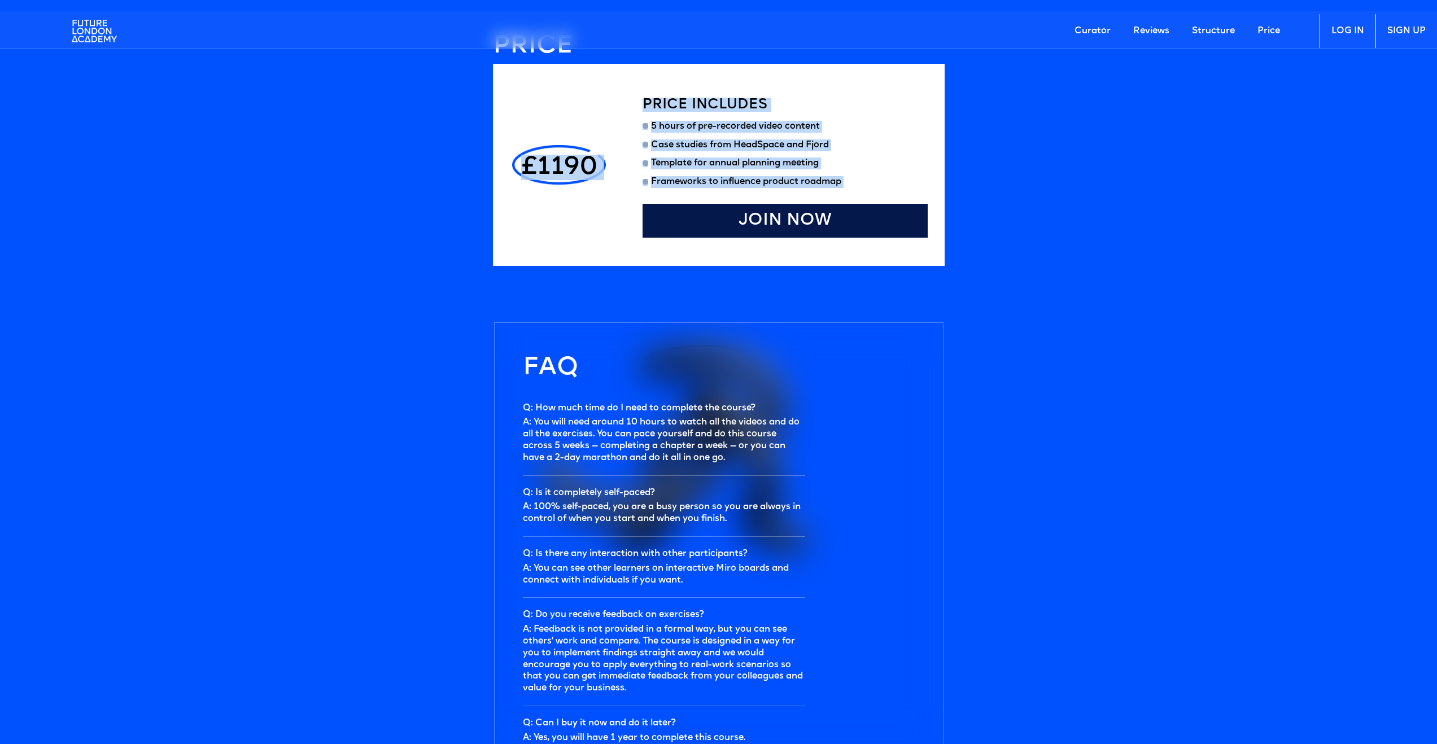
drag, startPoint x: 505, startPoint y: 156, endPoint x: 1102, endPoint y: 206, distance: 599.0
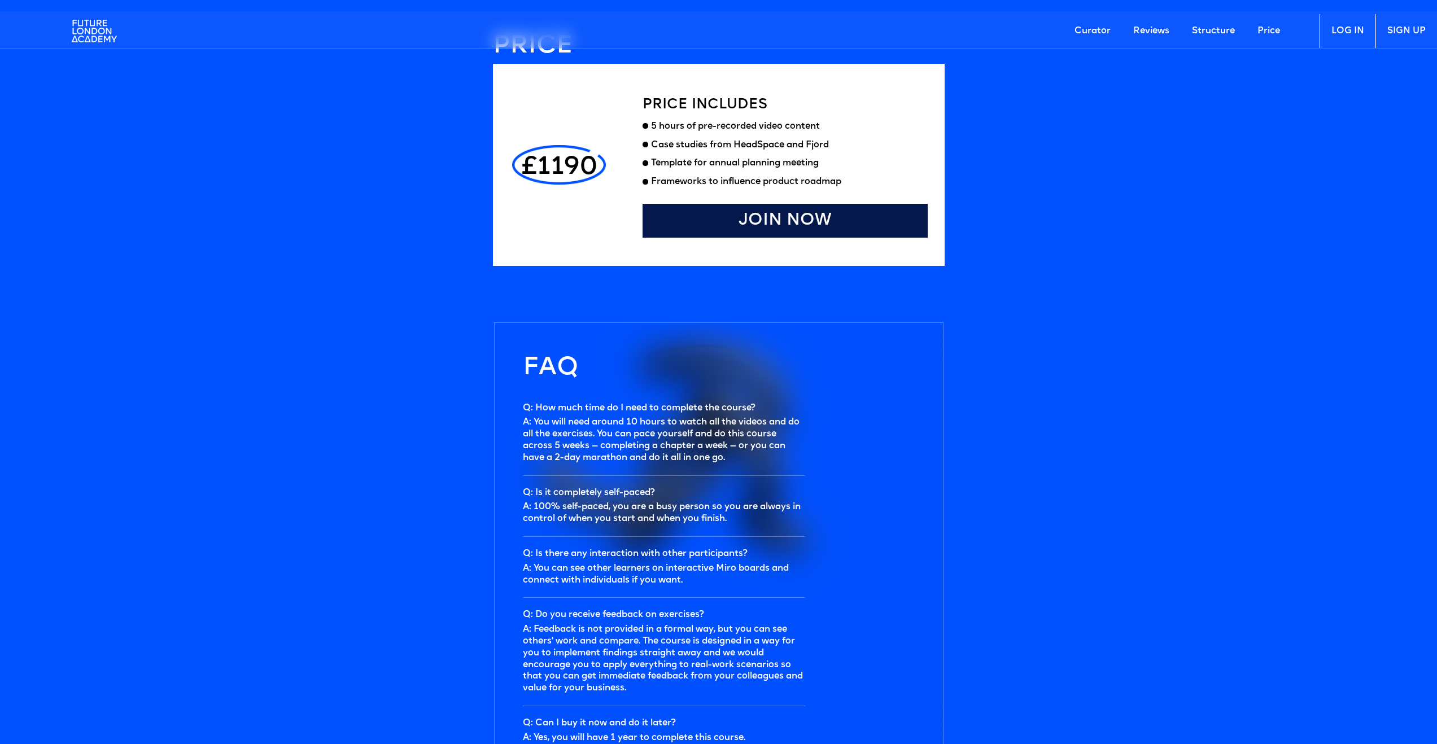
drag, startPoint x: 1184, startPoint y: 154, endPoint x: 1156, endPoint y: 159, distance: 28.7
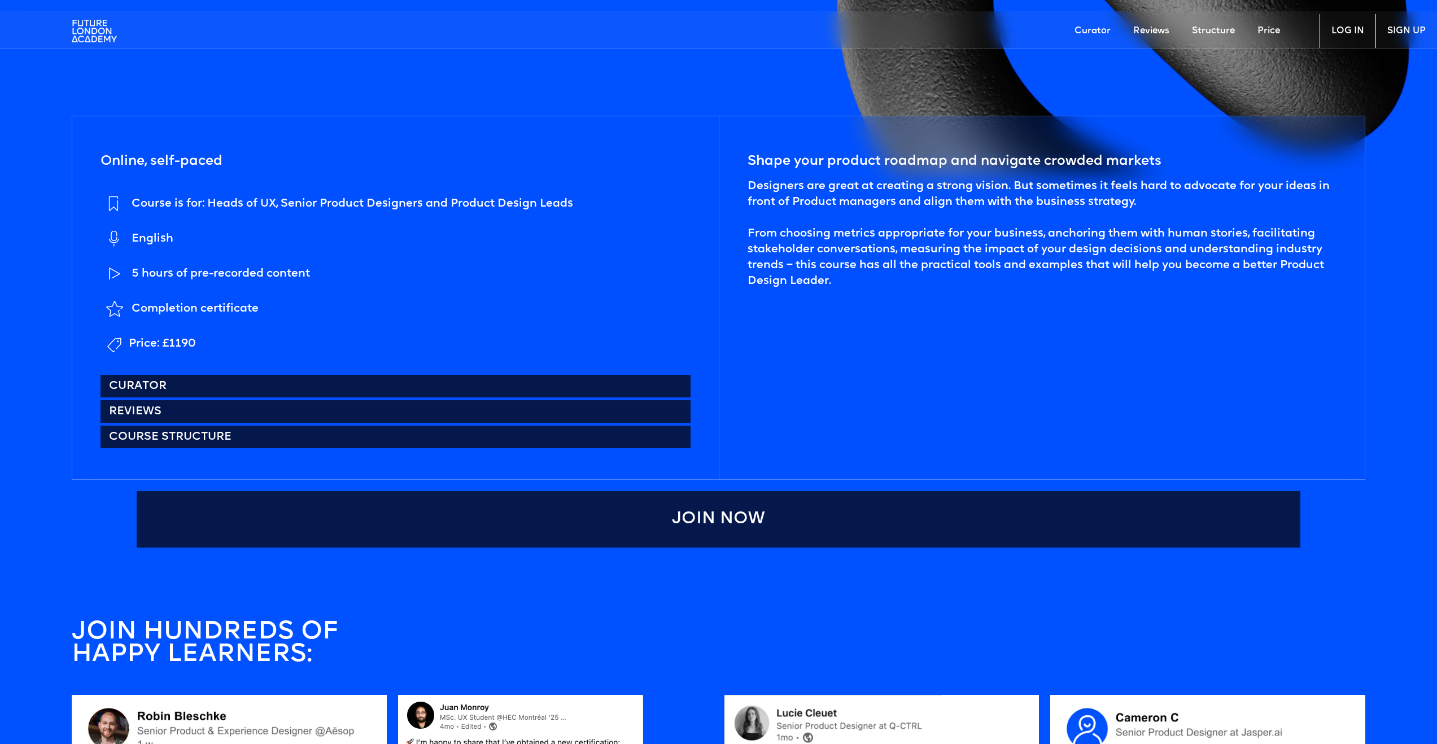
scroll to position [877, 0]
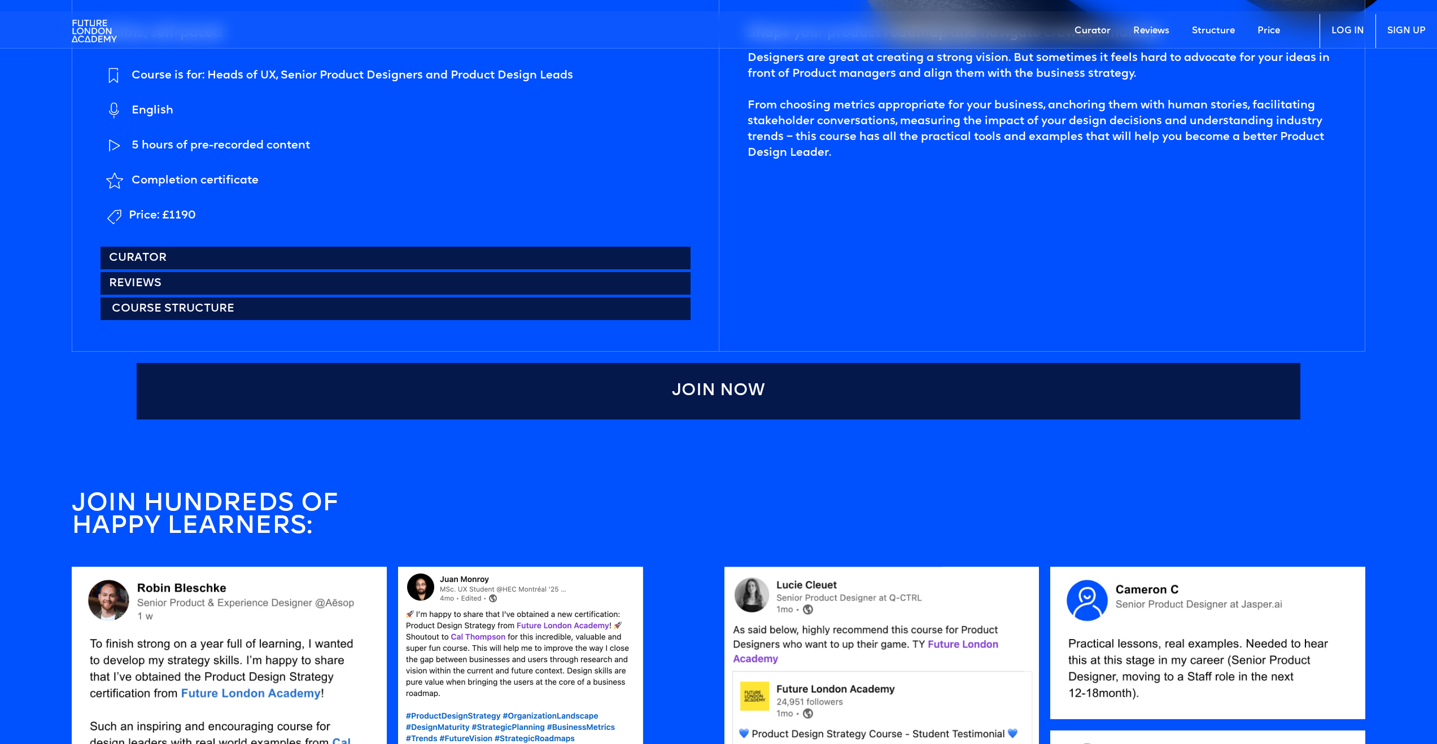
click at [139, 307] on link "Course structure" at bounding box center [396, 309] width 590 height 23
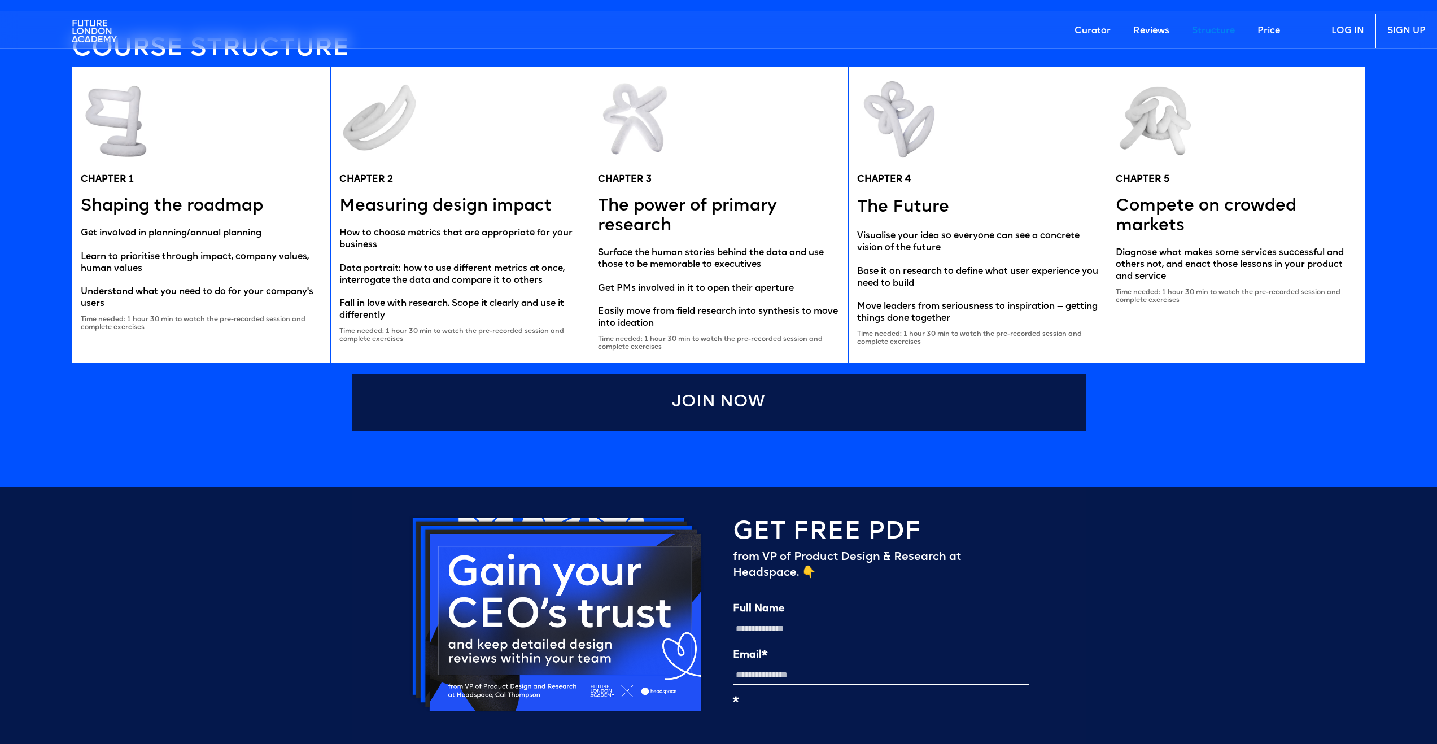
scroll to position [2480, 0]
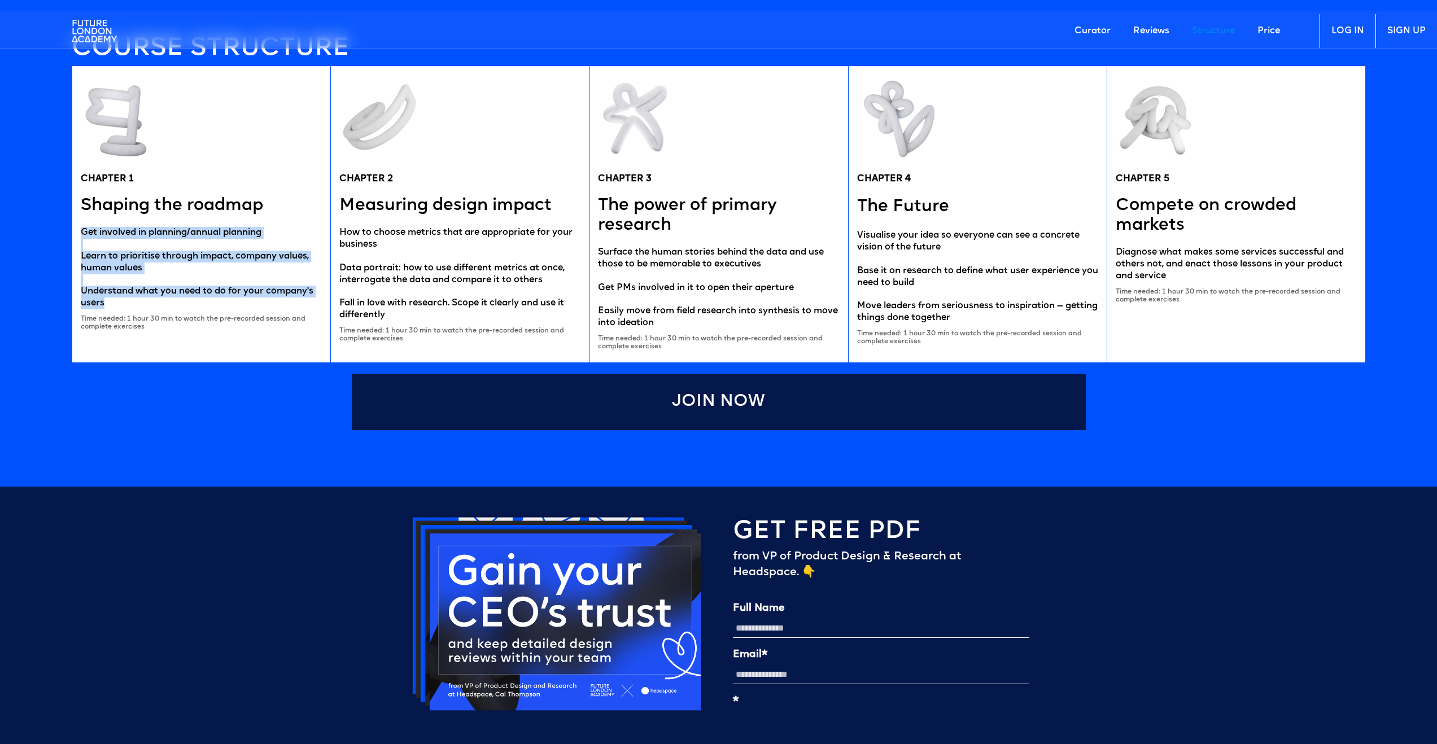
drag, startPoint x: 80, startPoint y: 228, endPoint x: 117, endPoint y: 304, distance: 85.1
click at [117, 304] on div "CHAPTER 1 Shaping the roadmap Get involved in planning/annual planning Learn to…" at bounding box center [201, 214] width 259 height 297
click at [115, 304] on div "Get involved in planning/annual planning Learn to prioritise through impact, co…" at bounding box center [201, 268] width 241 height 82
drag, startPoint x: 81, startPoint y: 320, endPoint x: 88, endPoint y: 320, distance: 6.8
click at [88, 320] on div "Time needed: 1 hour 30 min to watch the pre-recorded session and complete exerc…" at bounding box center [201, 323] width 241 height 16
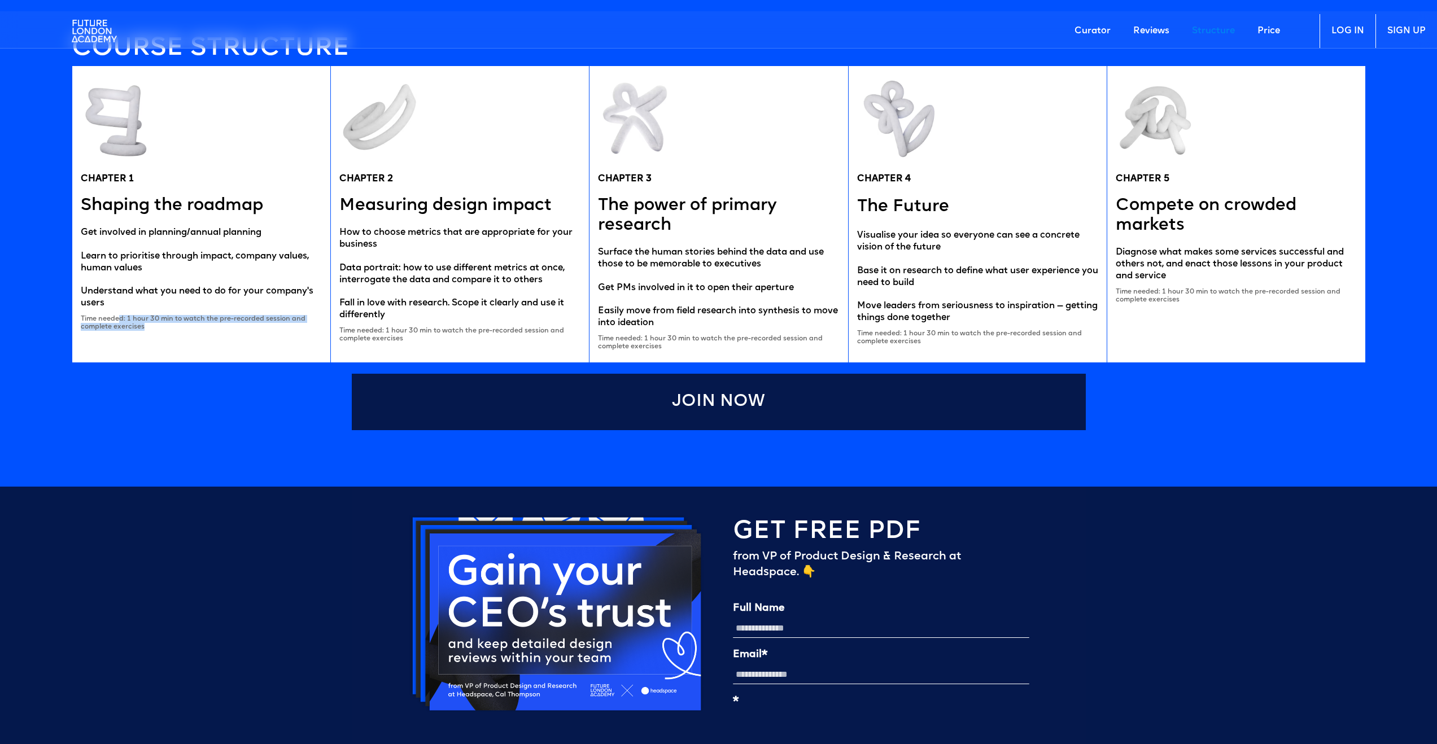
drag, startPoint x: 119, startPoint y: 316, endPoint x: 167, endPoint y: 330, distance: 49.3
click at [167, 330] on div "Time needed: 1 hour 30 min to watch the pre-recorded session and complete exerc…" at bounding box center [201, 323] width 241 height 16
click at [330, 207] on div "CHAPTER 2 Measuring design impact How to choose metrics that are appropriate fo…" at bounding box center [459, 214] width 259 height 297
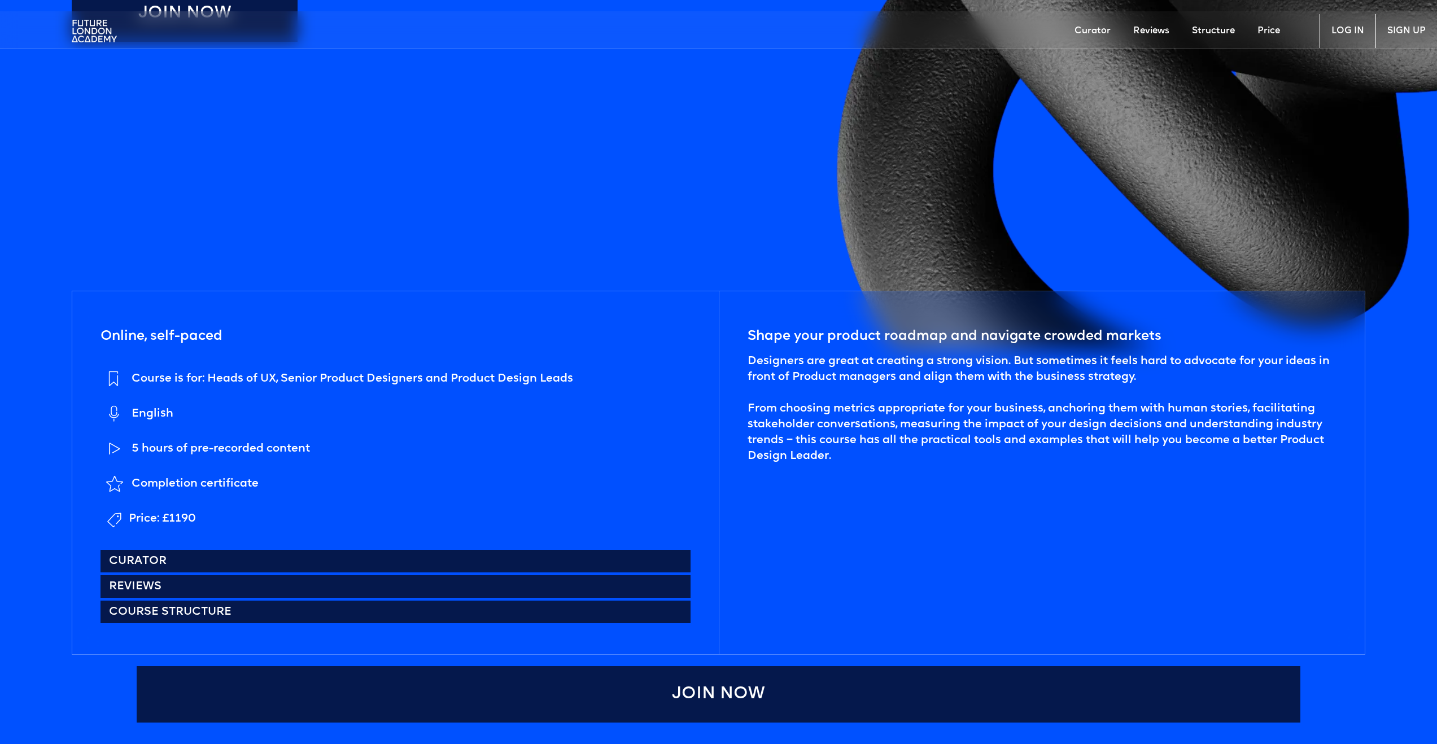
scroll to position [0, 0]
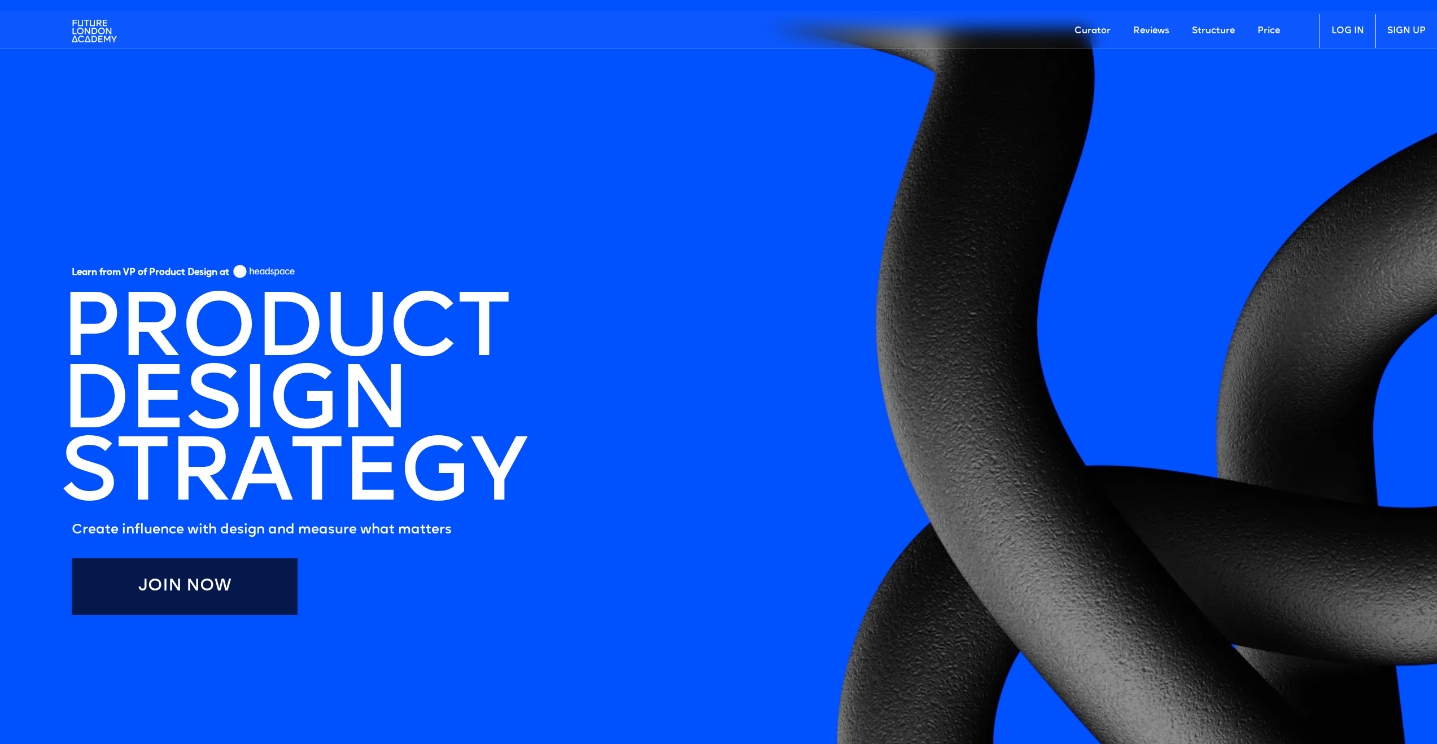
click at [1222, 29] on link "Structure" at bounding box center [1214, 31] width 66 height 34
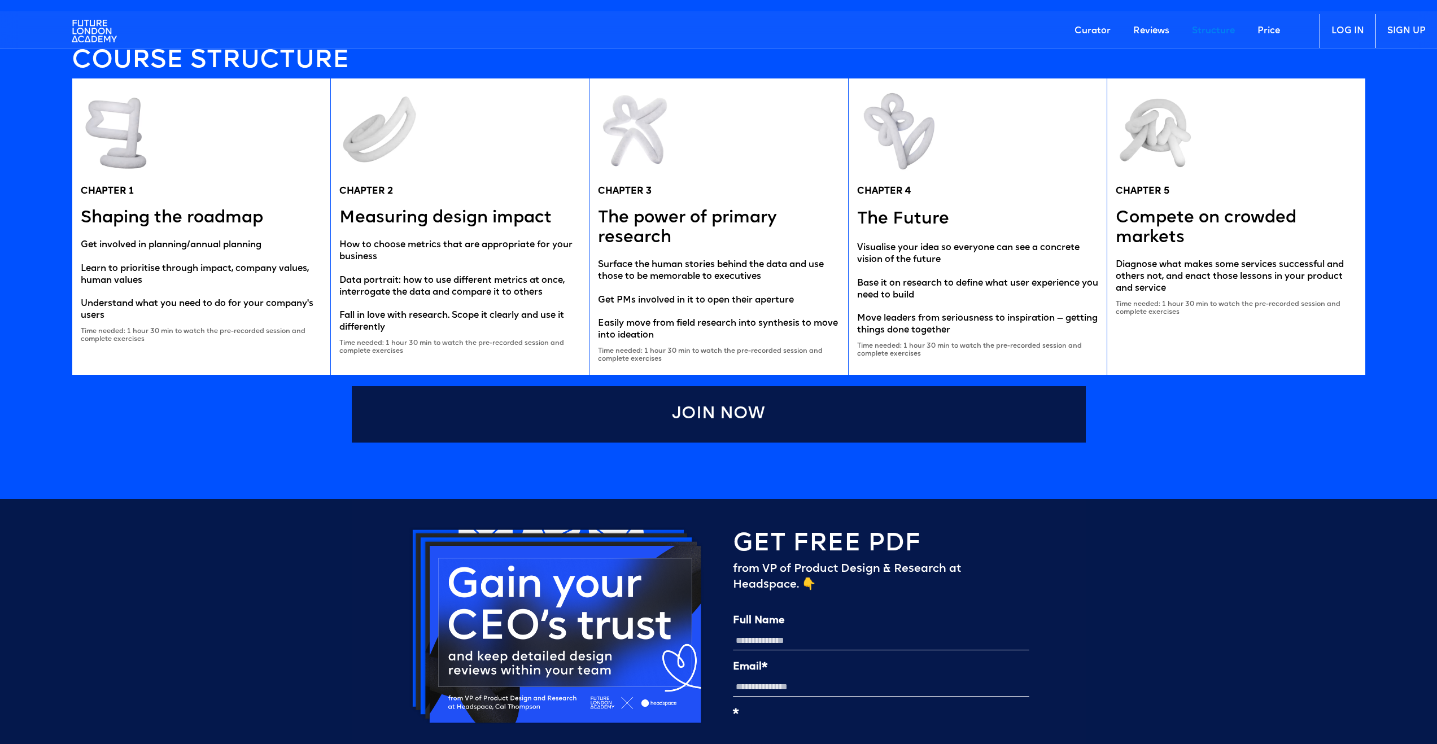
scroll to position [2480, 0]
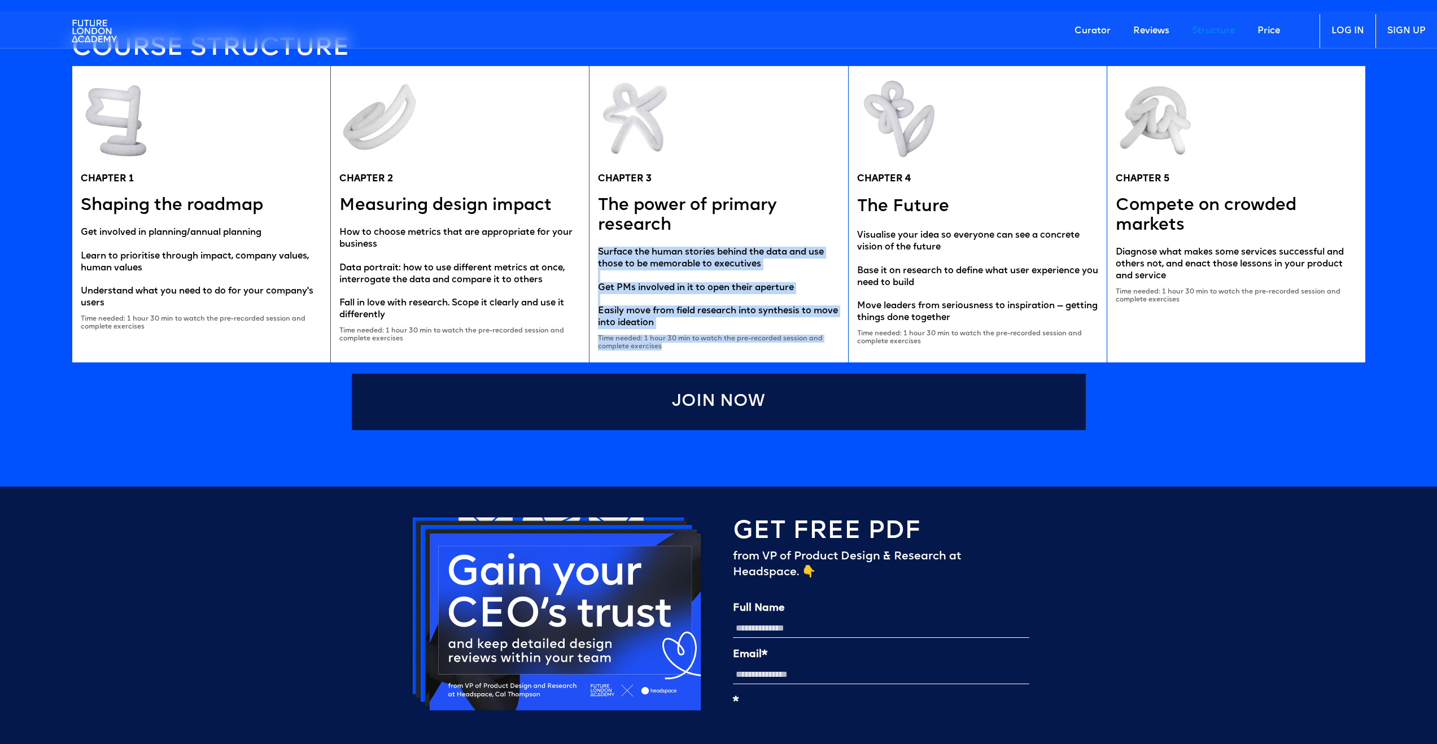
drag, startPoint x: 601, startPoint y: 255, endPoint x: 805, endPoint y: 347, distance: 224.2
click at [805, 347] on div "CHAPTER 3 The power of primary research Surface the human stories behind the da…" at bounding box center [718, 214] width 259 height 297
click at [805, 347] on div "Time needed: 1 hour 30 min to watch the pre-recorded session and complete exerc…" at bounding box center [718, 343] width 241 height 16
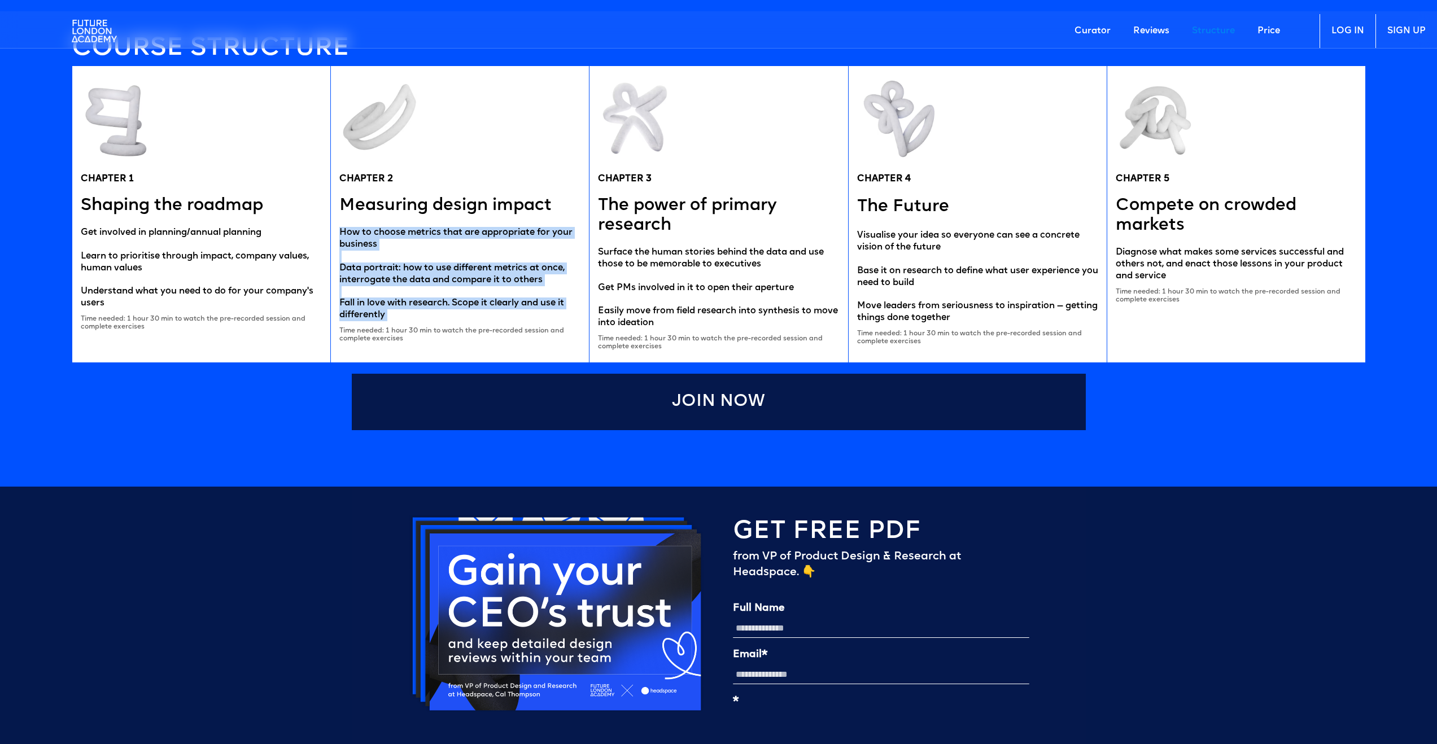
drag, startPoint x: 337, startPoint y: 230, endPoint x: 568, endPoint y: 325, distance: 249.7
click at [568, 325] on div "CHAPTER 2 Measuring design impact How to choose metrics that are appropriate fo…" at bounding box center [459, 214] width 259 height 297
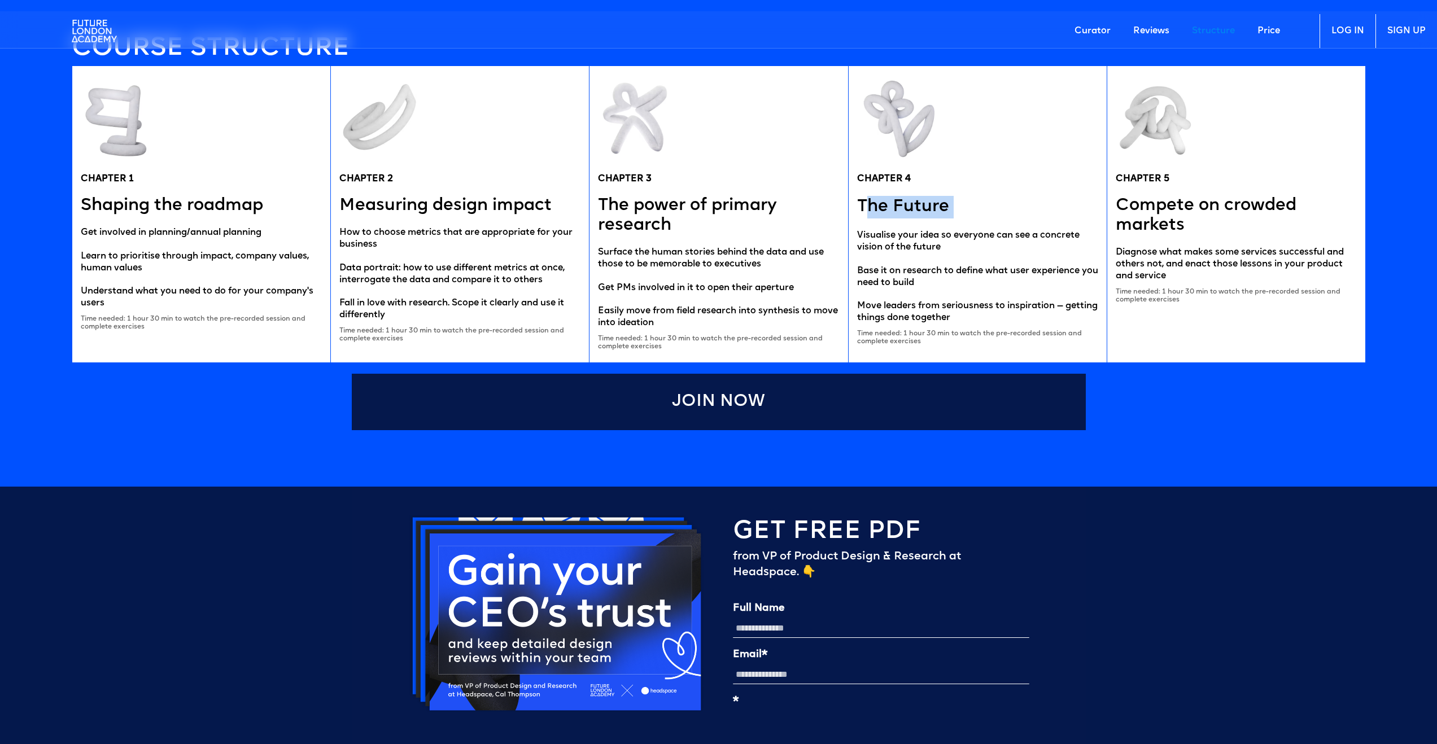
drag, startPoint x: 862, startPoint y: 202, endPoint x: 976, endPoint y: 206, distance: 114.1
click at [976, 206] on div "CHAPTER 4 The Future Visualise your idea so everyone can see a concrete vision …" at bounding box center [977, 214] width 259 height 297
click at [1149, 196] on h5 "Compete on crowded markets" at bounding box center [1236, 216] width 241 height 40
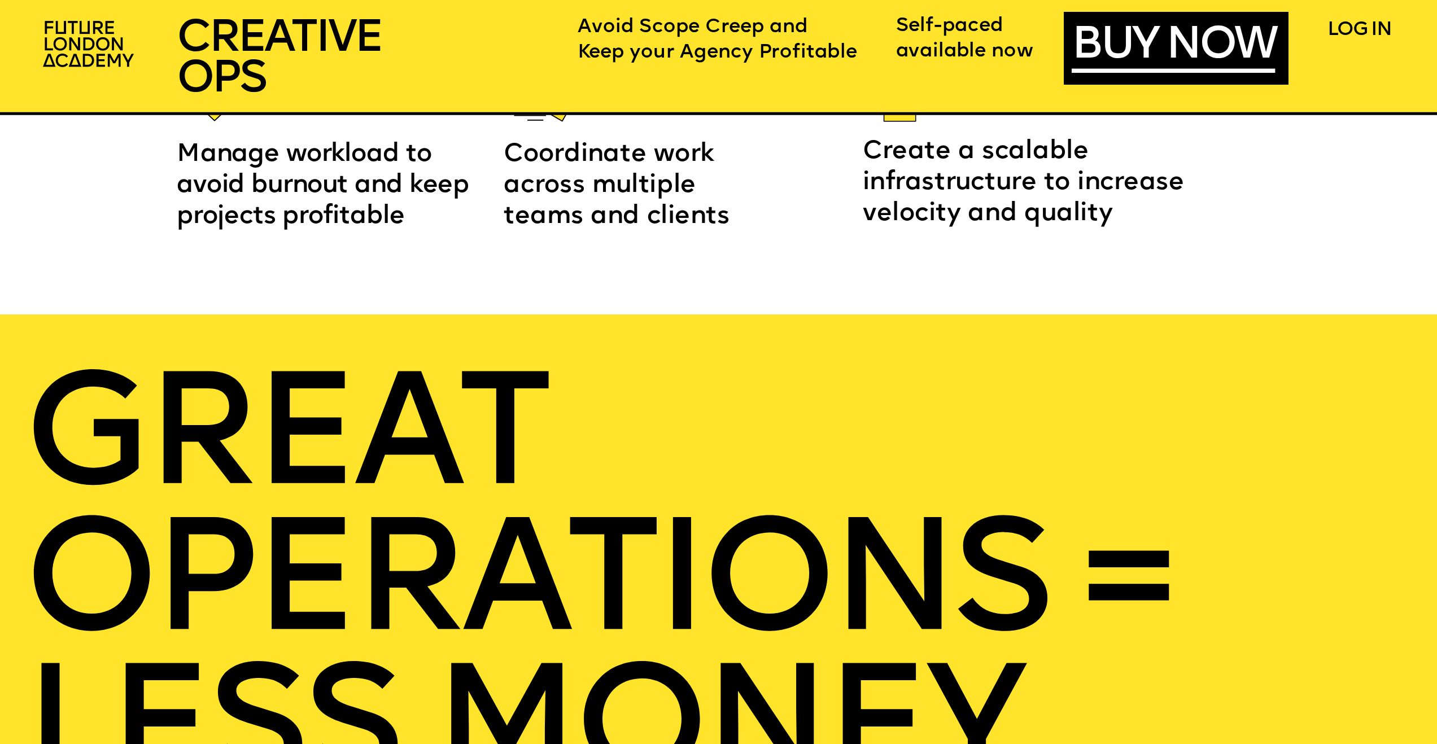
scroll to position [2946, 0]
